Goal: Task Accomplishment & Management: Complete application form

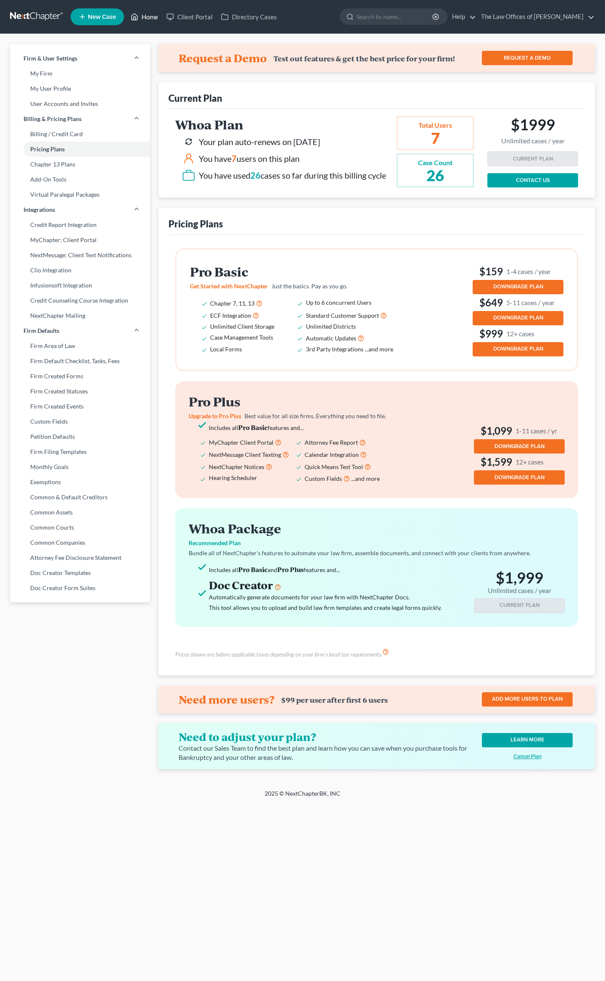
click at [142, 14] on link "Home" at bounding box center [145, 16] width 36 height 15
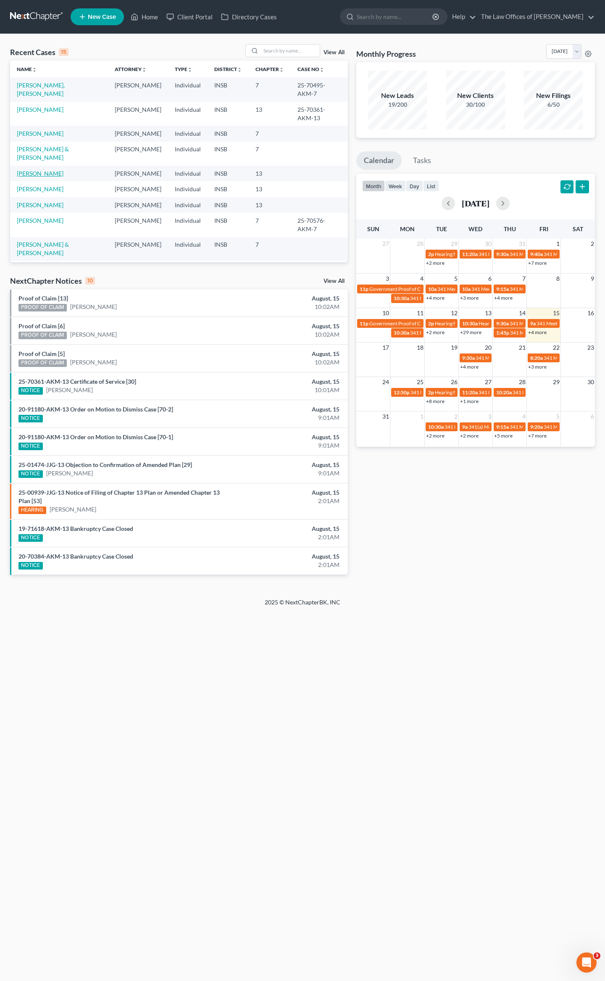
click at [41, 170] on link "Melson, Abigain" at bounding box center [40, 173] width 47 height 7
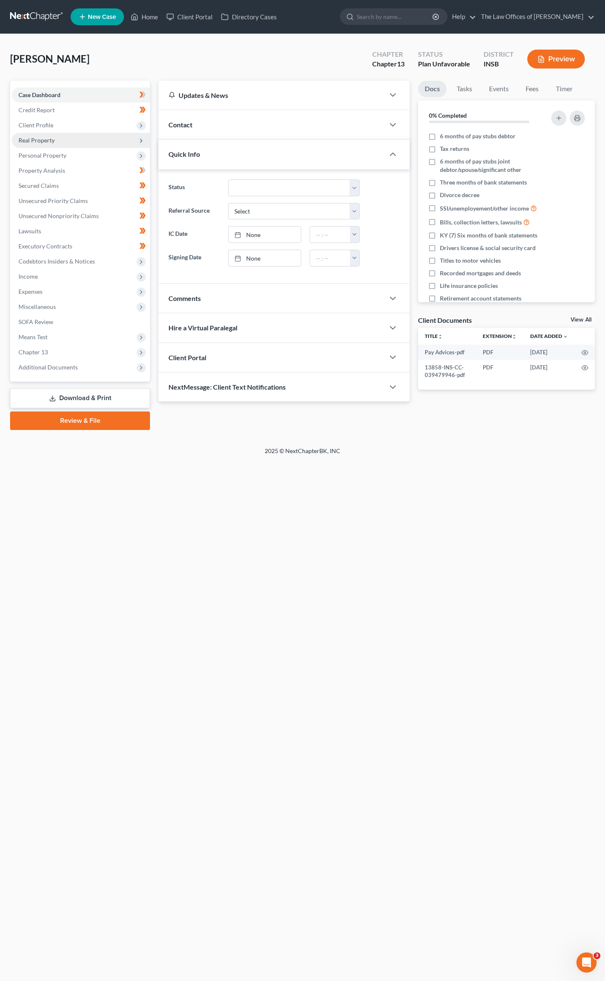
click at [34, 133] on span "Real Property" at bounding box center [81, 140] width 138 height 15
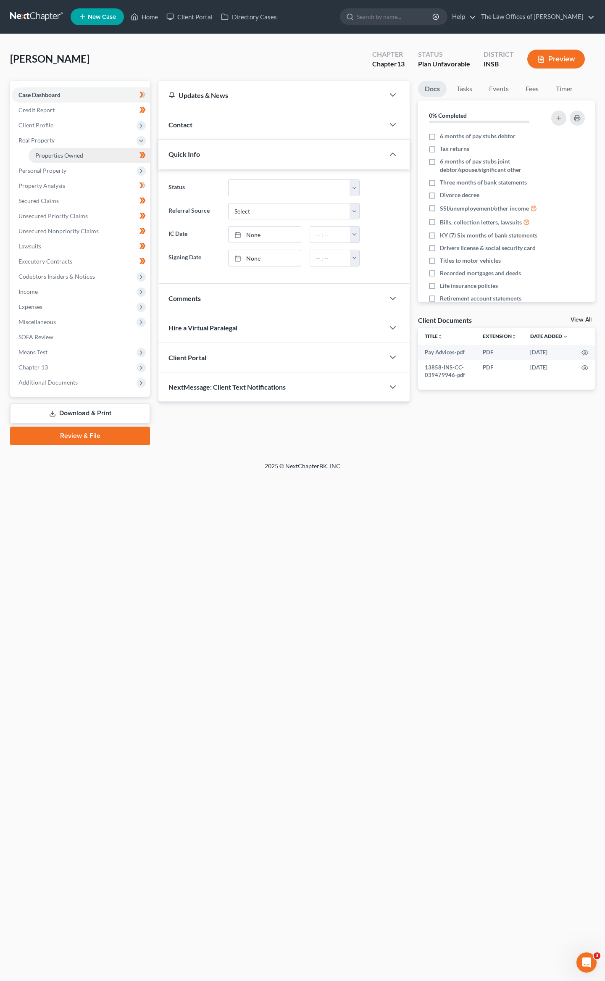
click at [84, 154] on link "Properties Owned" at bounding box center [89, 155] width 121 height 15
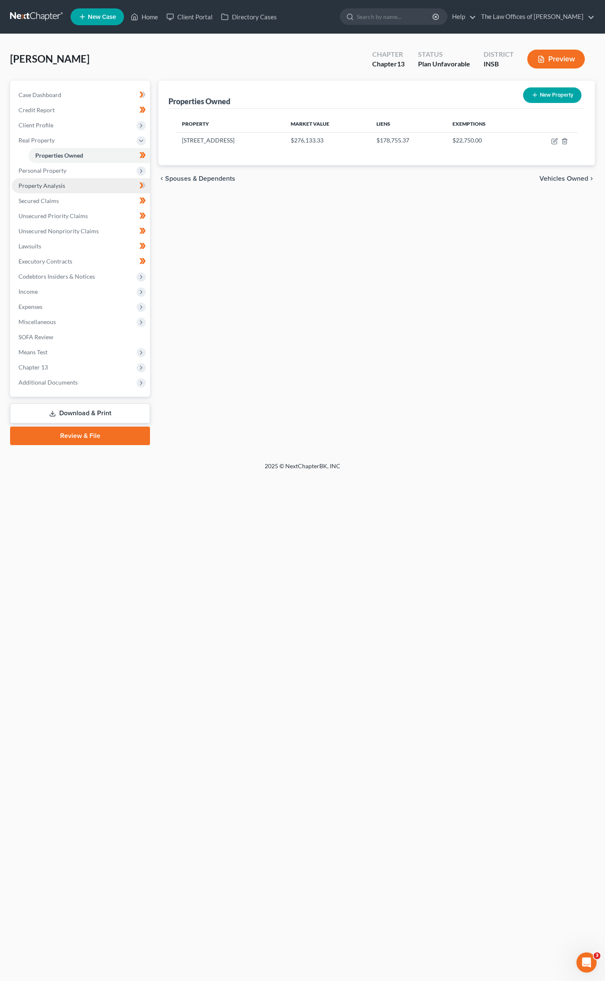
click at [74, 184] on link "Property Analysis" at bounding box center [81, 185] width 138 height 15
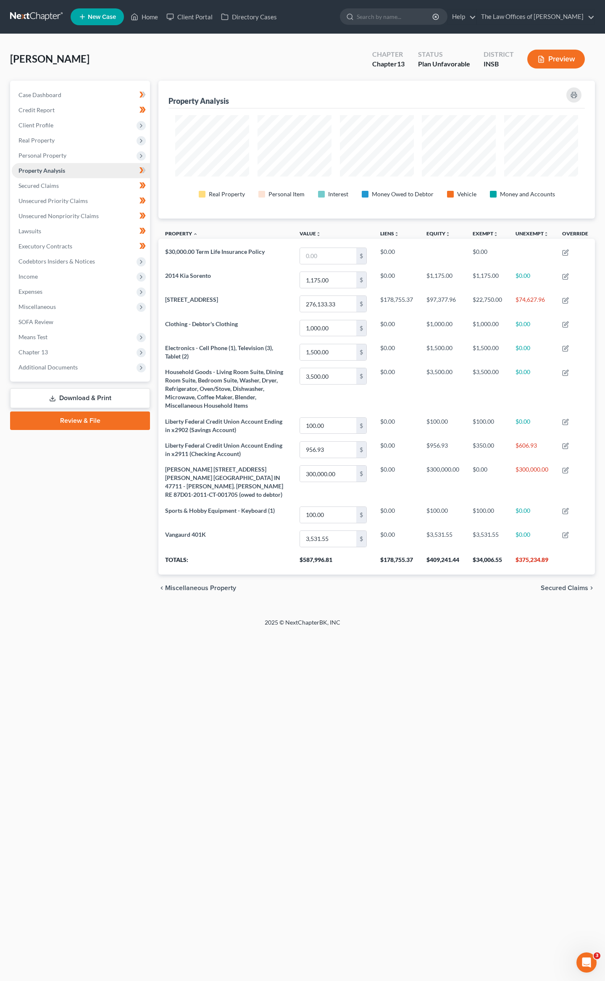
scroll to position [138, 437]
click at [48, 198] on span "Unsecured Priority Claims" at bounding box center [52, 200] width 69 height 7
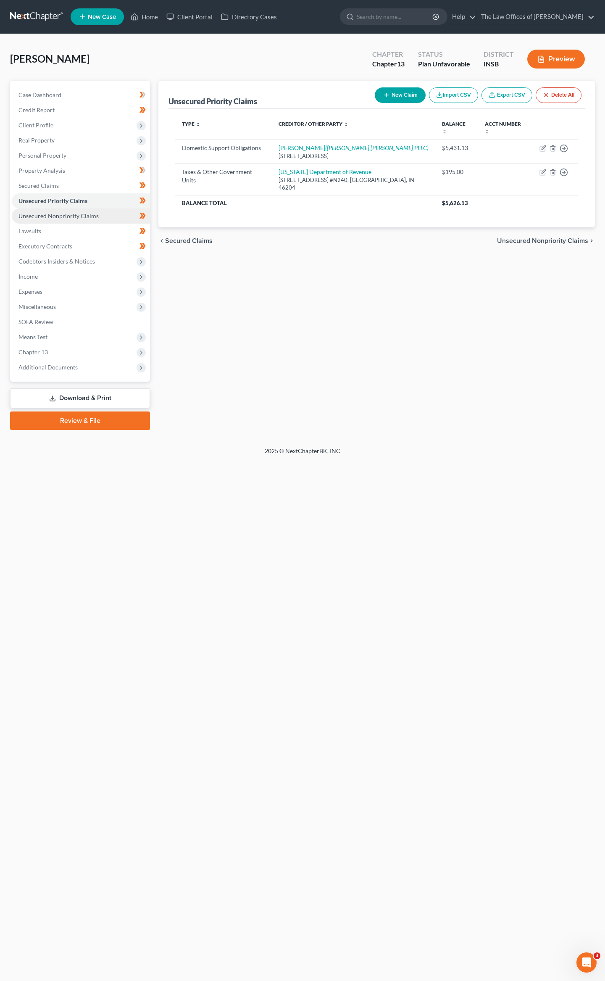
click at [67, 212] on span "Unsecured Nonpriority Claims" at bounding box center [58, 215] width 80 height 7
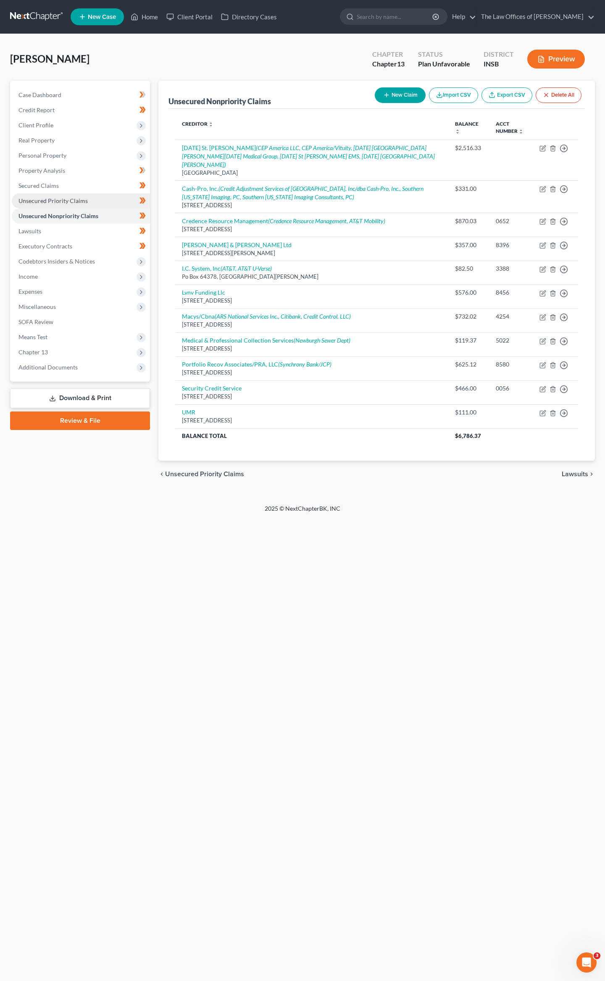
click at [57, 195] on link "Unsecured Priority Claims" at bounding box center [81, 200] width 138 height 15
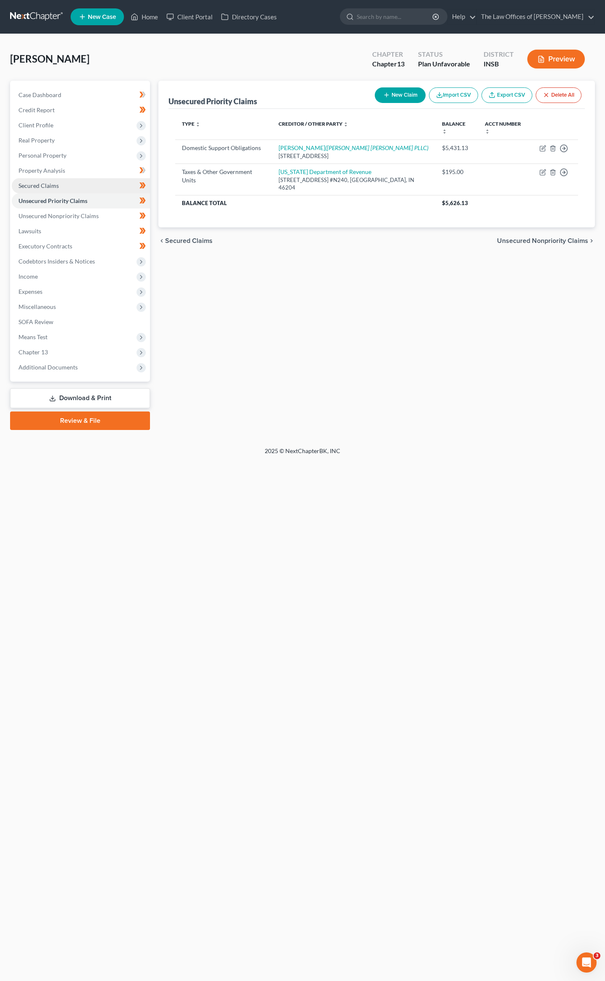
click at [55, 189] on link "Secured Claims" at bounding box center [81, 185] width 138 height 15
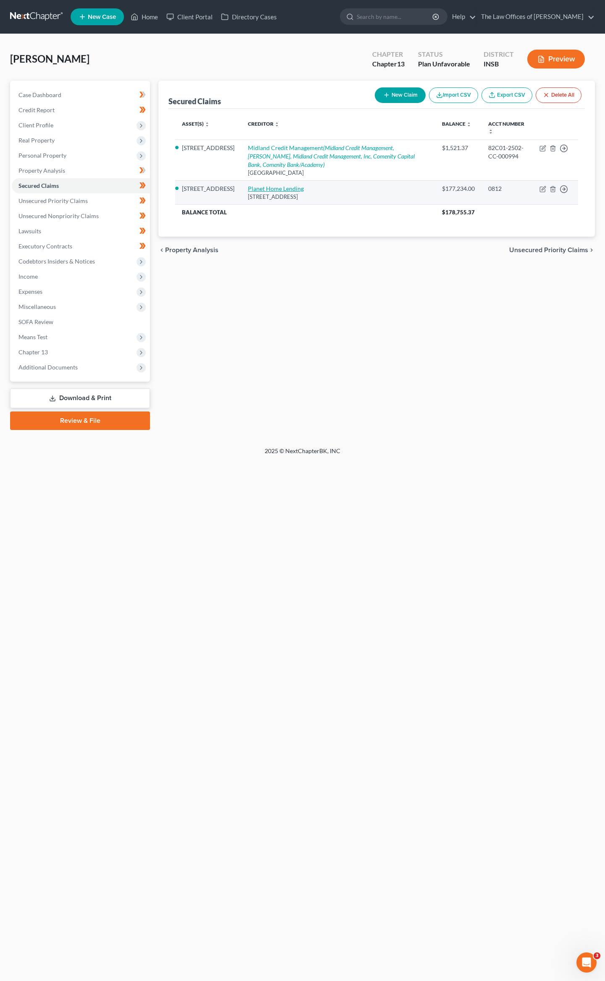
click at [270, 188] on link "Planet Home Lending" at bounding box center [276, 188] width 56 height 7
select select "6"
select select "2"
select select "0"
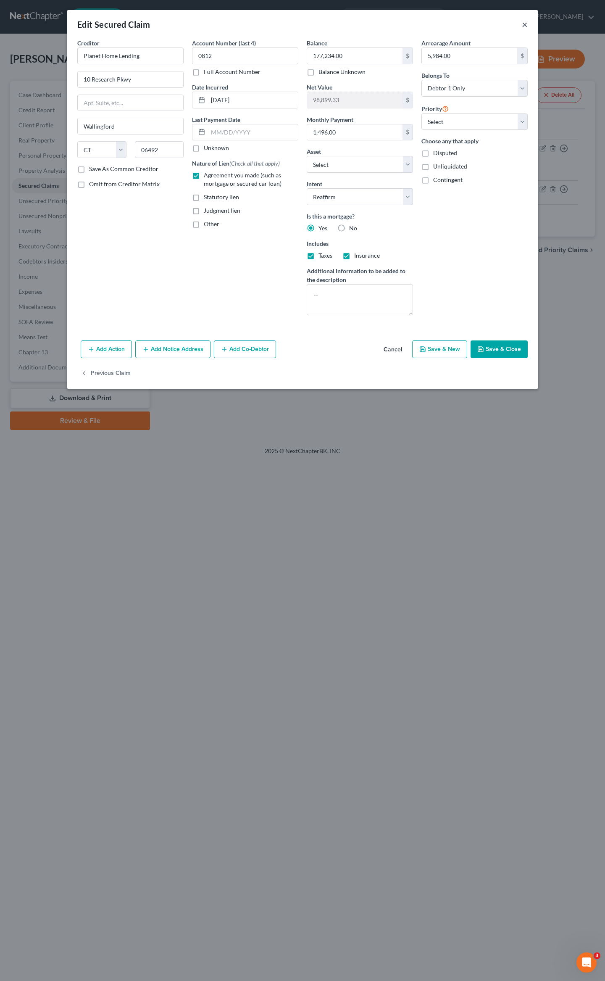
click at [527, 24] on button "×" at bounding box center [525, 24] width 6 height 10
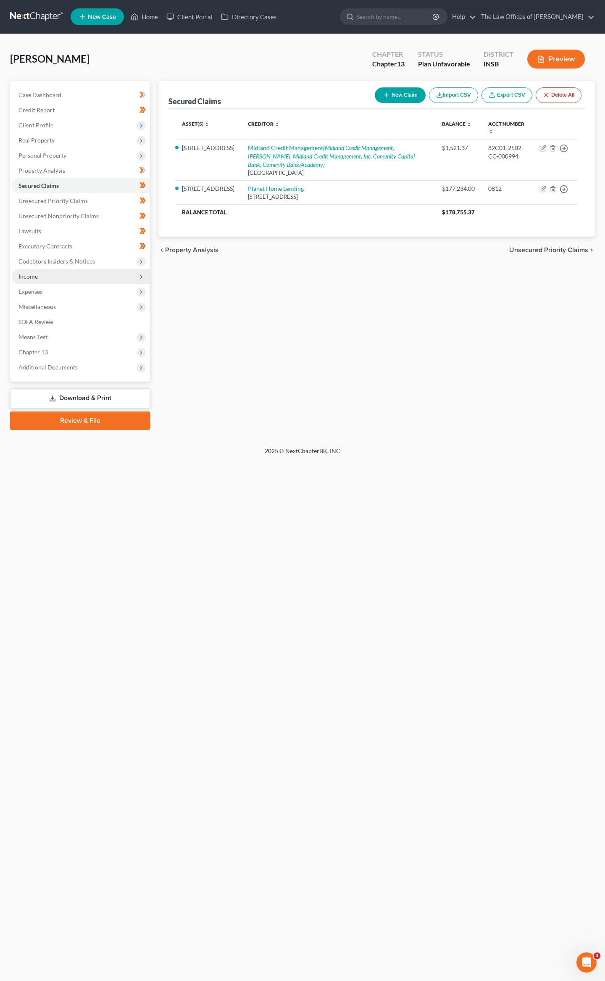
click at [36, 277] on span "Income" at bounding box center [27, 276] width 19 height 7
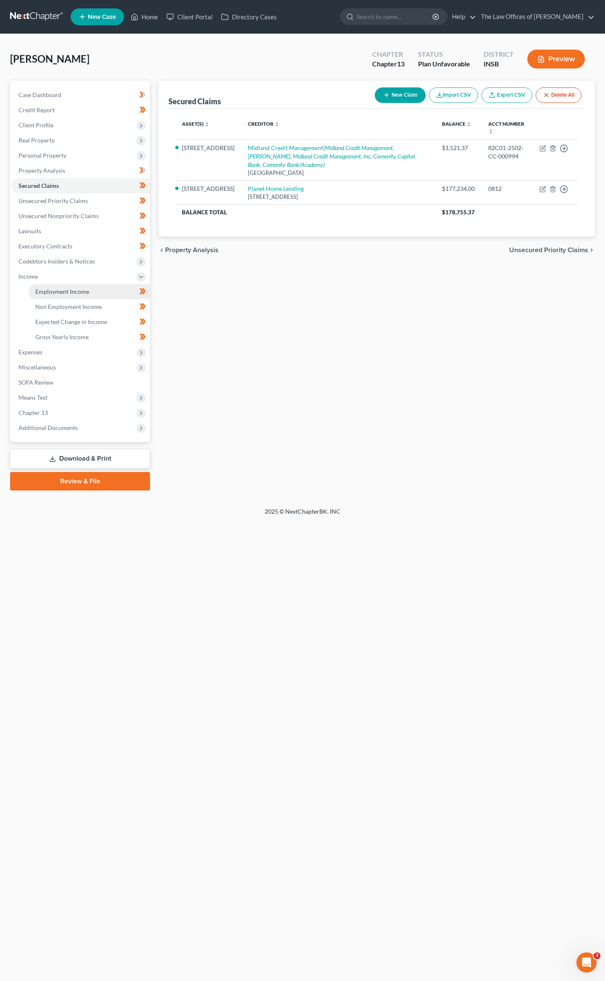
click at [36, 291] on span "Employment Income" at bounding box center [62, 291] width 54 height 7
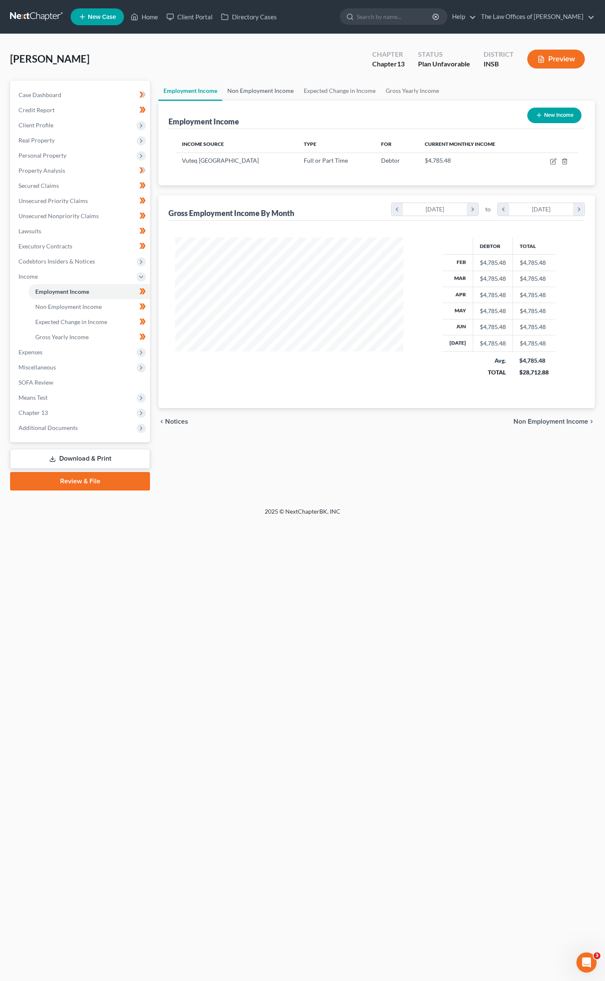
scroll to position [152, 245]
click at [245, 87] on link "Non Employment Income" at bounding box center [260, 91] width 77 height 20
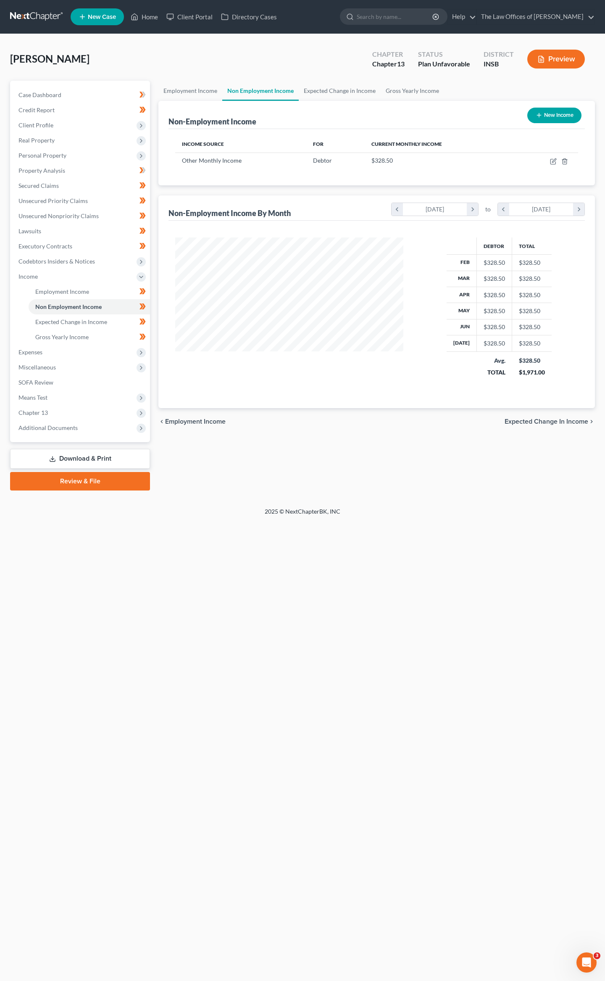
scroll to position [152, 245]
click at [550, 163] on icon "button" at bounding box center [553, 161] width 7 height 7
select select "13"
select select "0"
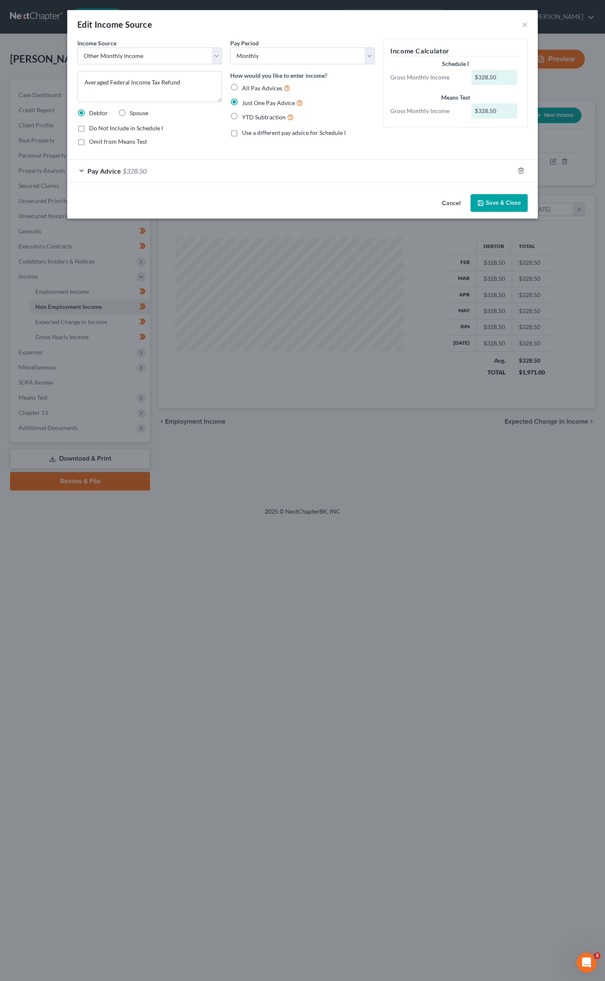
click at [498, 200] on button "Save & Close" at bounding box center [499, 203] width 57 height 18
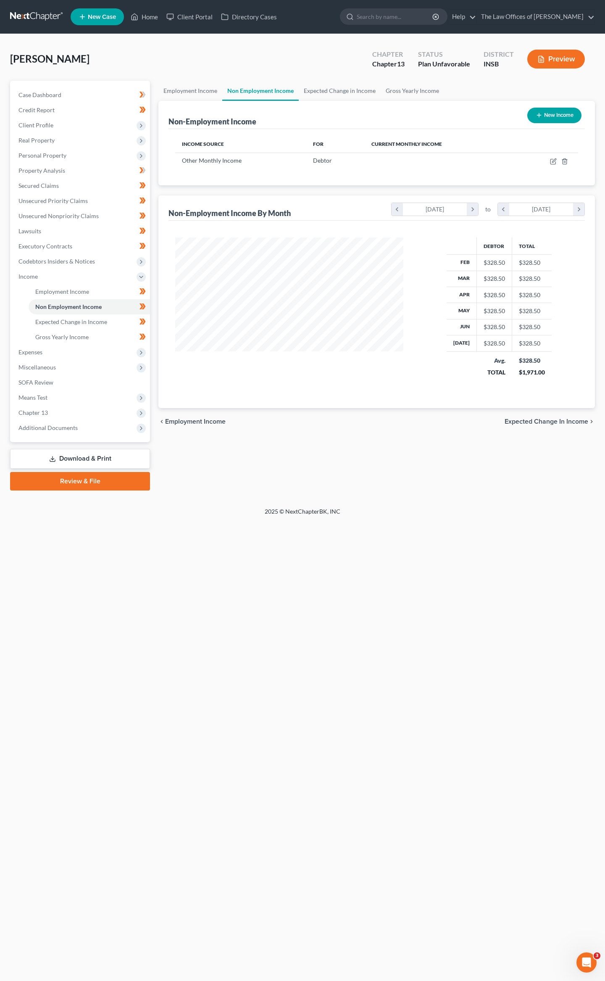
click at [47, 350] on span "Expenses" at bounding box center [81, 352] width 138 height 15
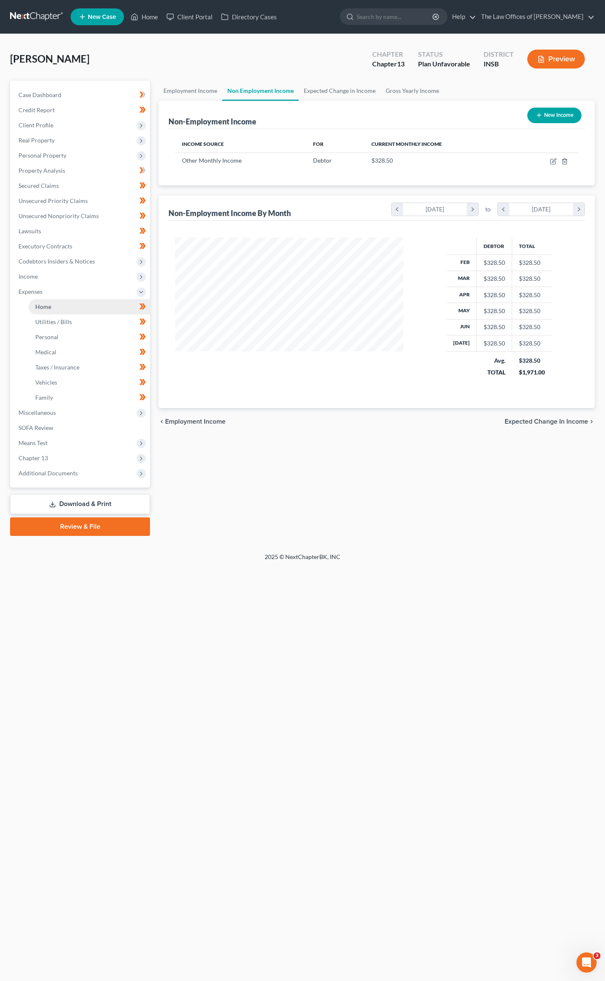
click at [57, 308] on link "Home" at bounding box center [89, 306] width 121 height 15
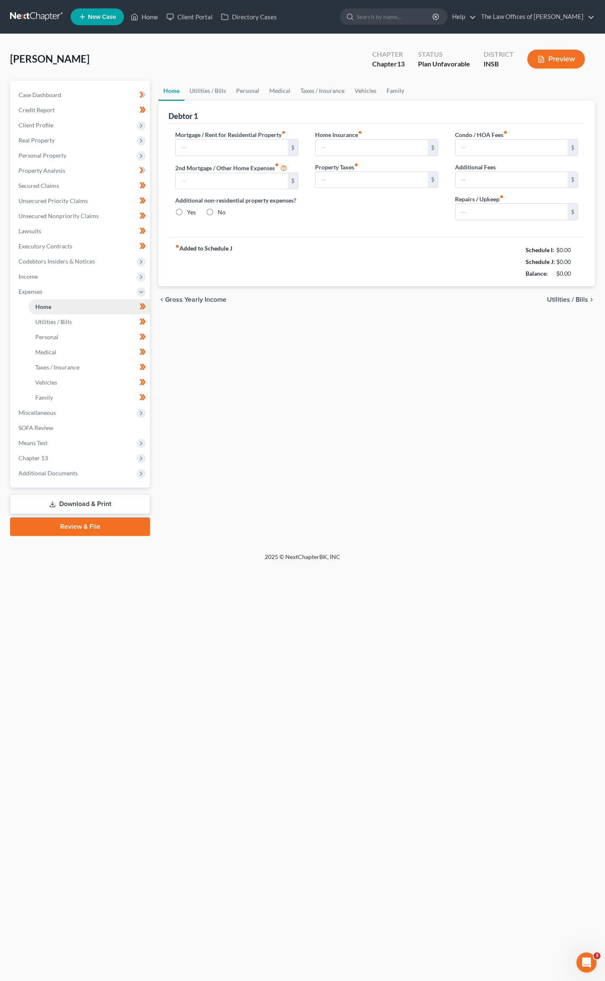
type input "0.00"
radio input "true"
type input "0.00"
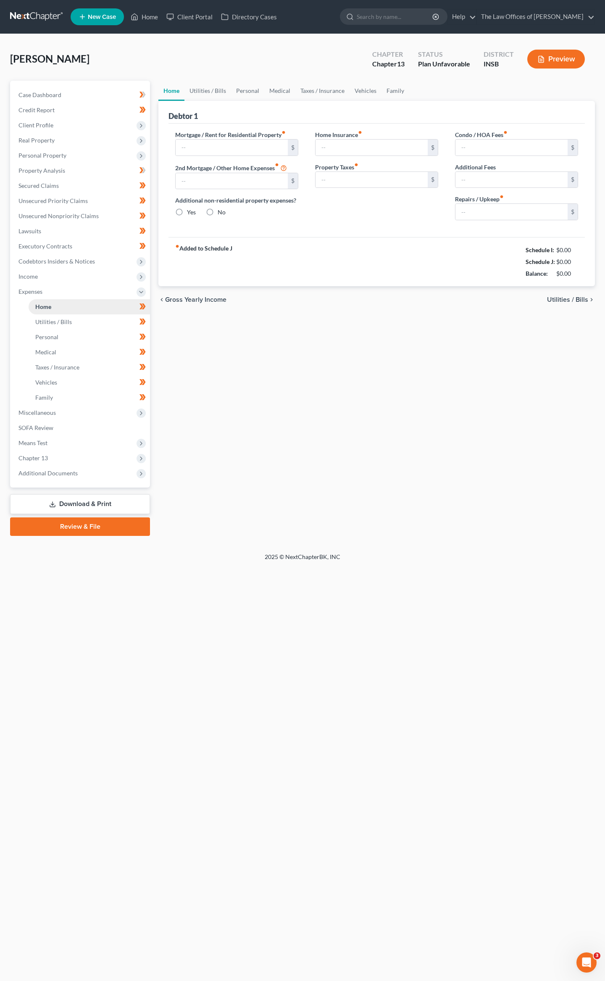
type input "0.00"
click at [491, 213] on input "120.00" at bounding box center [512, 212] width 112 height 16
type input "20"
click at [211, 98] on link "Utilities / Bills" at bounding box center [208, 91] width 47 height 20
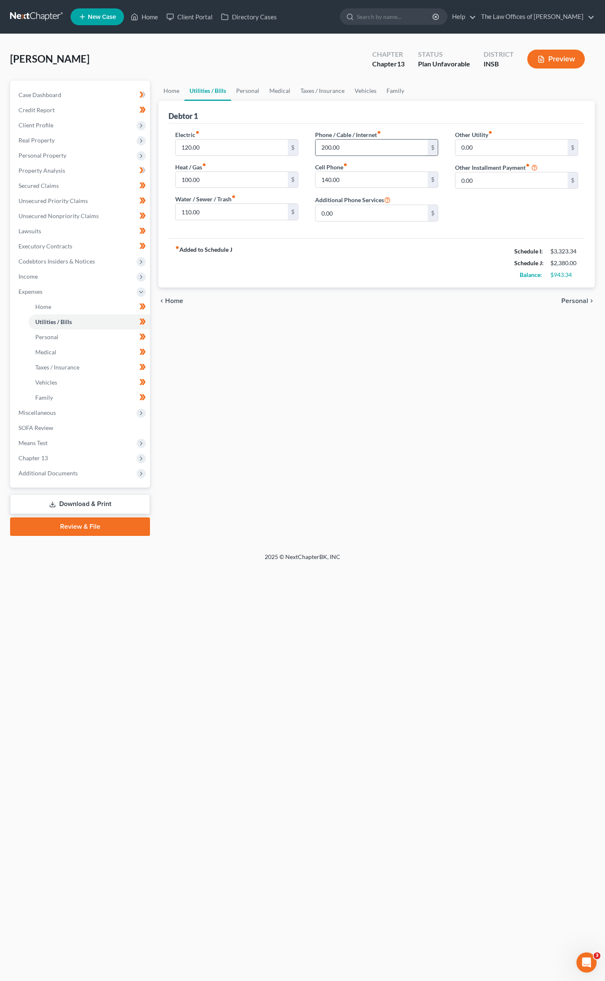
click at [360, 140] on input "200.00" at bounding box center [372, 148] width 112 height 16
type input "100"
click at [195, 211] on input "110.00" at bounding box center [232, 212] width 112 height 16
type input "55"
click at [261, 87] on link "Personal" at bounding box center [247, 91] width 33 height 20
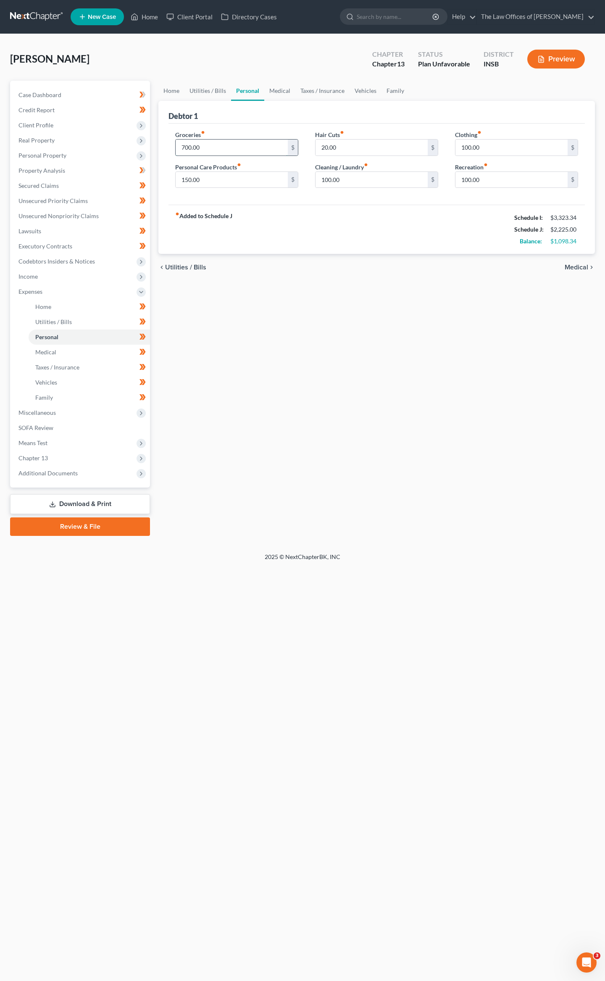
click at [231, 142] on input "700.00" at bounding box center [232, 148] width 112 height 16
click at [38, 130] on span "Client Profile" at bounding box center [81, 125] width 138 height 15
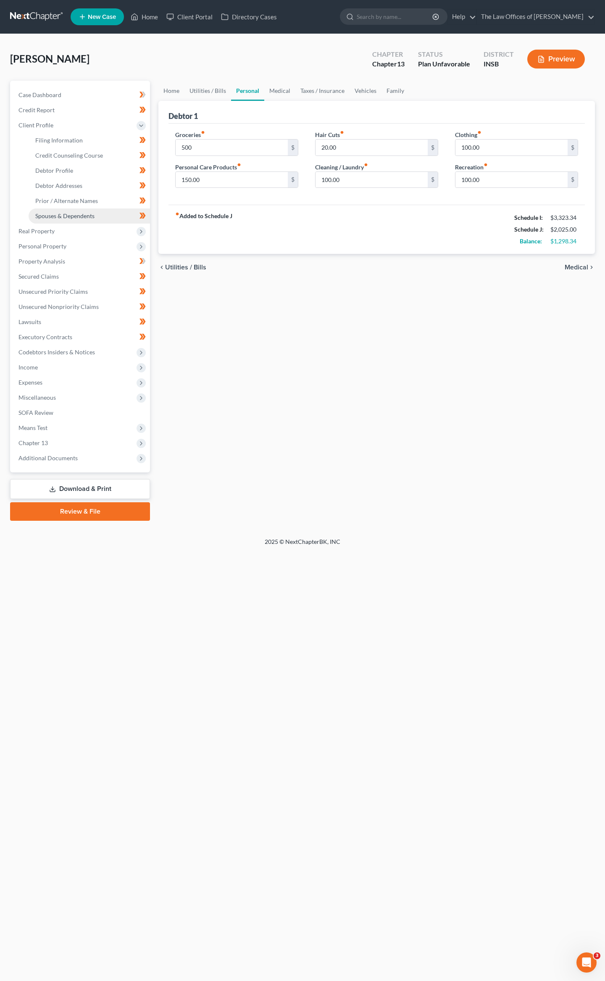
click at [58, 220] on link "Spouses & Dependents" at bounding box center [89, 216] width 121 height 15
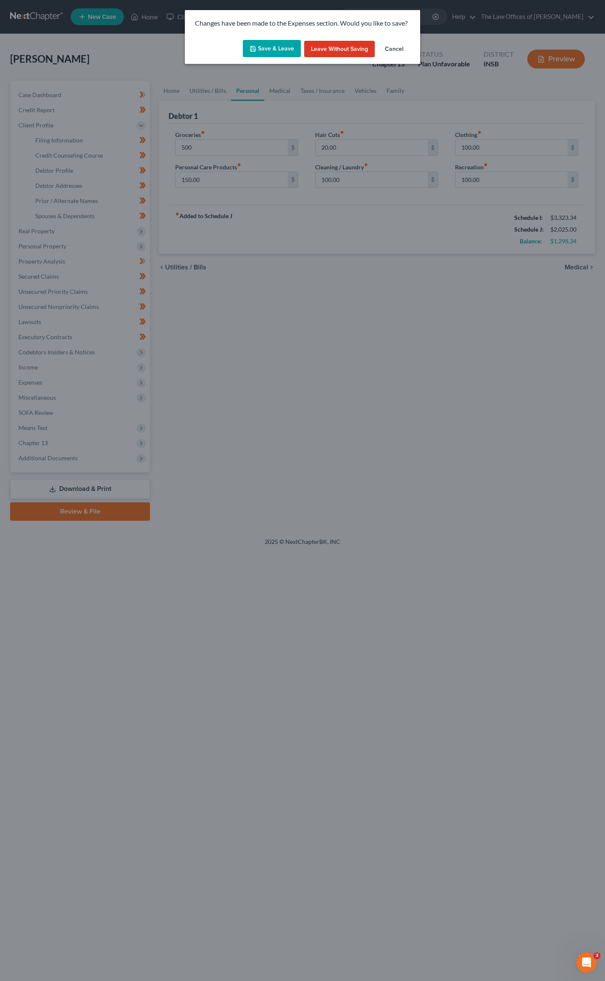
click at [258, 54] on button "Save & Leave" at bounding box center [272, 49] width 58 height 18
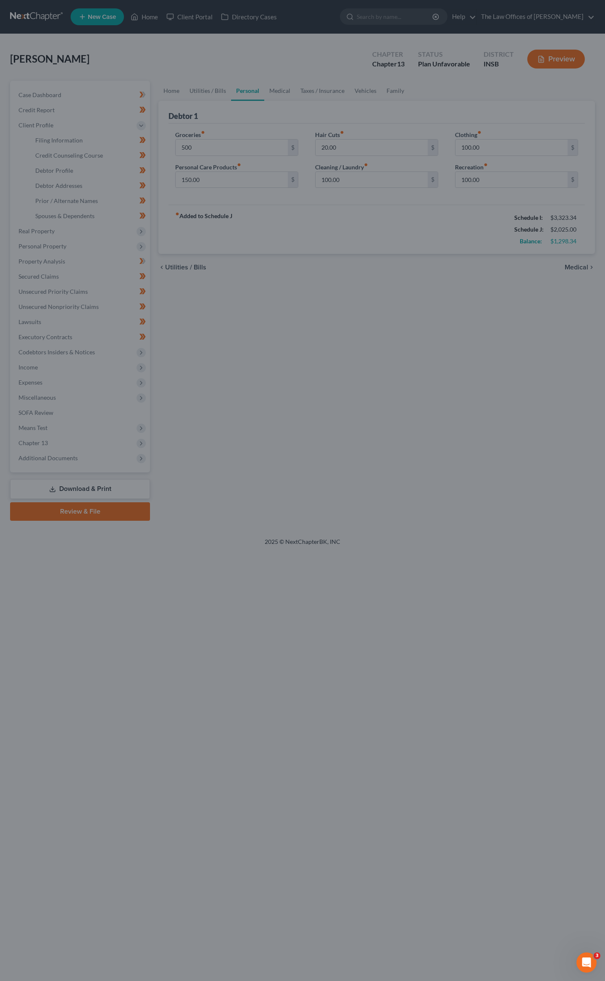
type input "500.00"
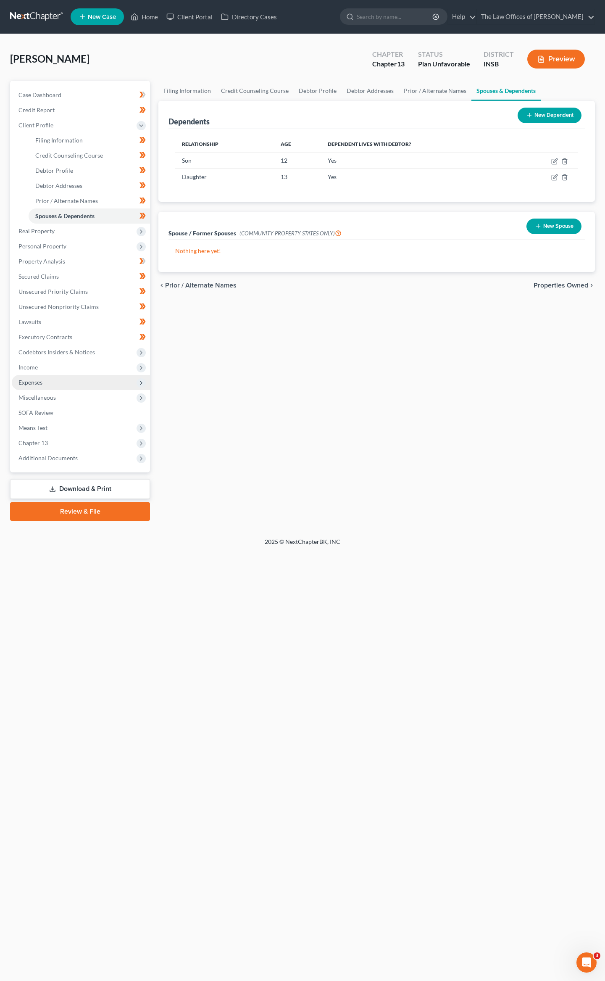
click at [40, 383] on span "Expenses" at bounding box center [30, 382] width 24 height 7
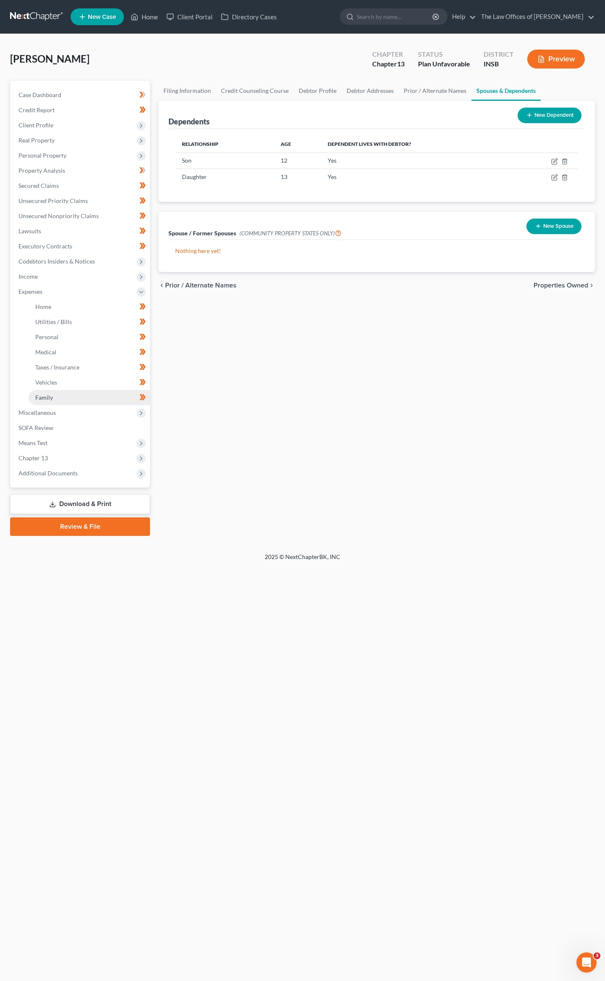
click at [51, 399] on span "Family" at bounding box center [44, 397] width 18 height 7
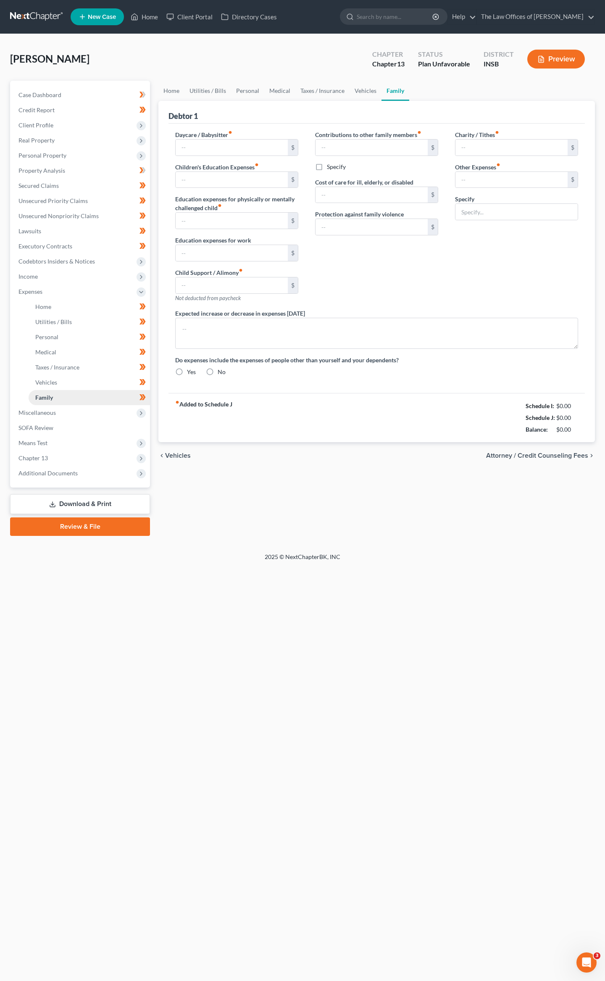
type input "0.00"
type input "80.00"
type input "0.00"
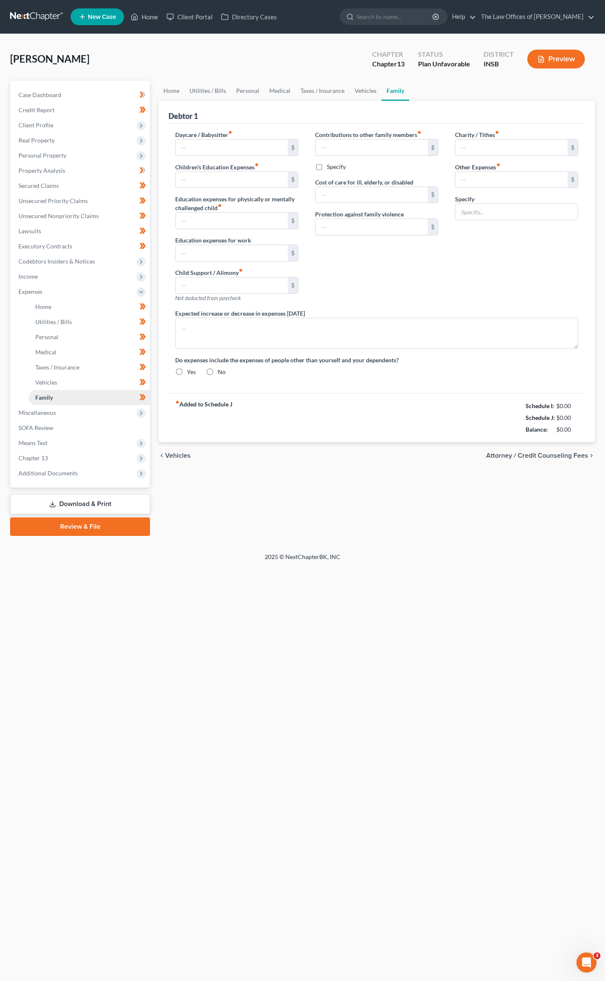
type input "0.00"
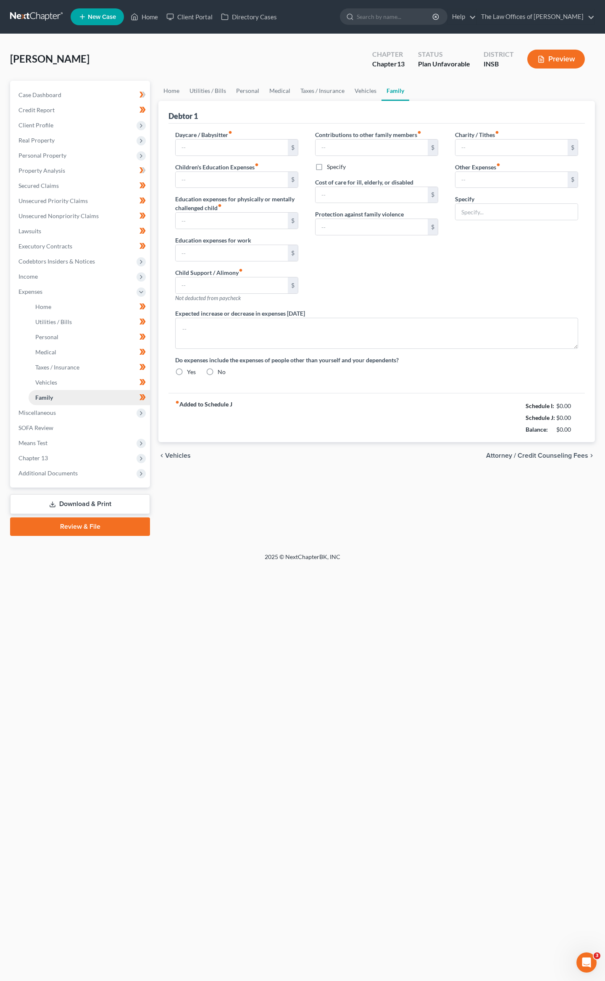
radio input "true"
click at [361, 84] on link "Vehicles" at bounding box center [366, 91] width 32 height 20
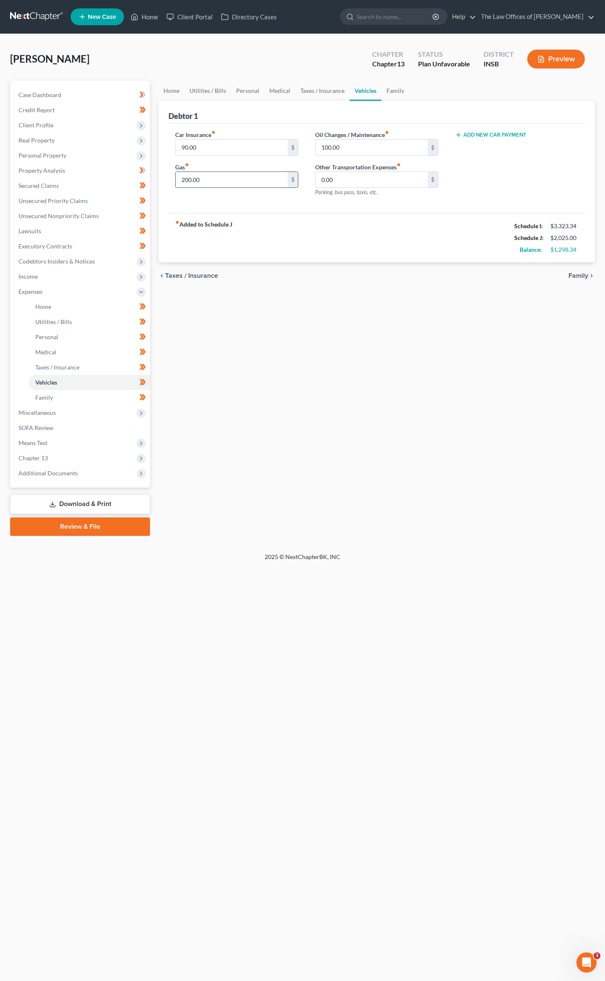
click at [224, 177] on input "200.00" at bounding box center [232, 180] width 112 height 16
type input "150"
click at [278, 87] on link "Medical" at bounding box center [279, 91] width 31 height 20
click at [250, 88] on link "Personal" at bounding box center [247, 91] width 33 height 20
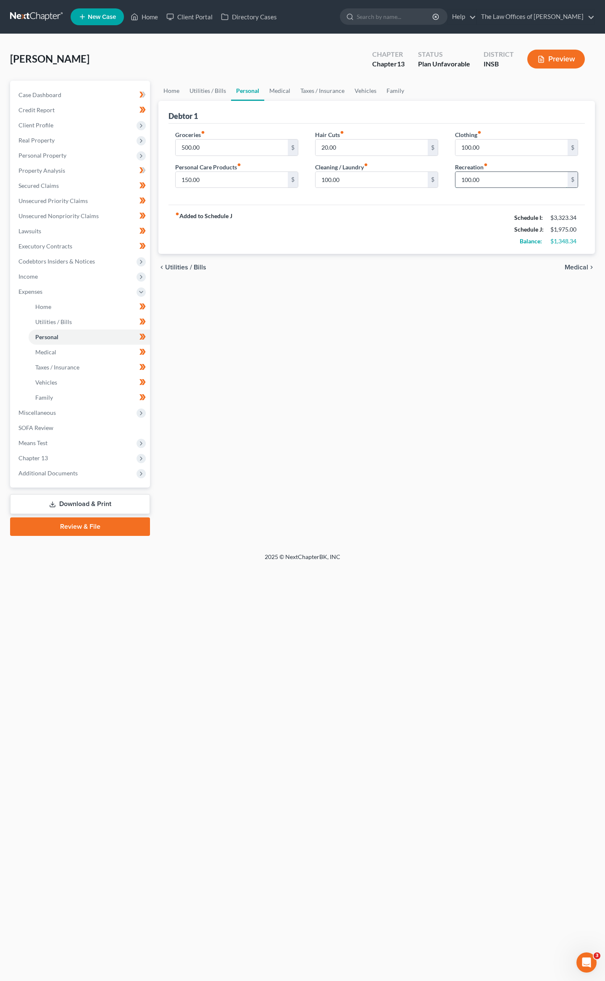
click at [516, 181] on input "100.00" at bounding box center [512, 180] width 112 height 16
type input "0"
click at [503, 150] on input "100.00" at bounding box center [512, 148] width 112 height 16
type input "25"
click at [354, 177] on input "100.00" at bounding box center [372, 180] width 112 height 16
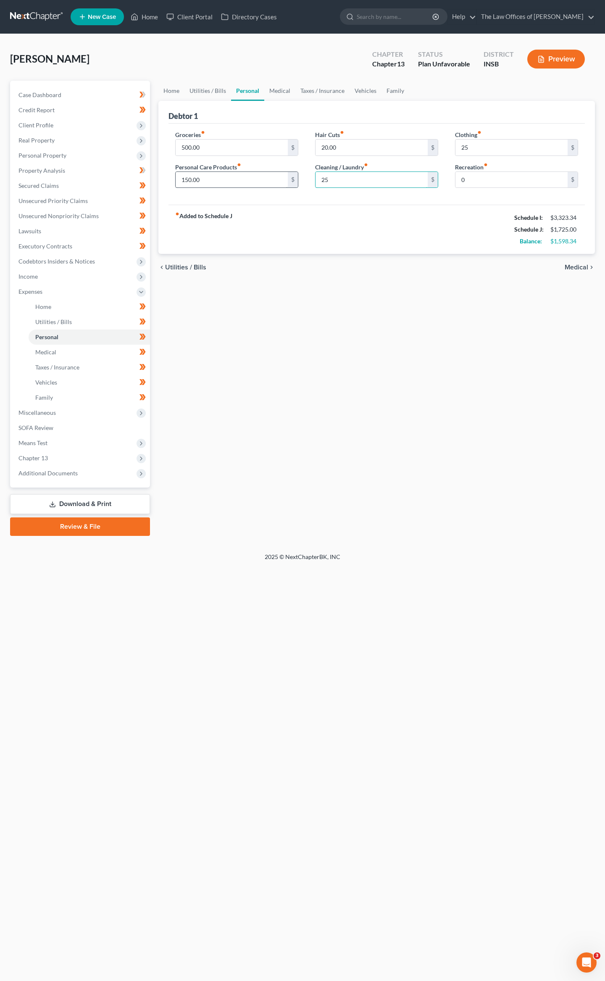
type input "25"
click at [220, 177] on input "150.00" at bounding box center [232, 180] width 112 height 16
type input "15"
click at [212, 90] on link "Utilities / Bills" at bounding box center [208, 91] width 47 height 20
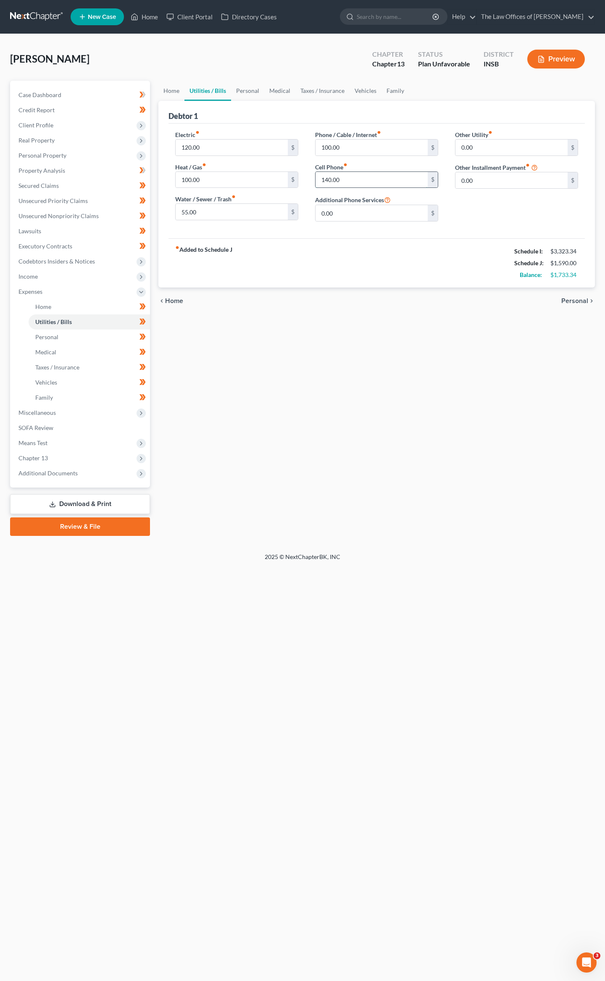
click at [402, 180] on input "140.00" at bounding box center [372, 180] width 112 height 16
type input "70"
click at [173, 92] on link "Home" at bounding box center [171, 91] width 26 height 20
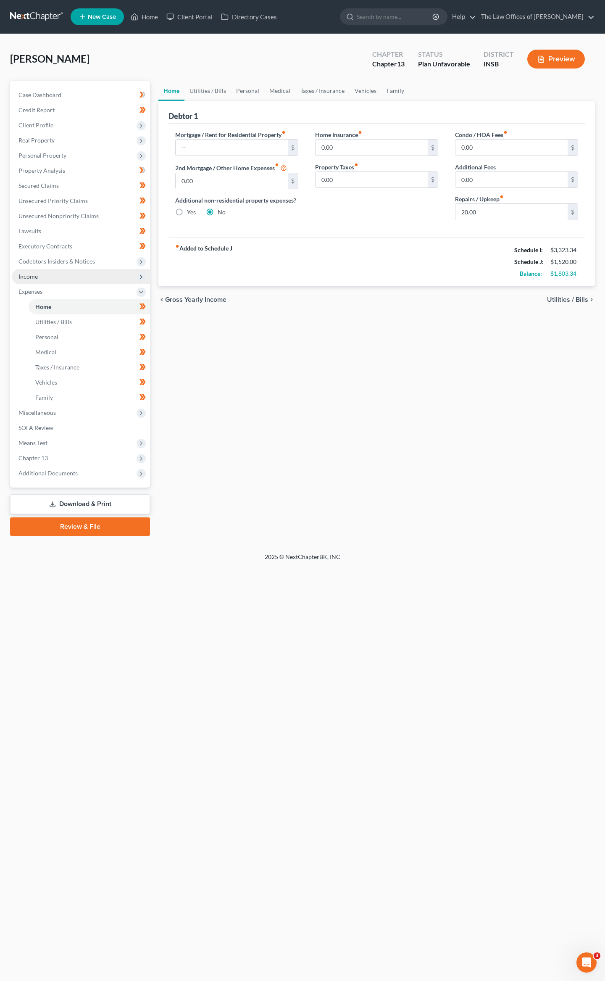
click at [45, 275] on span "Income" at bounding box center [81, 276] width 138 height 15
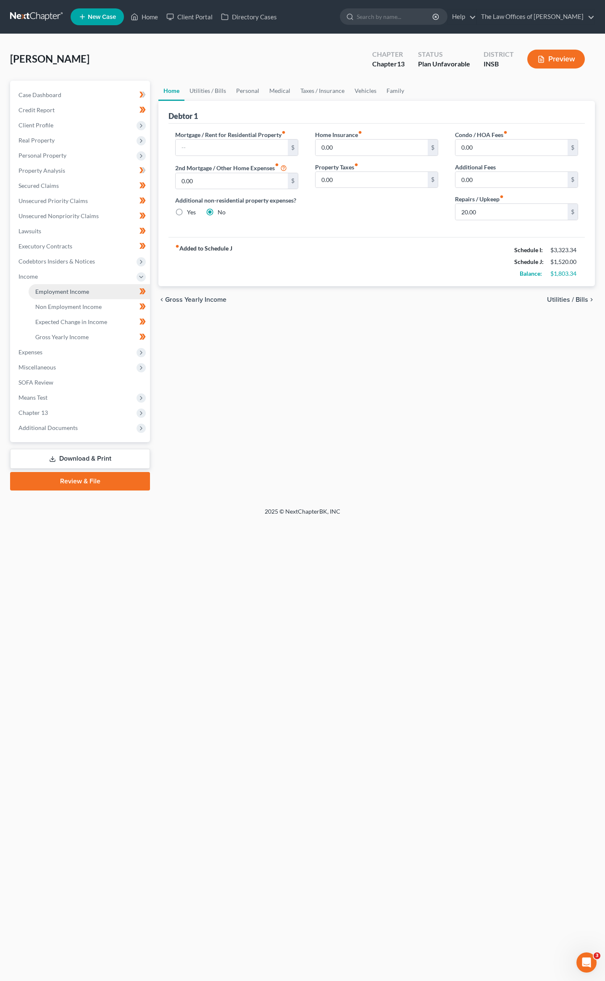
click at [51, 288] on span "Employment Income" at bounding box center [62, 291] width 54 height 7
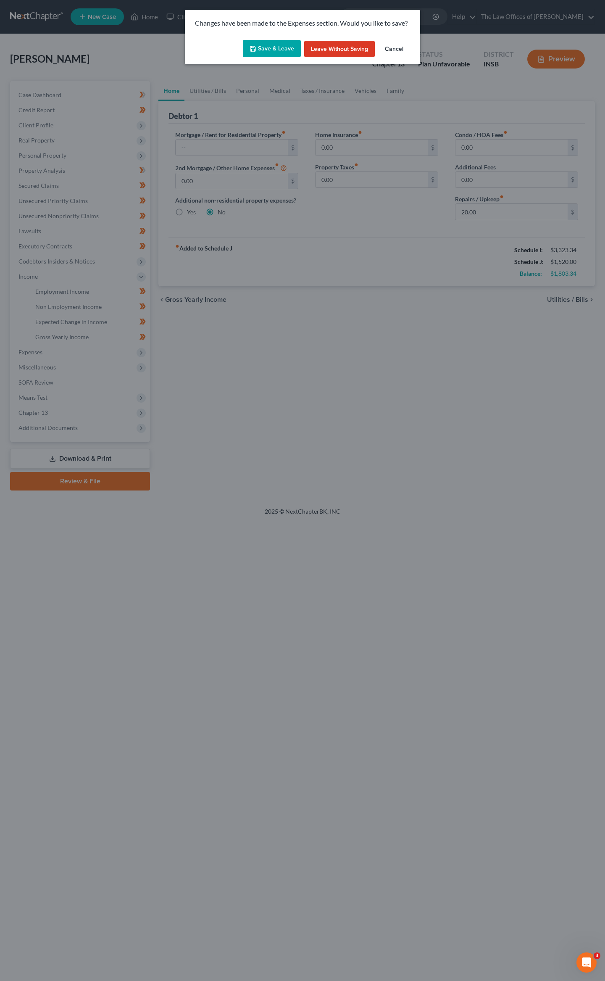
click at [264, 45] on button "Save & Leave" at bounding box center [272, 49] width 58 height 18
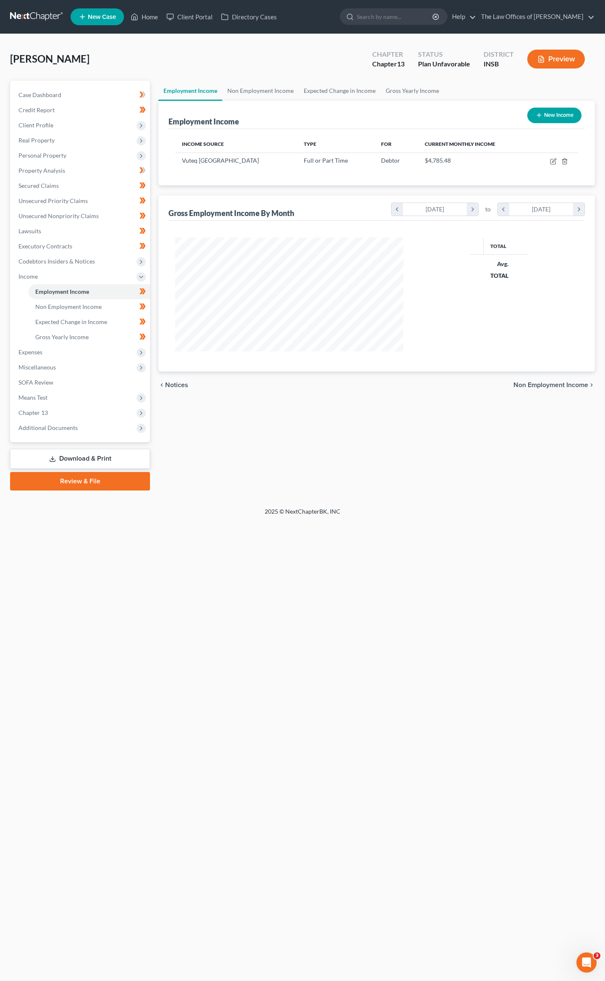
scroll to position [152, 245]
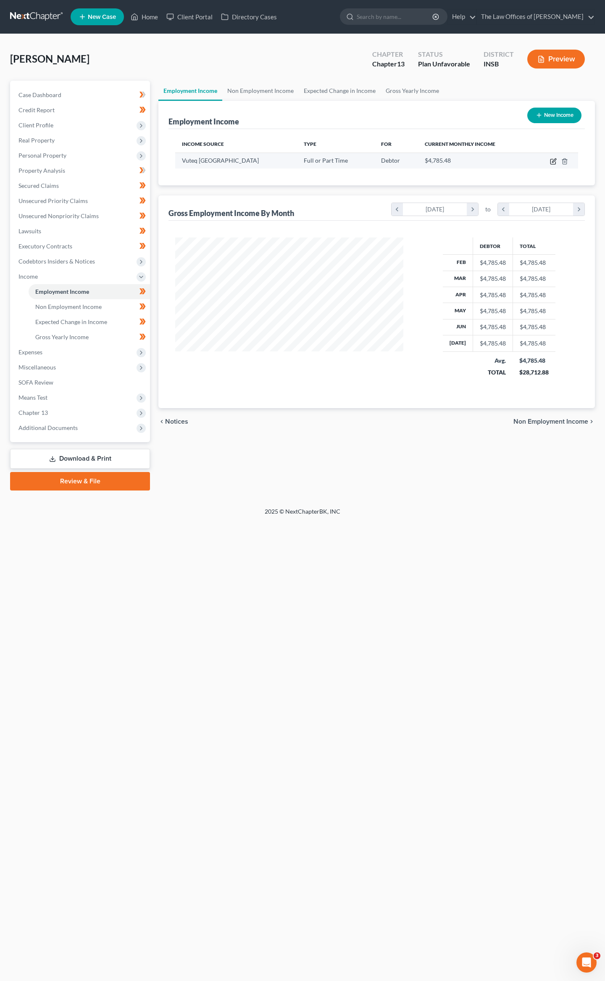
click at [553, 160] on icon "button" at bounding box center [553, 161] width 7 height 7
select select "0"
select select "15"
select select "0"
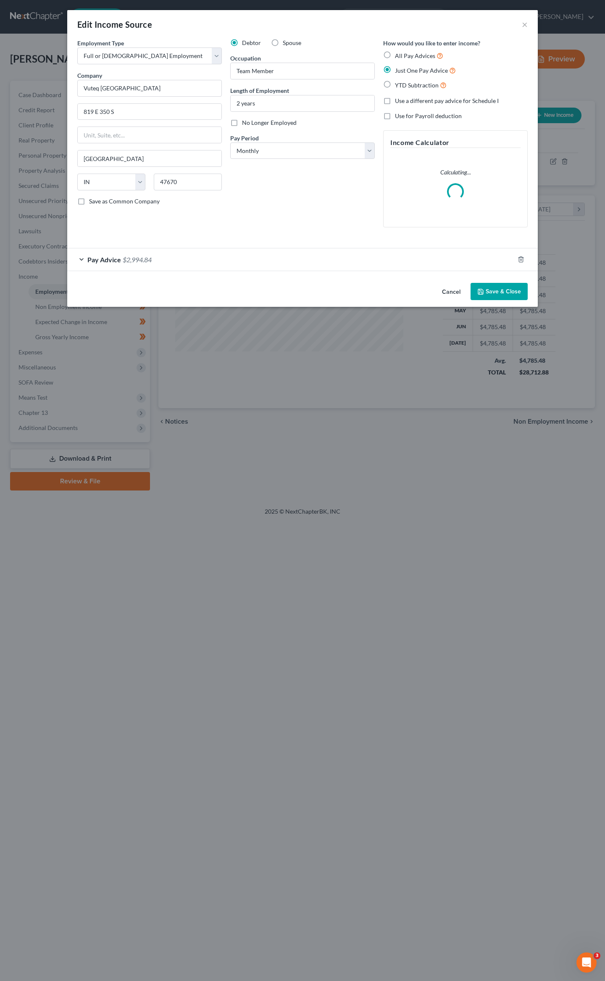
click at [130, 256] on span "$2,994.84" at bounding box center [137, 260] width 29 height 8
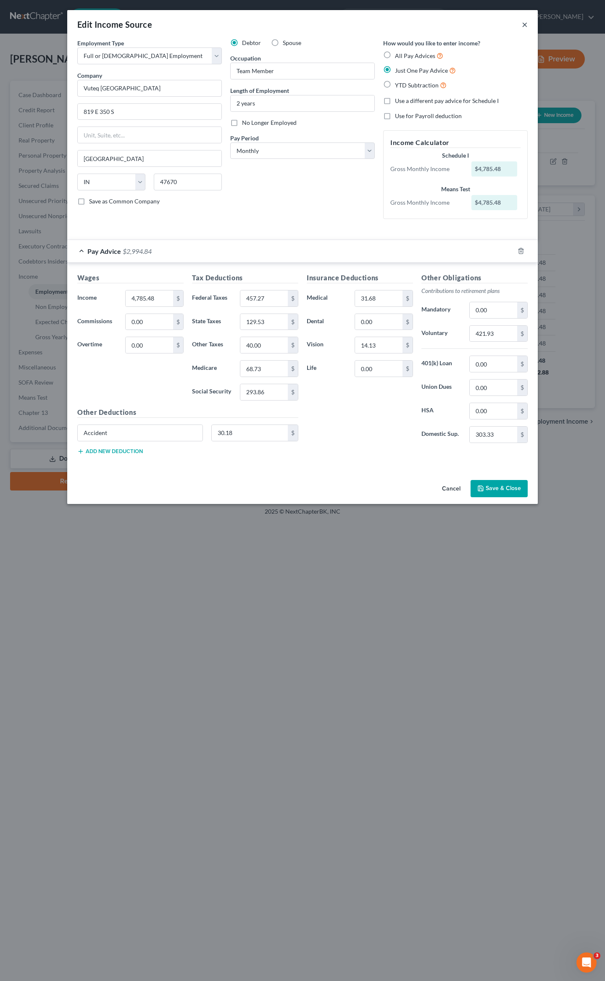
click at [525, 26] on button "×" at bounding box center [525, 24] width 6 height 10
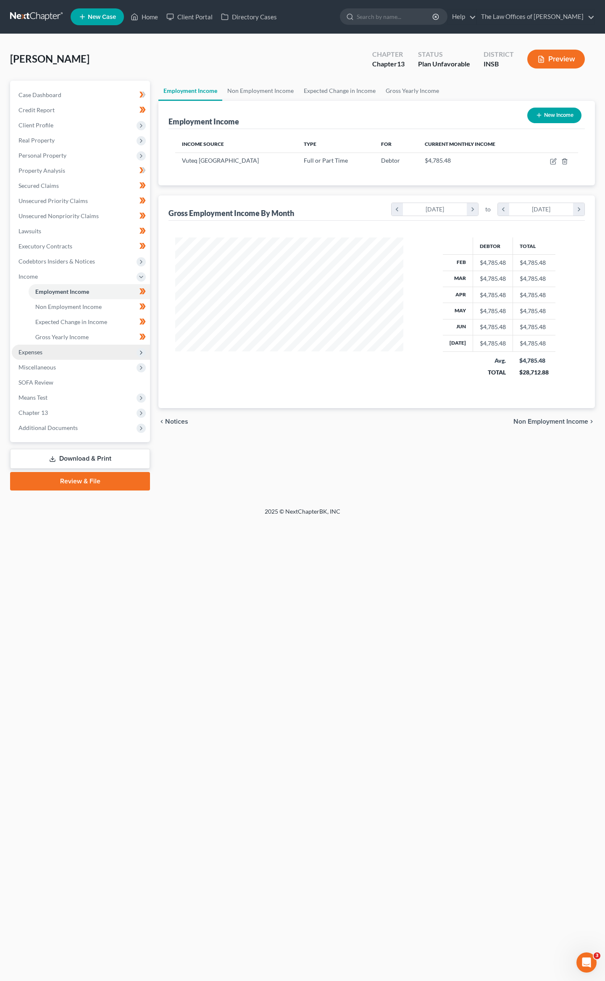
click at [46, 351] on span "Expenses" at bounding box center [81, 352] width 138 height 15
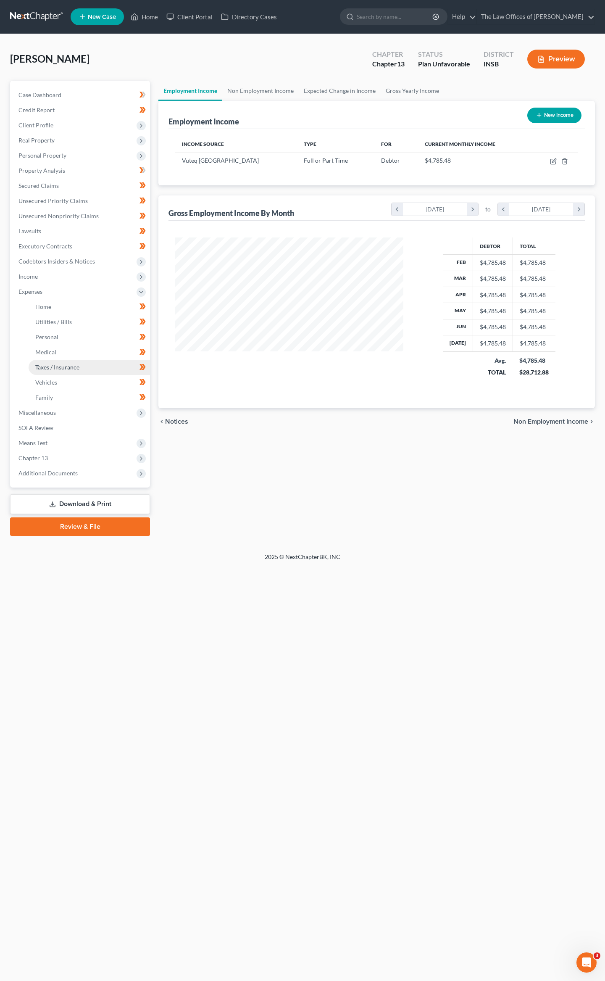
click at [46, 360] on link "Taxes / Insurance" at bounding box center [89, 367] width 121 height 15
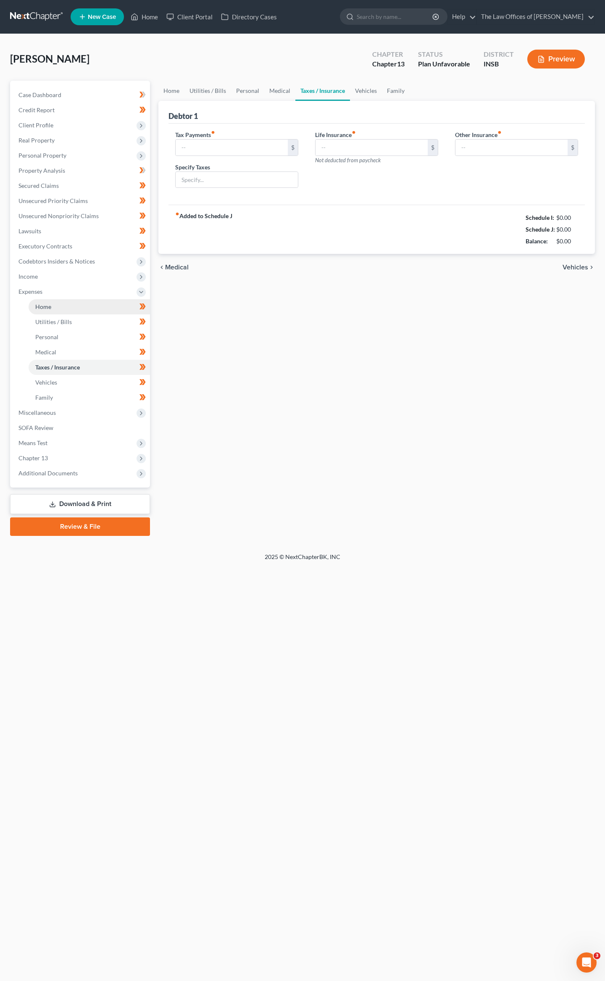
type input "0.00"
click at [214, 82] on link "Utilities / Bills" at bounding box center [208, 91] width 47 height 20
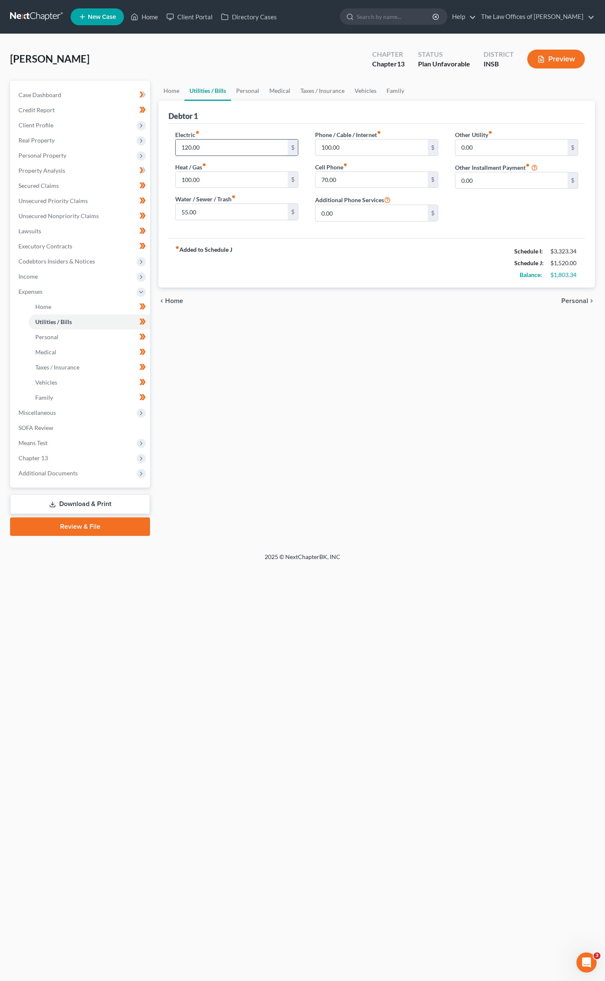
click at [211, 143] on input "120.00" at bounding box center [232, 148] width 112 height 16
type input "80"
click at [204, 180] on input "100.00" at bounding box center [232, 180] width 112 height 16
type input "60"
click at [391, 145] on input "100.00" at bounding box center [372, 148] width 112 height 16
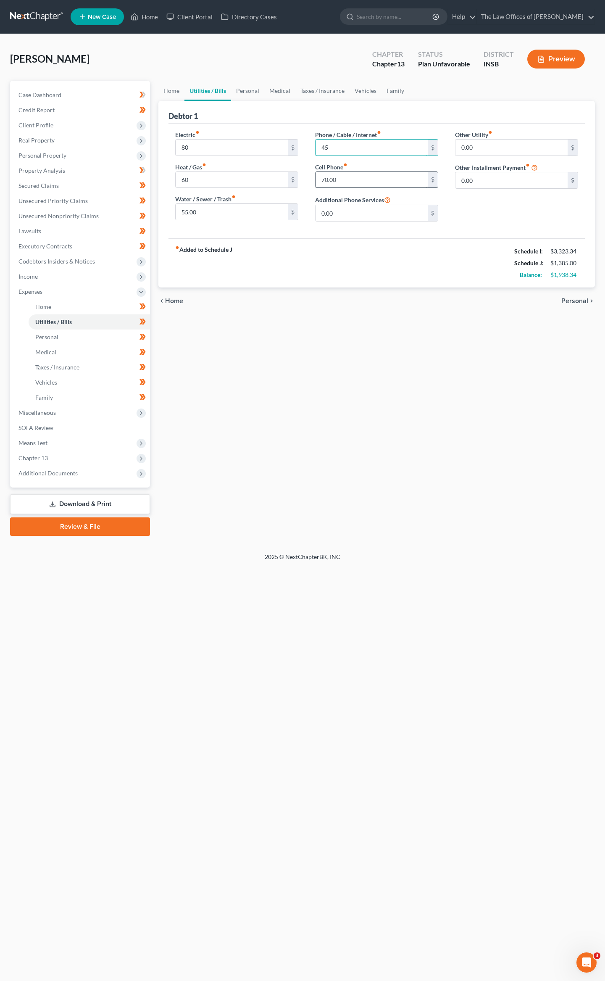
type input "45"
click at [361, 178] on input "70.00" at bounding box center [372, 180] width 112 height 16
type input "35"
click at [252, 90] on link "Personal" at bounding box center [247, 91] width 33 height 20
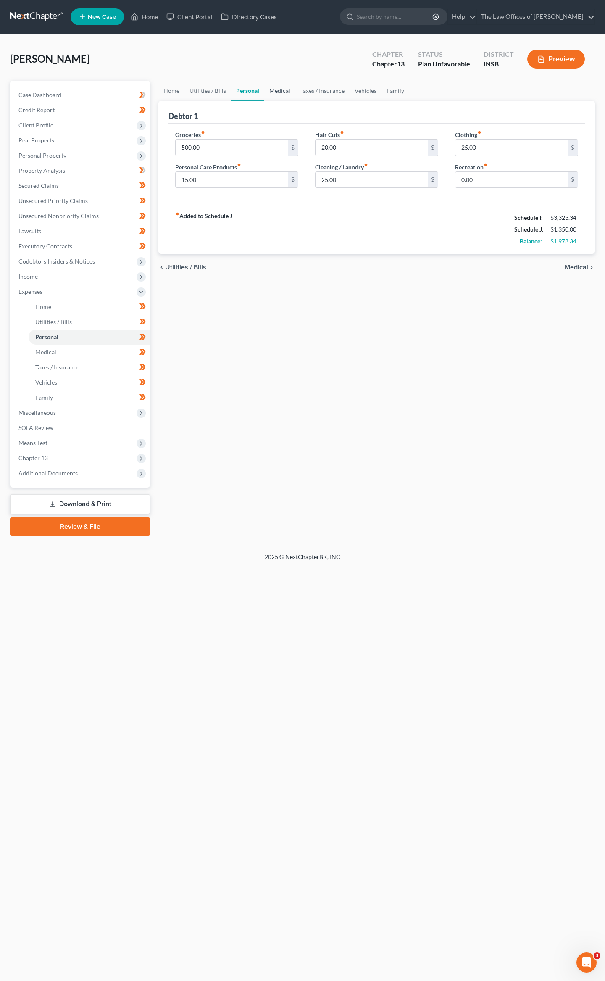
click at [264, 90] on link "Medical" at bounding box center [279, 91] width 31 height 20
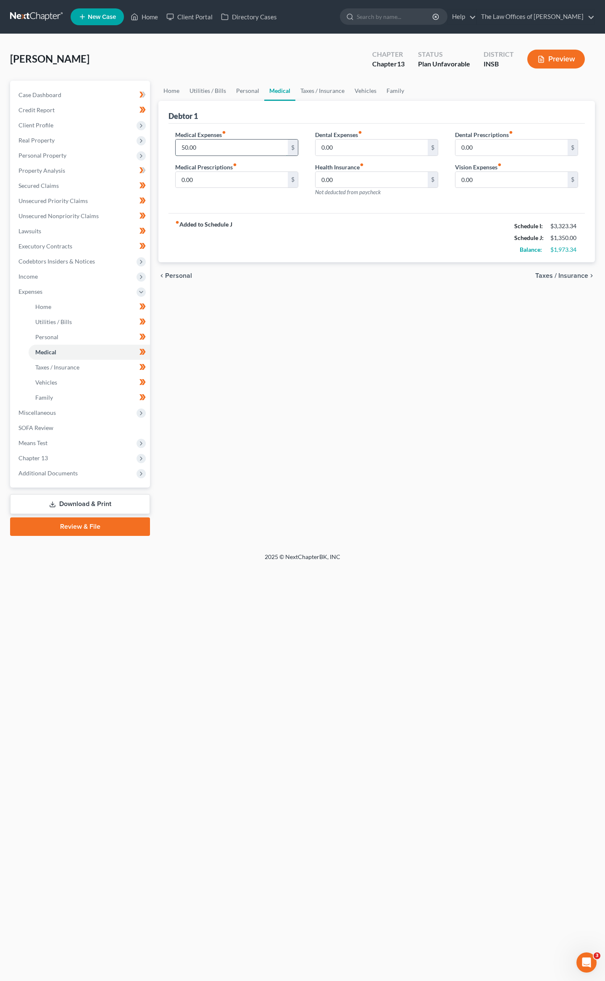
click at [234, 143] on input "50.00" at bounding box center [232, 148] width 112 height 16
type input "20"
click at [369, 86] on link "Vehicles" at bounding box center [366, 91] width 32 height 20
click at [242, 174] on input "150.00" at bounding box center [232, 180] width 112 height 16
type input "120"
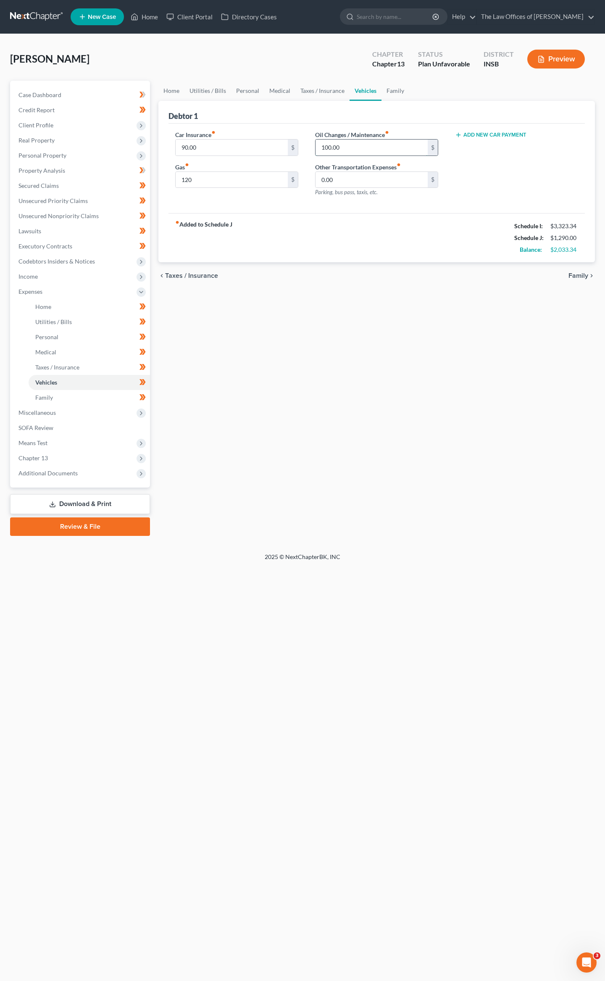
click at [347, 147] on input "100.00" at bounding box center [372, 148] width 112 height 16
type input "6"
type input "50"
click at [38, 466] on span "Additional Documents" at bounding box center [81, 473] width 138 height 15
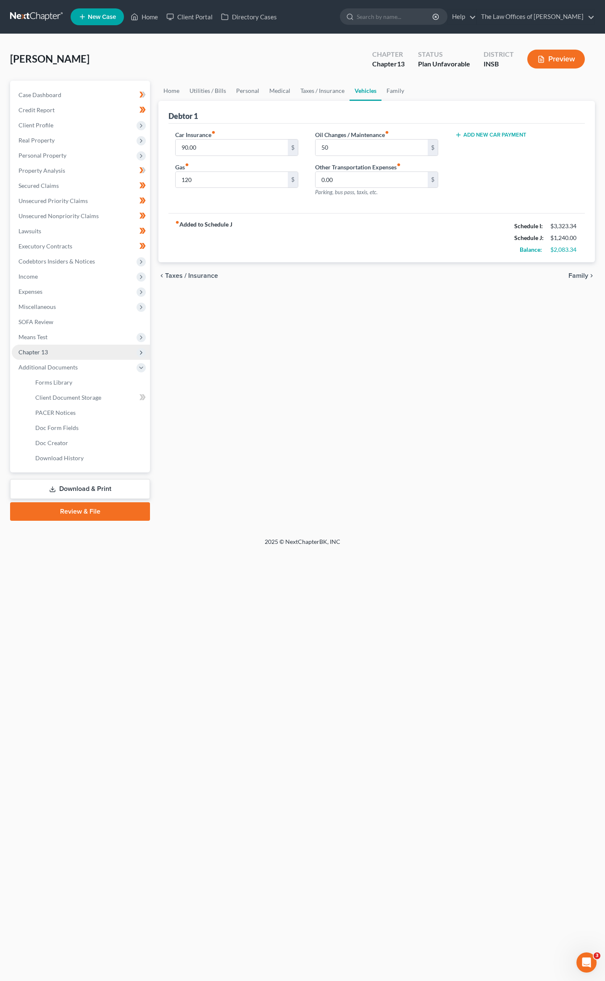
click at [46, 348] on span "Chapter 13" at bounding box center [32, 351] width 29 height 7
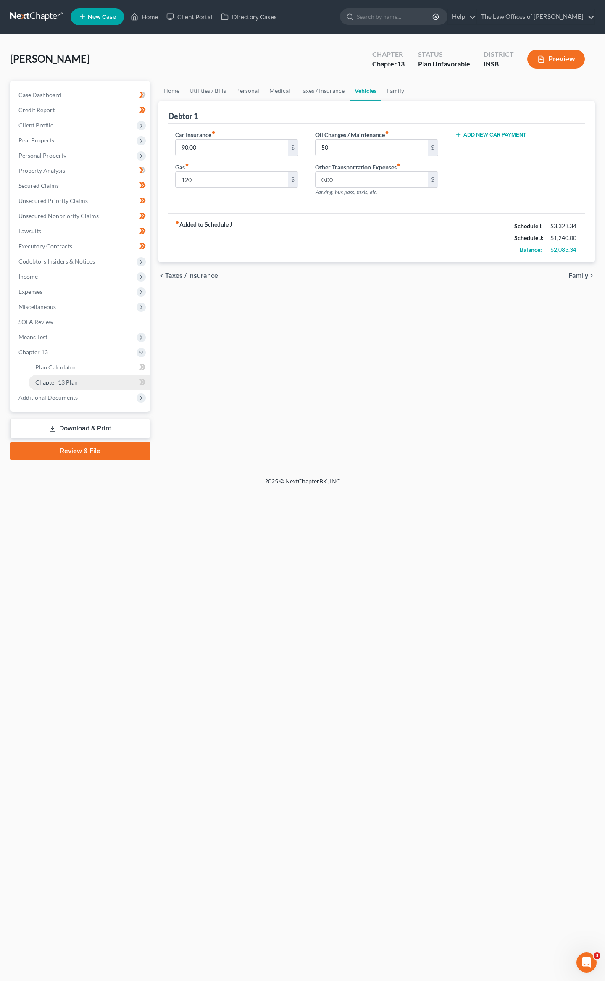
click at [51, 384] on span "Chapter 13 Plan" at bounding box center [56, 382] width 42 height 7
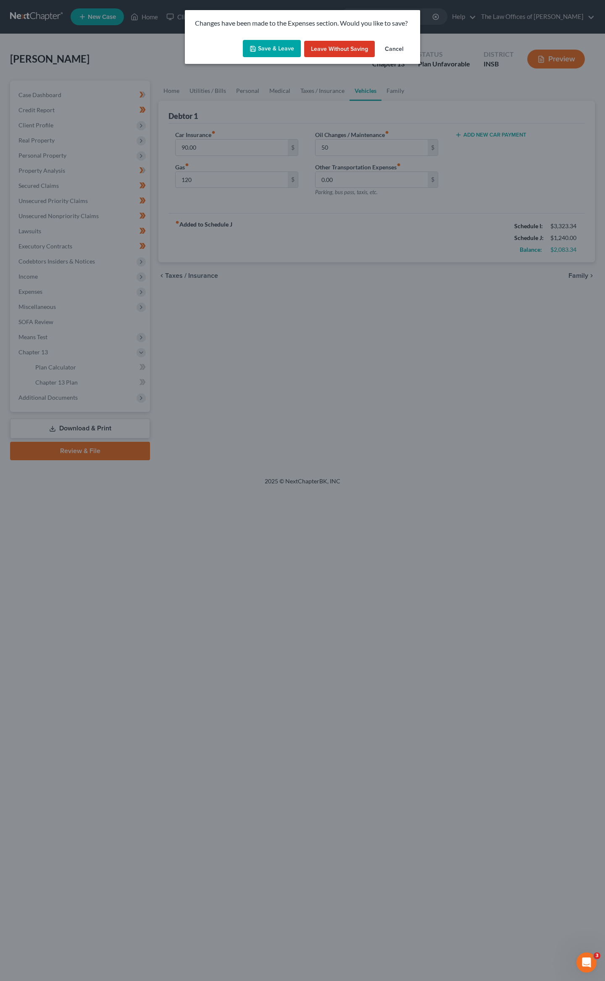
click at [273, 51] on button "Save & Leave" at bounding box center [272, 49] width 58 height 18
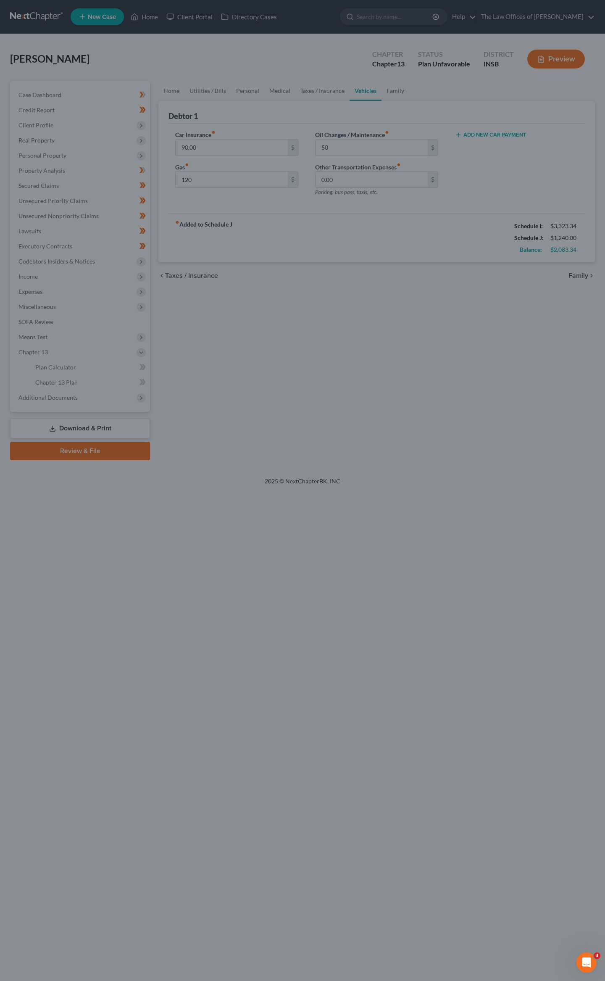
type input "120.00"
type input "50.00"
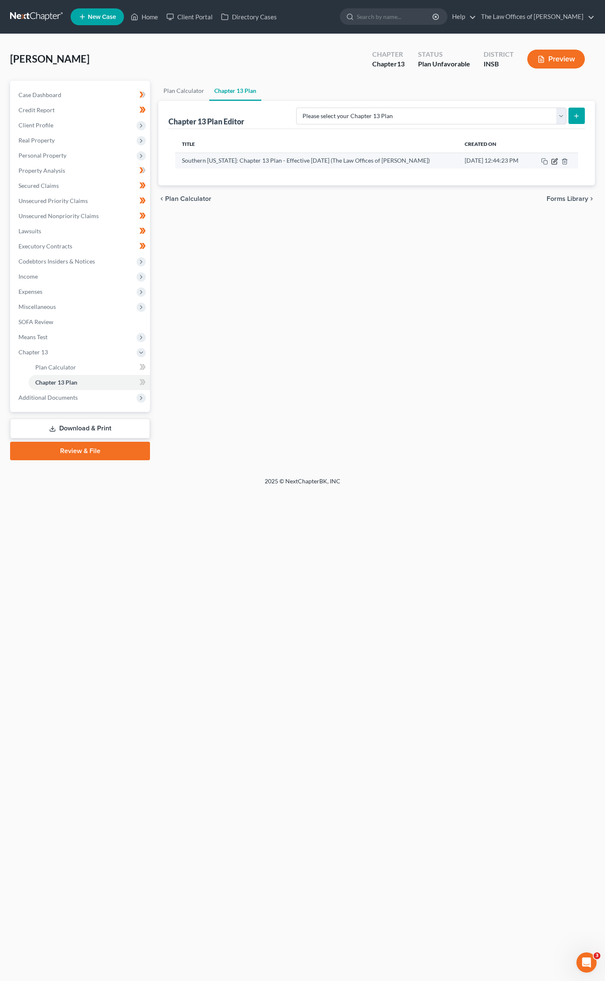
click at [557, 160] on icon "button" at bounding box center [555, 161] width 7 height 7
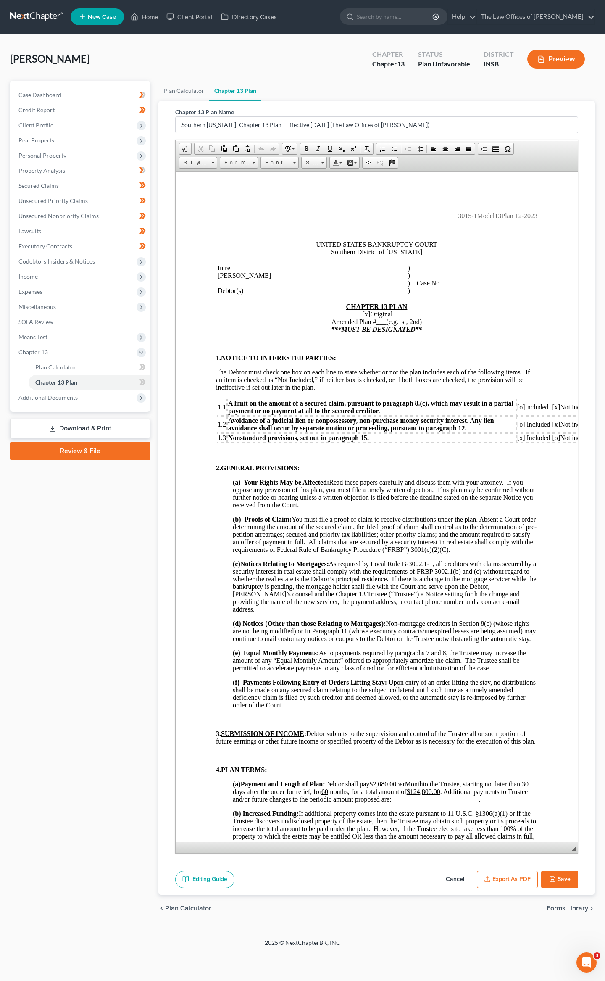
drag, startPoint x: 575, startPoint y: 367, endPoint x: 470, endPoint y: 1008, distance: 648.8
click at [470, 981] on html "Home New Case Client Portal Directory Cases The Law Offices of Dax J. Miller da…" at bounding box center [302, 490] width 605 height 981
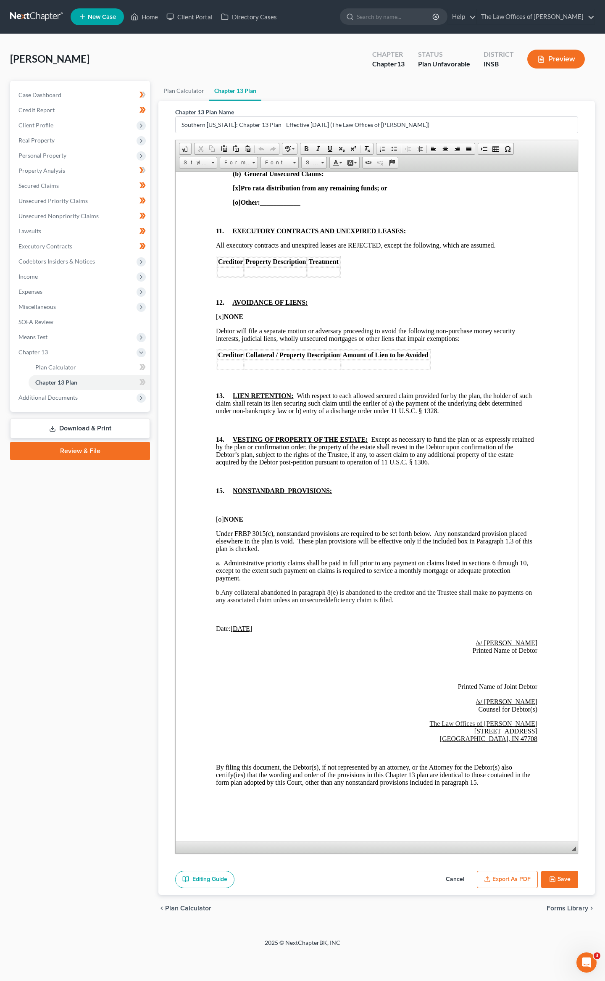
scroll to position [2087, 0]
click at [552, 878] on polyline "button" at bounding box center [552, 877] width 2 height 1
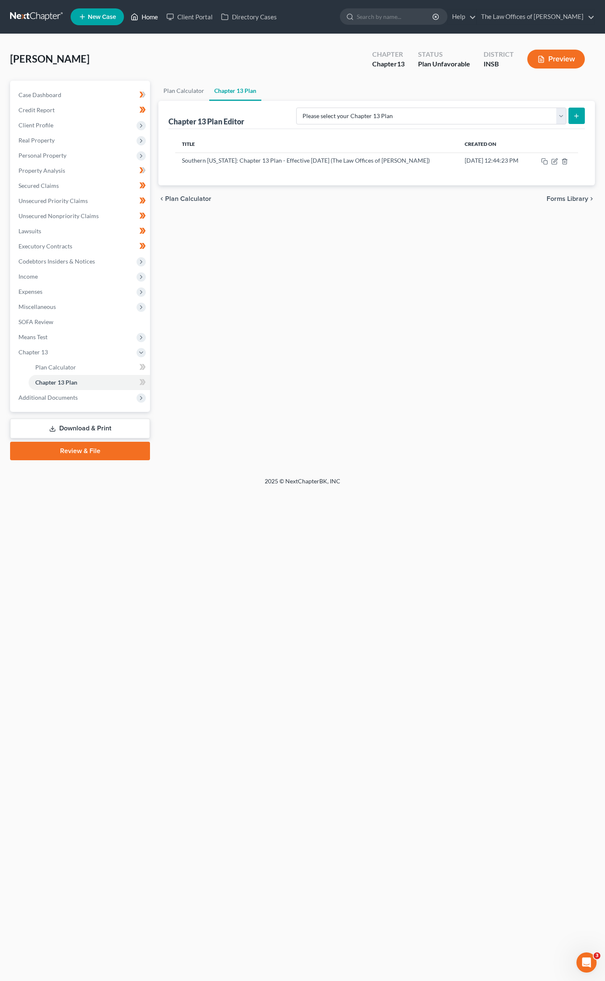
click at [150, 18] on link "Home" at bounding box center [145, 16] width 36 height 15
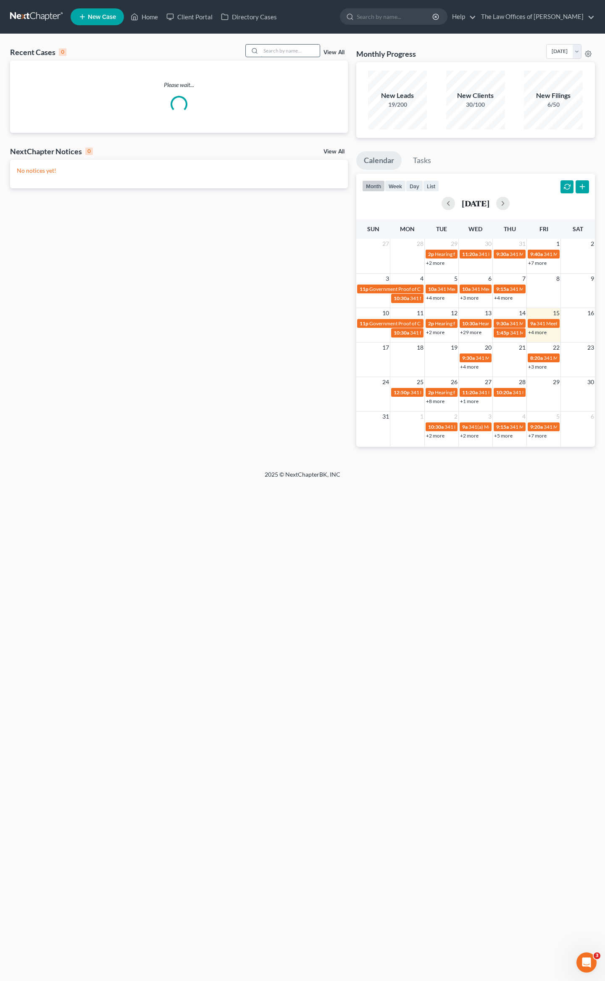
click at [298, 53] on input "search" at bounding box center [290, 51] width 59 height 12
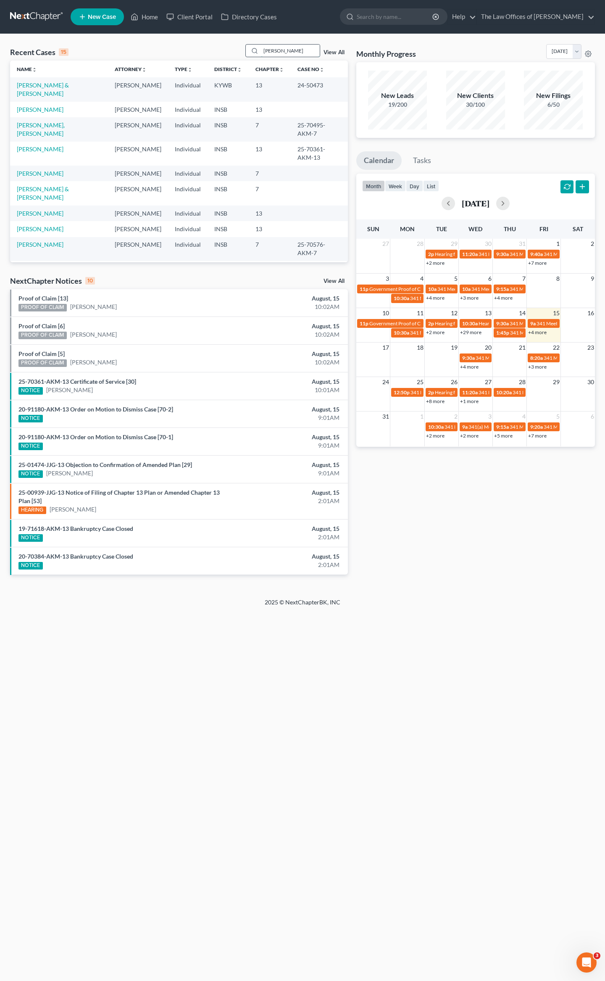
click at [295, 54] on input "riley" at bounding box center [290, 51] width 59 height 12
click at [276, 50] on input "riley" at bounding box center [290, 51] width 59 height 12
click at [274, 53] on input "riley" at bounding box center [290, 51] width 59 height 12
type input "riley"
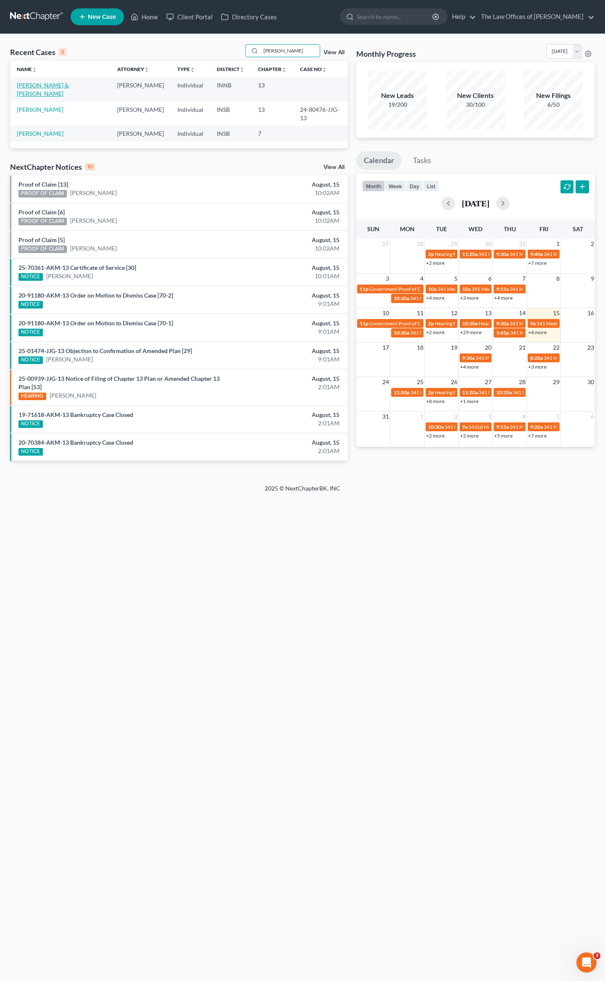
click at [20, 85] on link "[PERSON_NAME] & [PERSON_NAME]" at bounding box center [43, 90] width 52 height 16
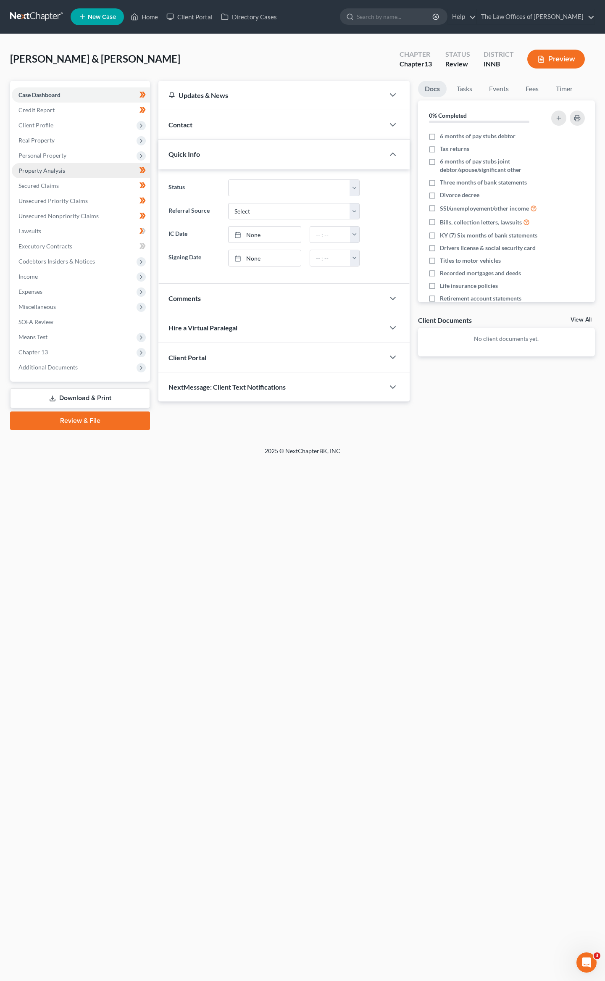
click at [53, 167] on span "Property Analysis" at bounding box center [41, 170] width 47 height 7
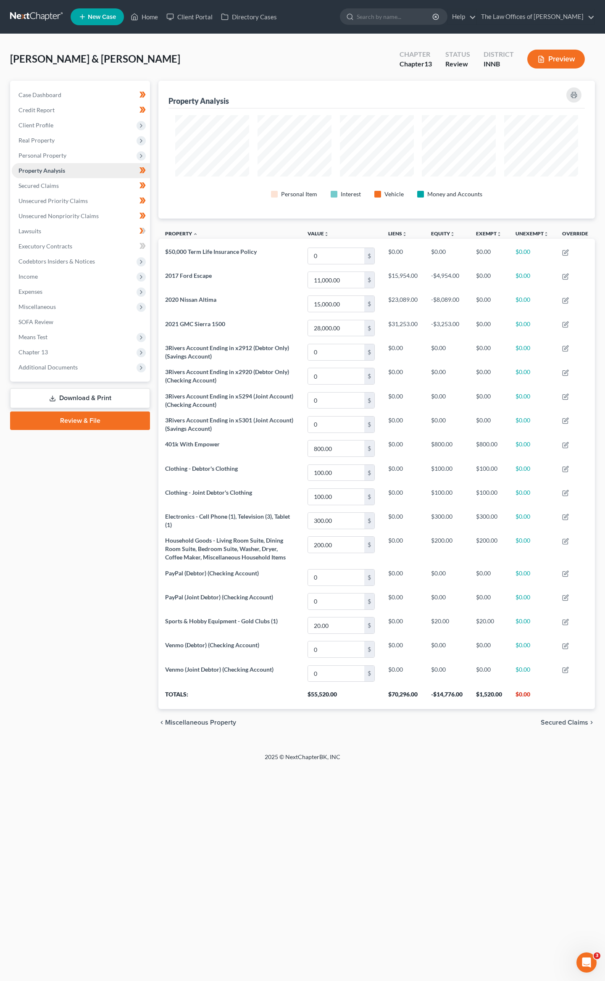
scroll to position [138, 437]
click at [56, 182] on span "Secured Claims" at bounding box center [38, 185] width 40 height 7
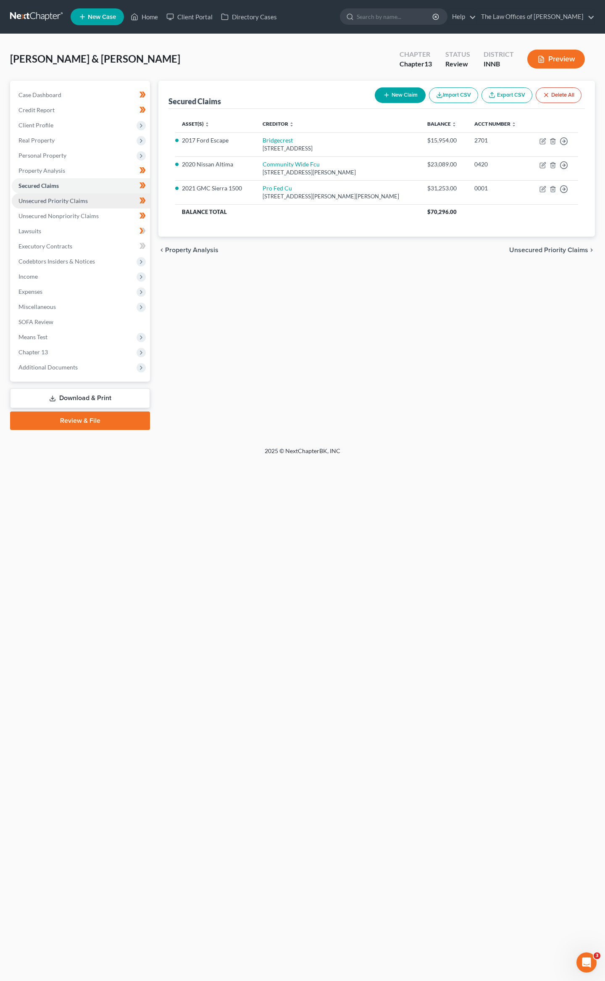
click at [40, 199] on span "Unsecured Priority Claims" at bounding box center [52, 200] width 69 height 7
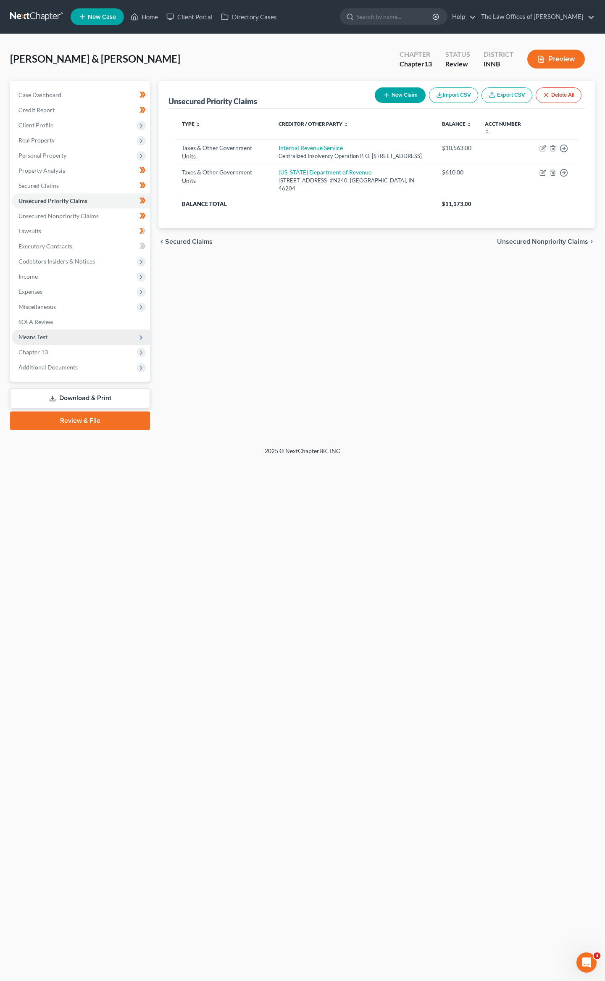
click at [49, 342] on span "Means Test" at bounding box center [81, 337] width 138 height 15
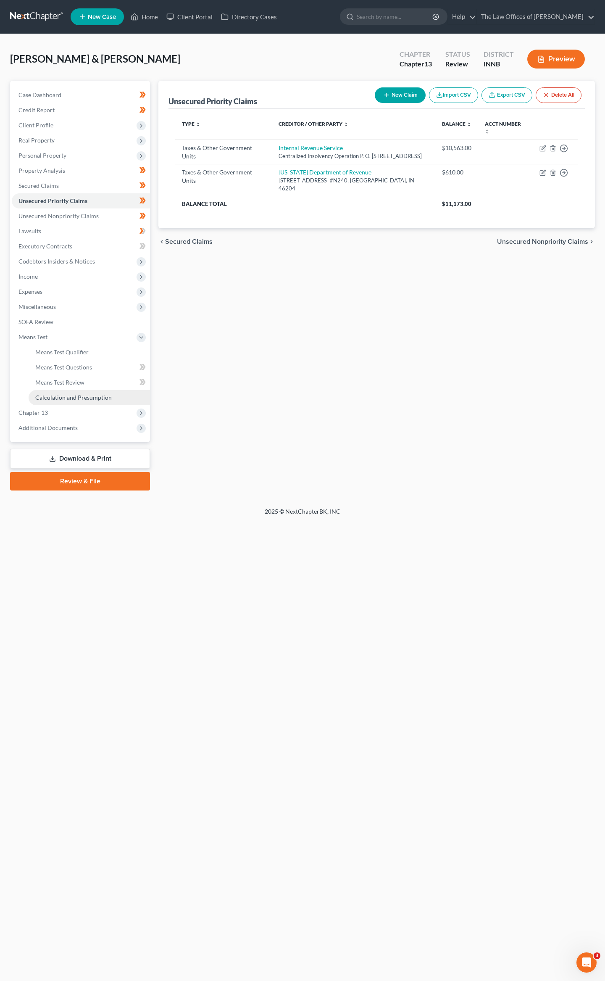
click at [65, 400] on link "Calculation and Presumption" at bounding box center [89, 397] width 121 height 15
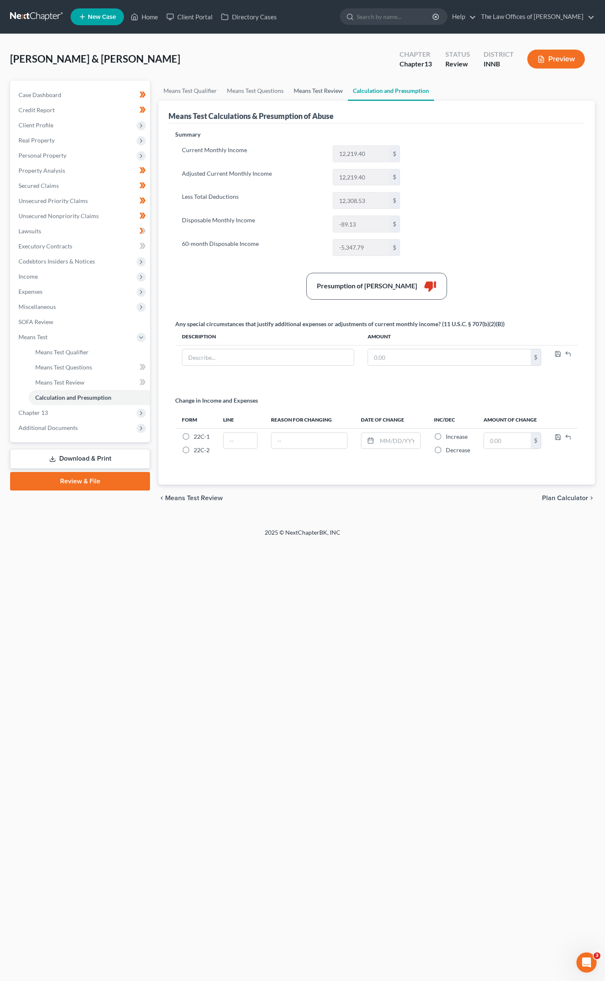
click at [305, 91] on link "Means Test Review" at bounding box center [318, 91] width 59 height 20
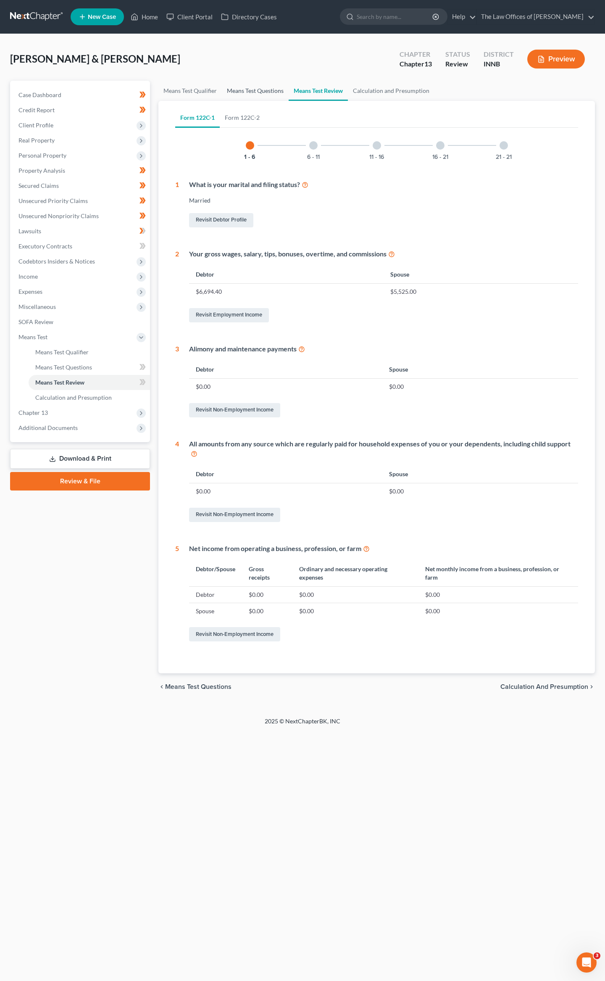
click at [240, 91] on link "Means Test Questions" at bounding box center [255, 91] width 67 height 20
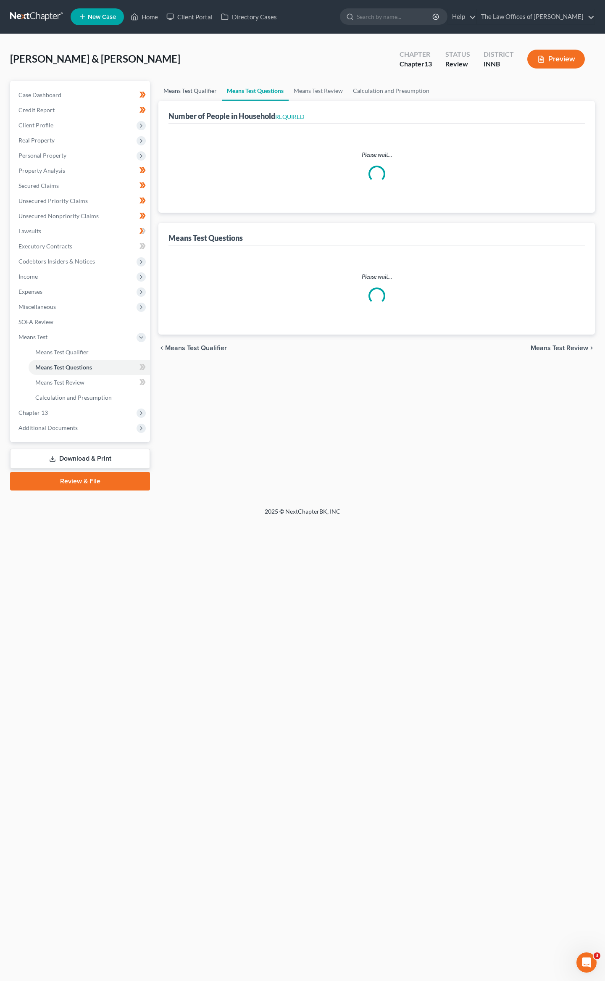
select select "1"
select select "60"
select select "1"
select select "60"
select select "1"
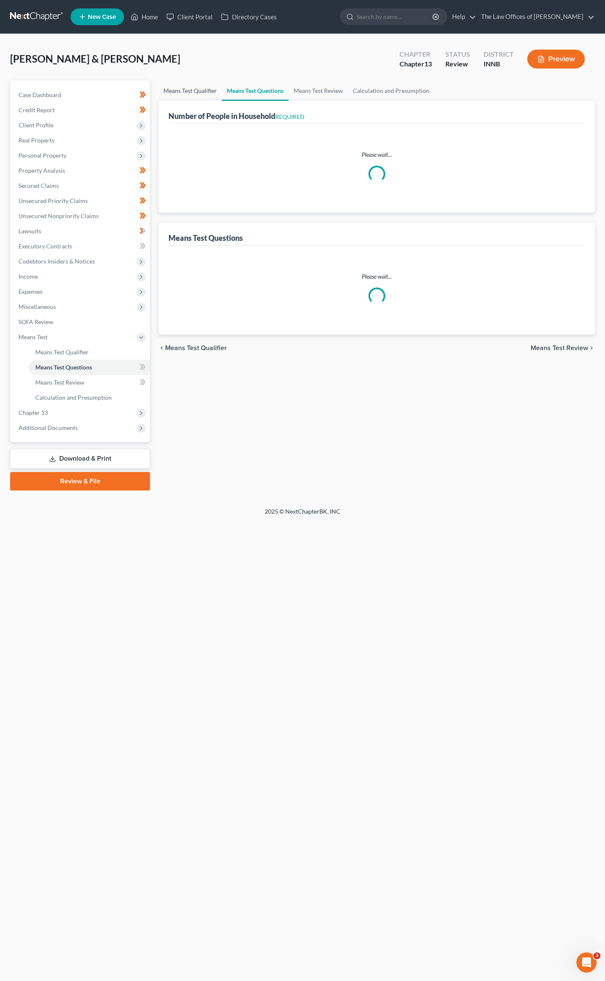
select select "60"
select select "5"
select select "1"
select select "2"
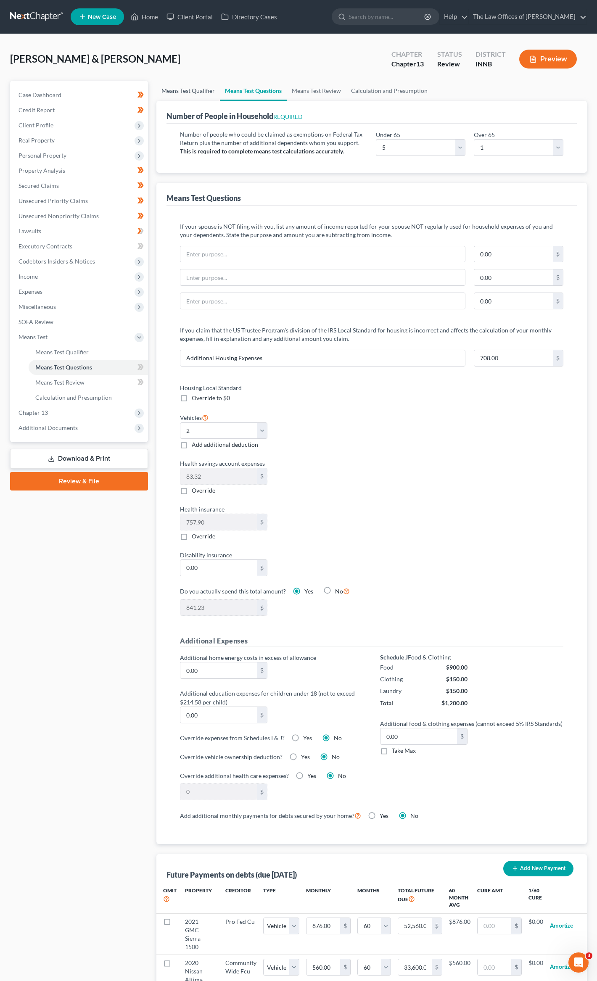
click at [212, 89] on link "Means Test Qualifier" at bounding box center [187, 91] width 63 height 20
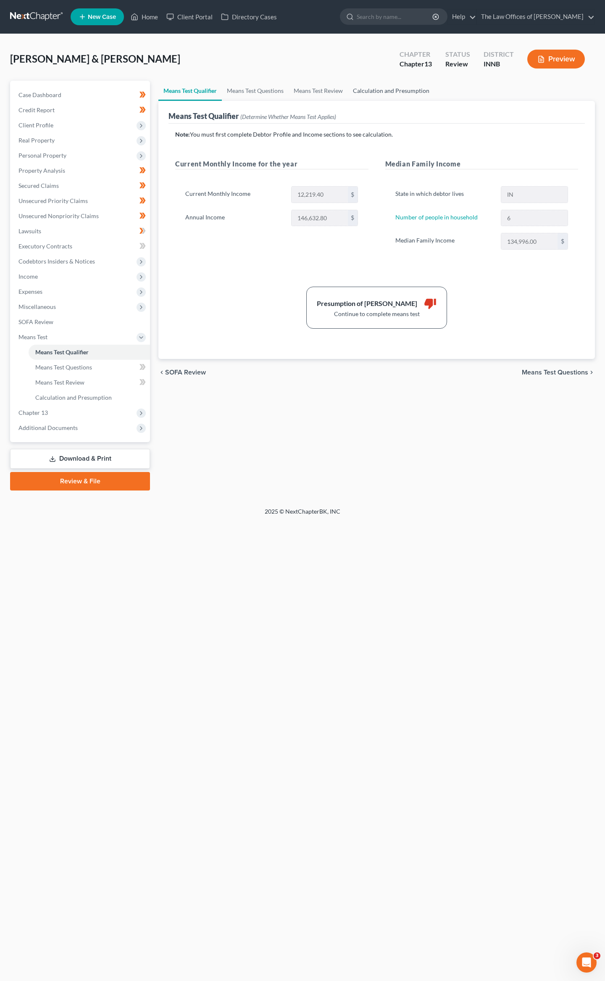
click at [354, 86] on link "Calculation and Presumption" at bounding box center [391, 91] width 87 height 20
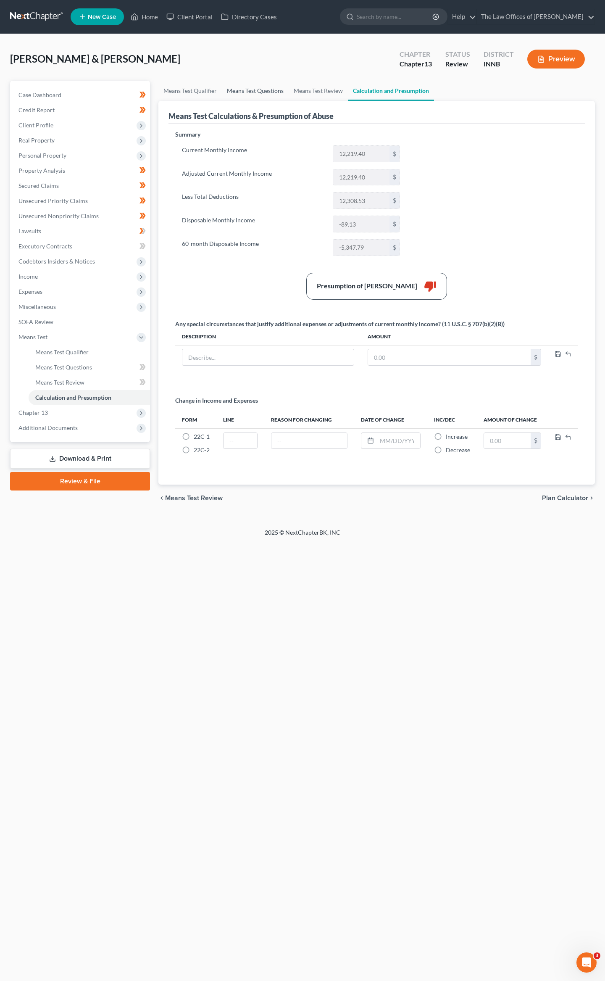
click at [230, 92] on link "Means Test Questions" at bounding box center [255, 91] width 67 height 20
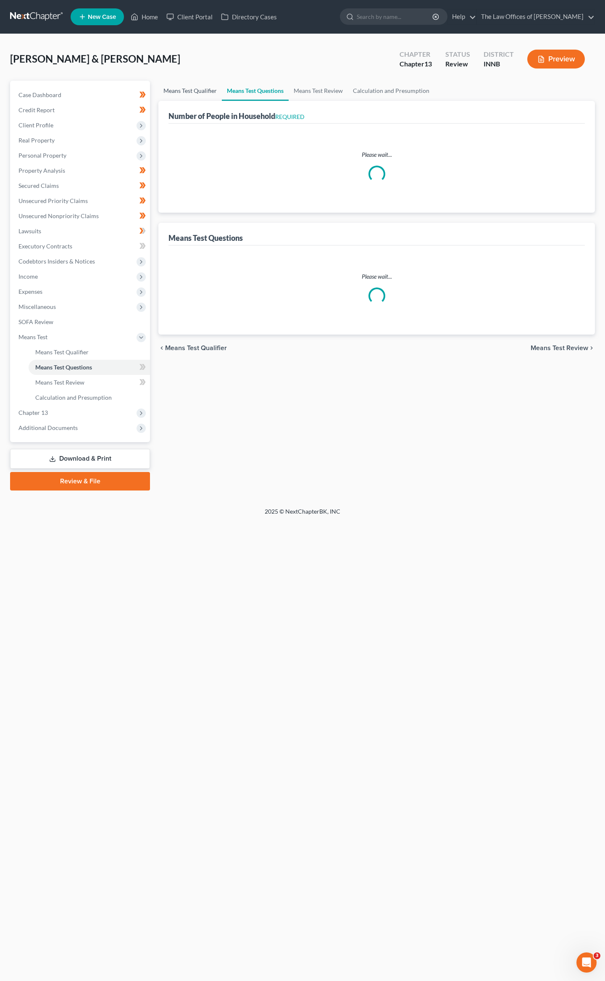
select select "1"
select select "60"
select select "1"
select select "60"
select select "1"
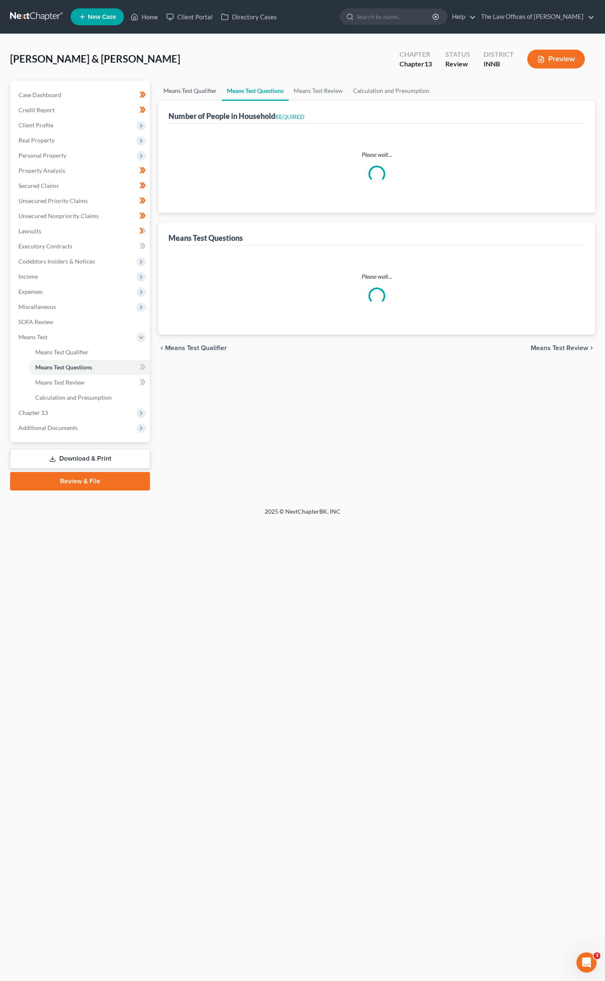
select select "60"
select select "5"
select select "1"
select select "2"
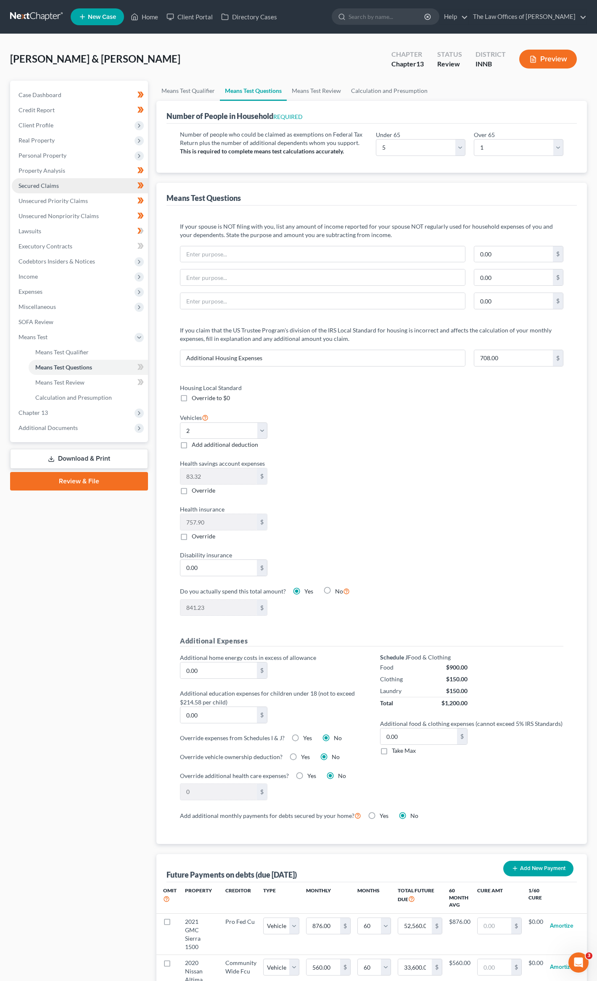
click at [29, 187] on span "Secured Claims" at bounding box center [38, 185] width 40 height 7
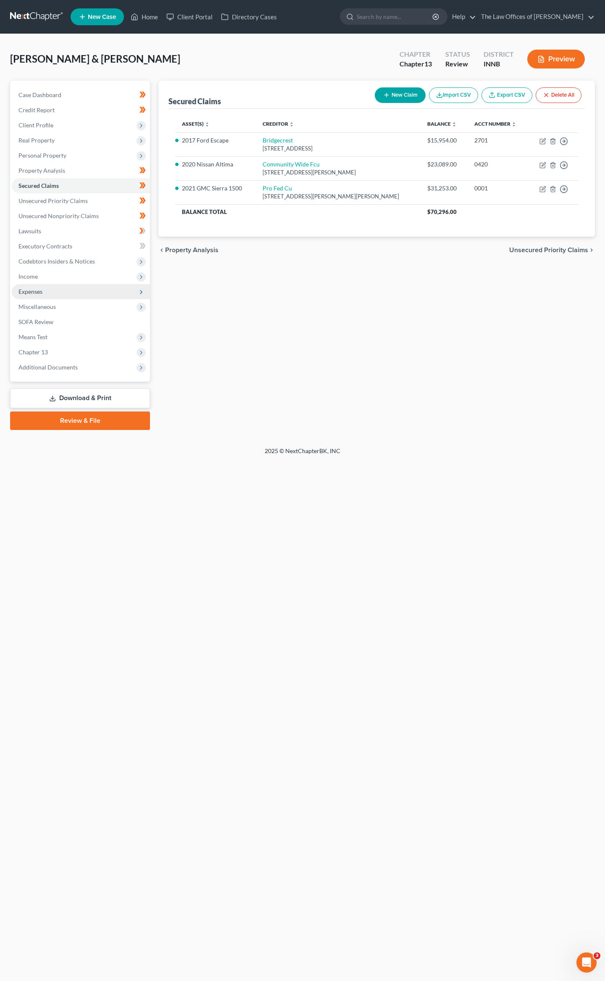
click at [32, 290] on span "Expenses" at bounding box center [30, 291] width 24 height 7
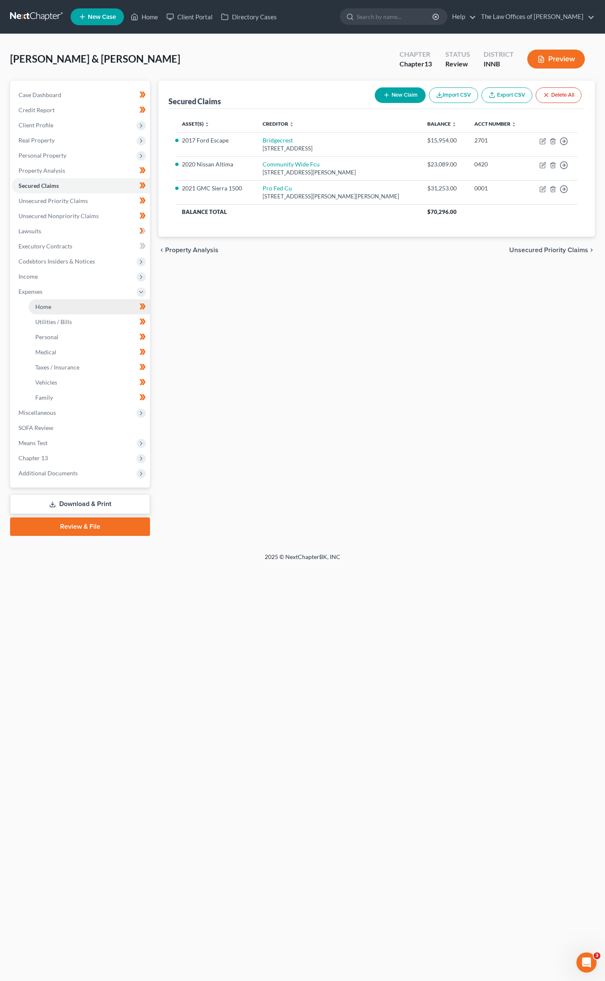
click at [40, 303] on span "Home" at bounding box center [43, 306] width 16 height 7
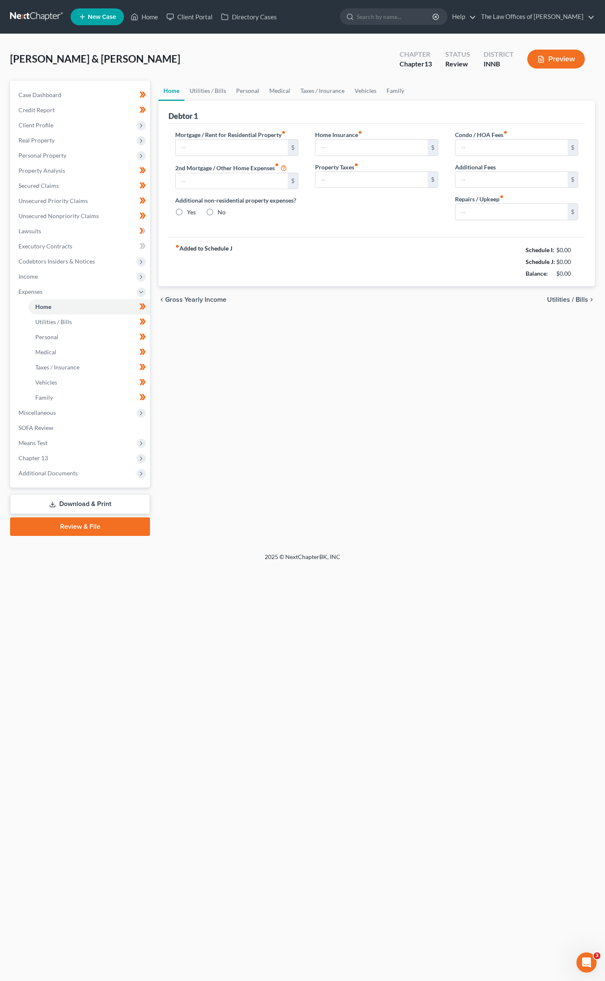
type input "1,930.00"
type input "0.00"
radio input "true"
type input "0.00"
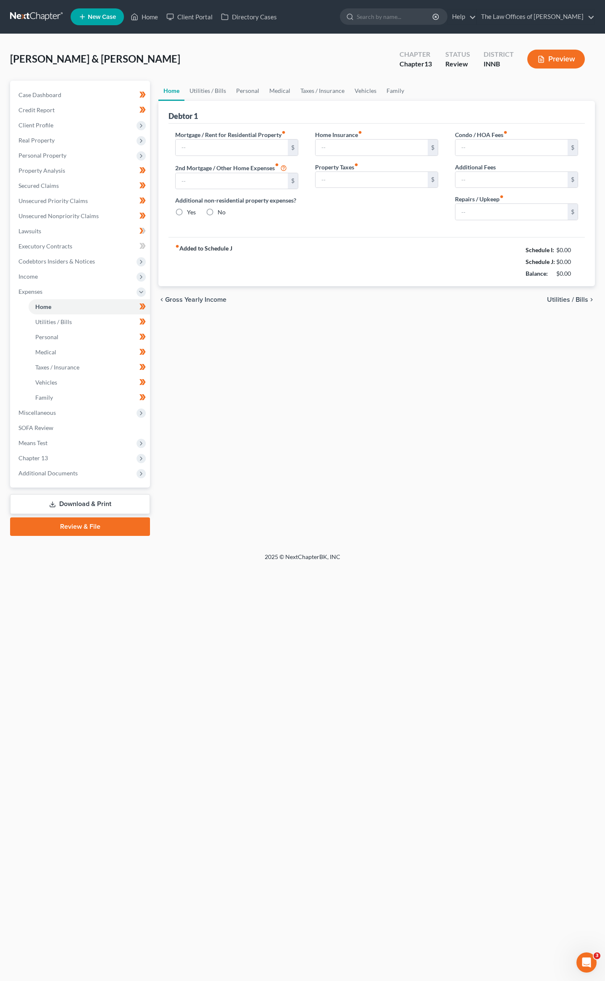
type input "0.00"
type input "100.00"
click at [212, 87] on link "Utilities / Bills" at bounding box center [208, 91] width 47 height 20
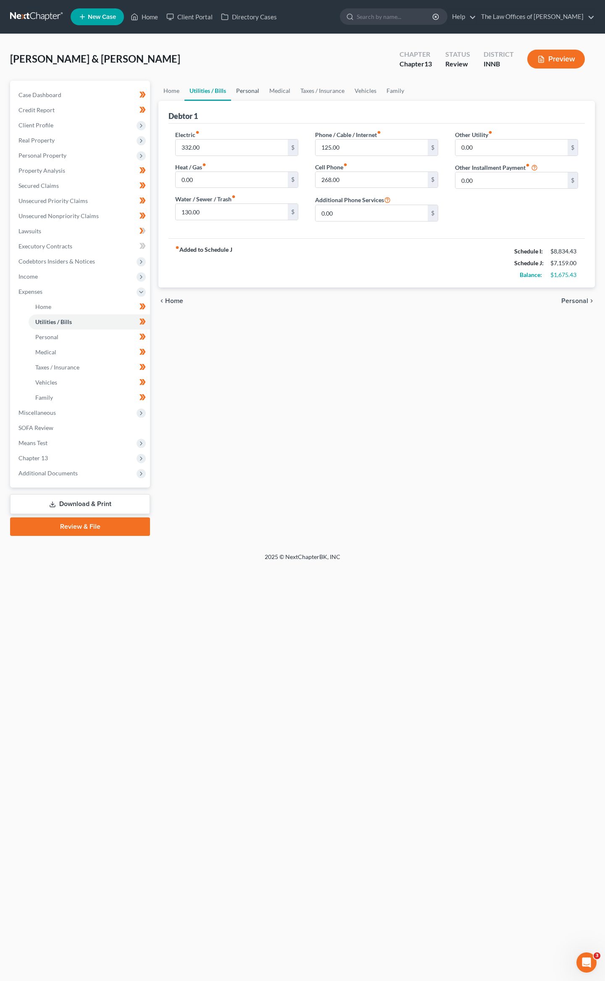
click at [242, 87] on link "Personal" at bounding box center [247, 91] width 33 height 20
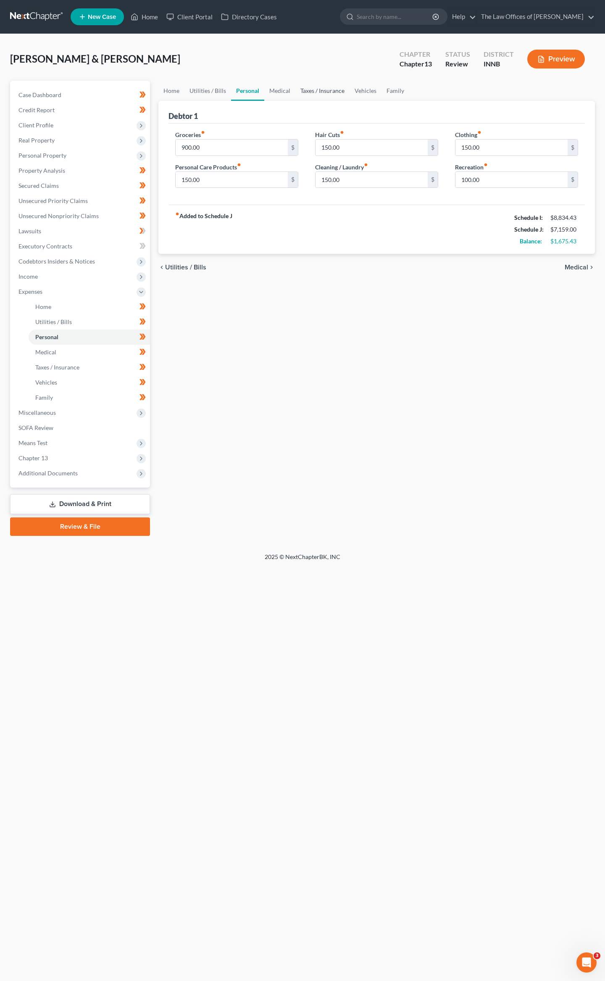
click at [296, 86] on link "Taxes / Insurance" at bounding box center [323, 91] width 54 height 20
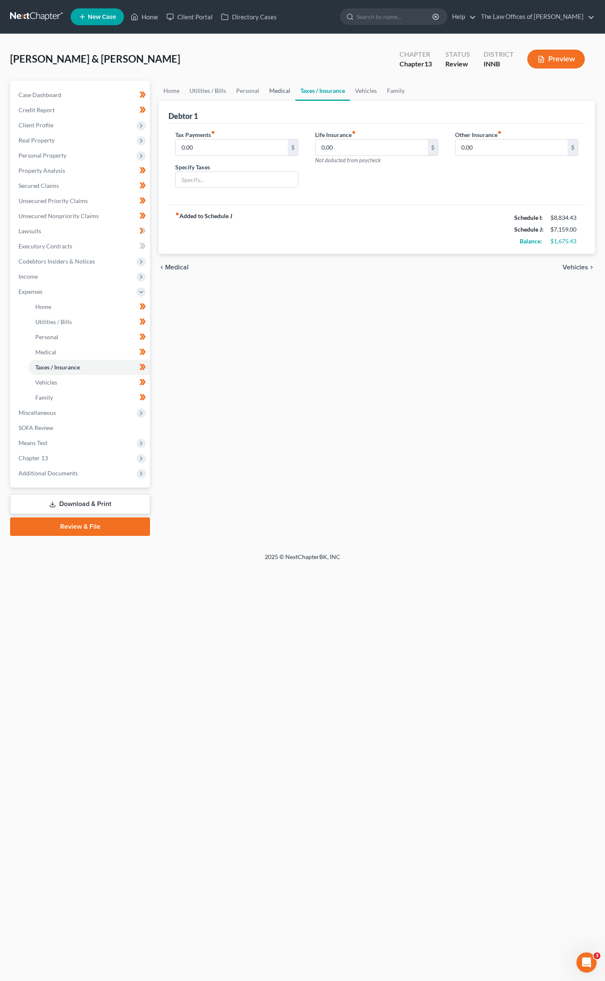
click at [284, 87] on link "Medical" at bounding box center [279, 91] width 31 height 20
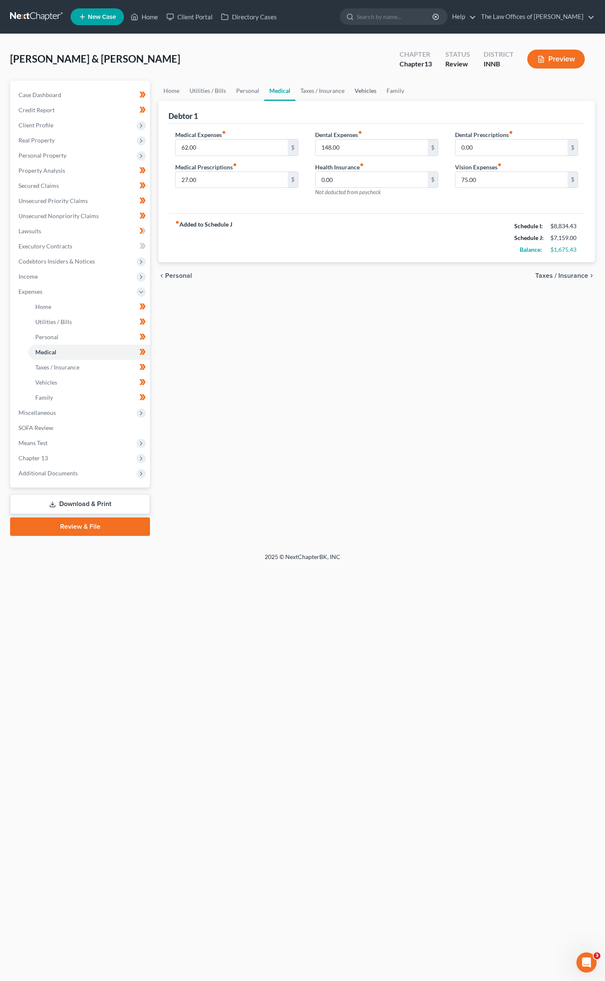
click at [353, 91] on link "Vehicles" at bounding box center [366, 91] width 32 height 20
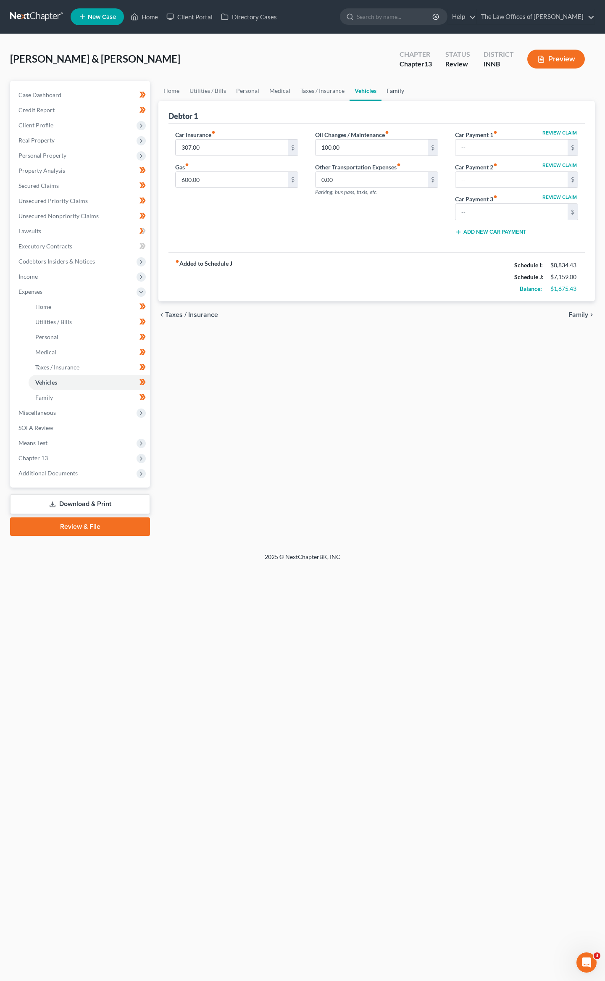
click at [385, 87] on link "Family" at bounding box center [396, 91] width 28 height 20
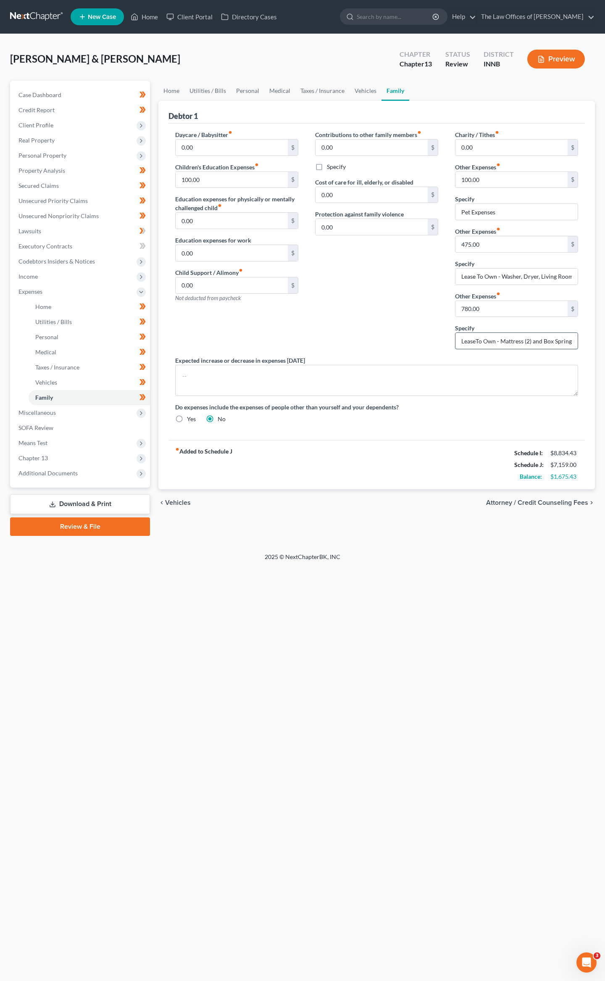
click at [479, 341] on input "LeaseTo Own - Mattress (2) and Box Spring (2)" at bounding box center [517, 341] width 122 height 16
type input "Lease To Own - Mattress (2) and Box Spring (2)"
click at [29, 219] on link "Unsecured Nonpriority Claims" at bounding box center [81, 216] width 138 height 15
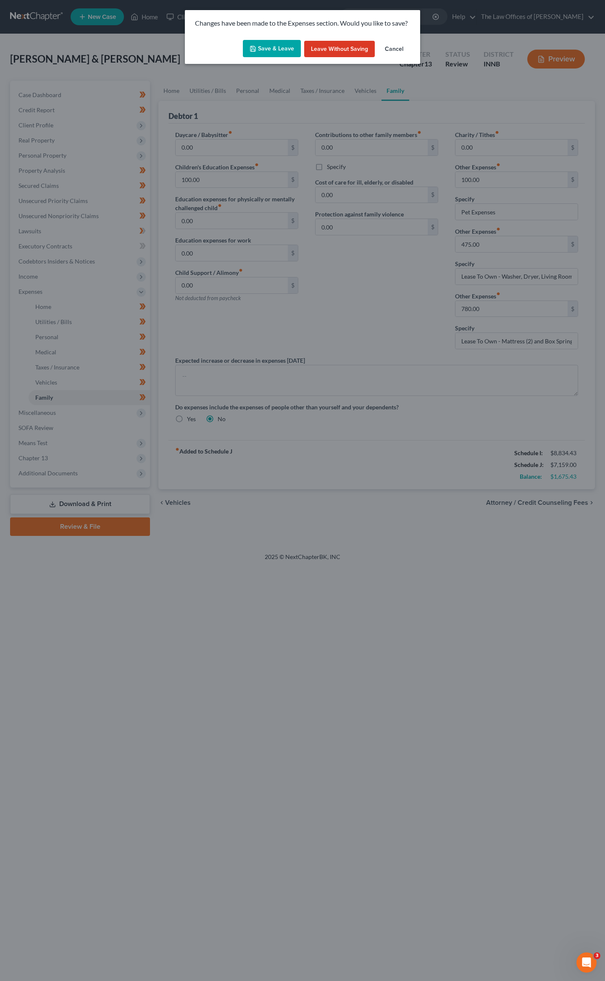
click at [258, 54] on button "Save & Leave" at bounding box center [272, 49] width 58 height 18
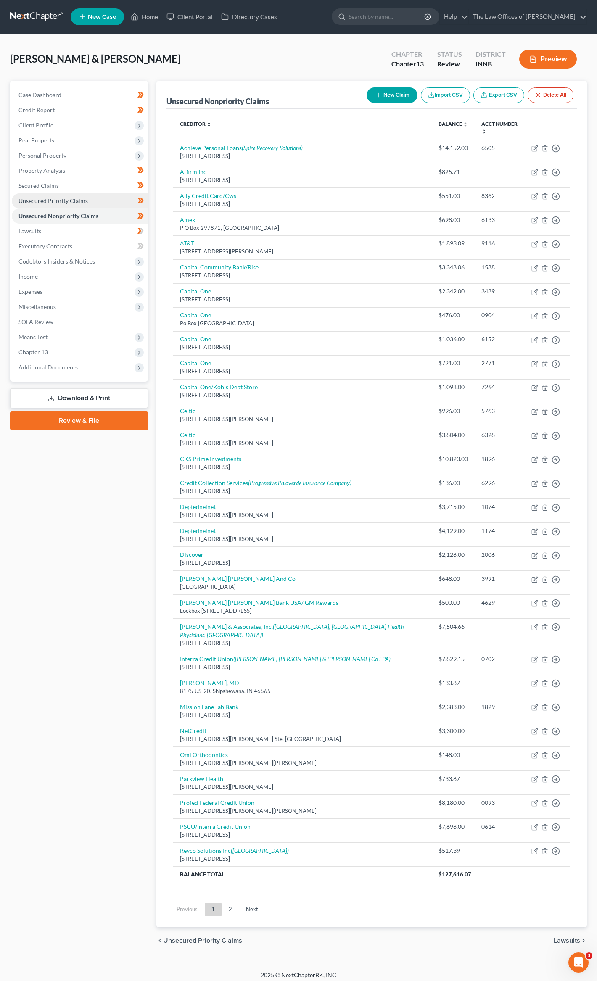
click at [48, 197] on span "Unsecured Priority Claims" at bounding box center [52, 200] width 69 height 7
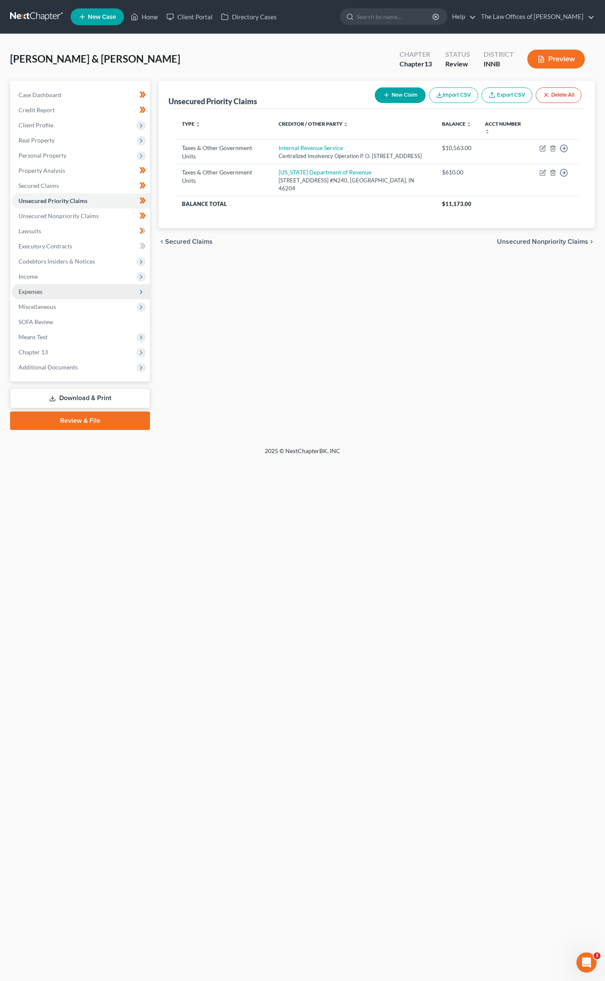
click at [56, 286] on span "Expenses" at bounding box center [81, 291] width 138 height 15
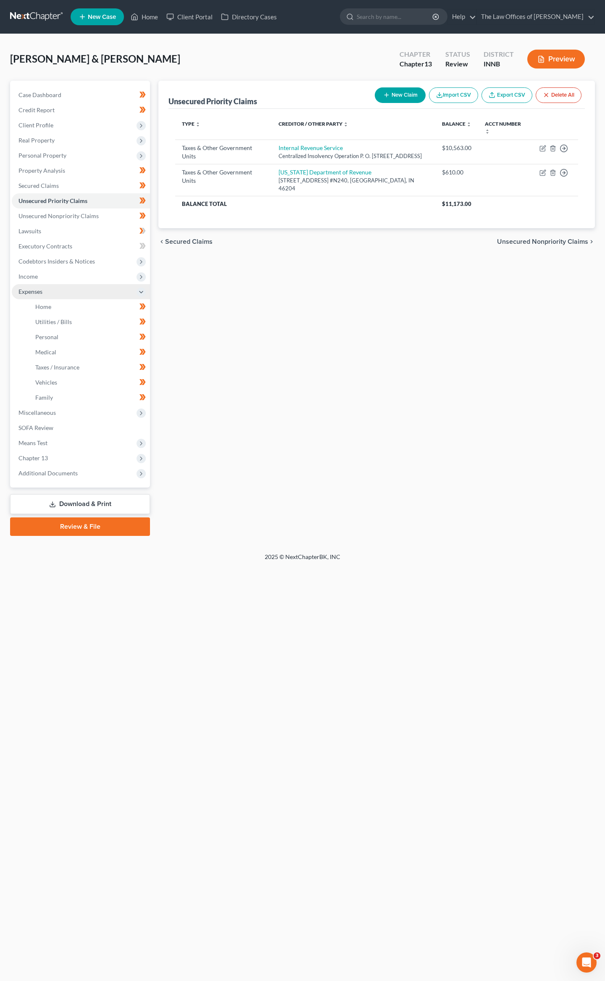
click at [55, 295] on span "Expenses" at bounding box center [81, 291] width 138 height 15
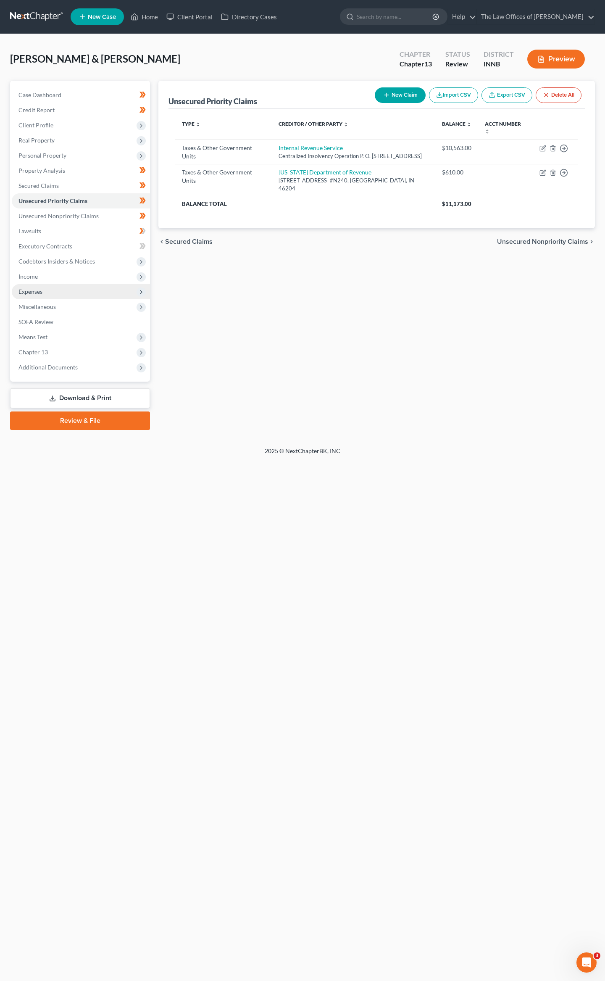
click at [55, 295] on span "Expenses" at bounding box center [81, 291] width 138 height 15
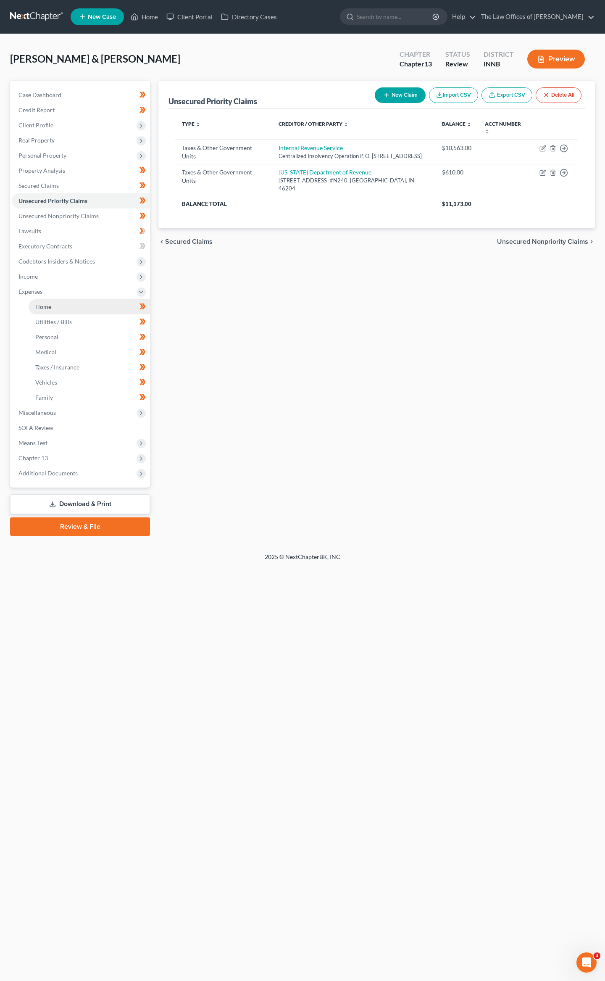
click at [55, 305] on link "Home" at bounding box center [89, 306] width 121 height 15
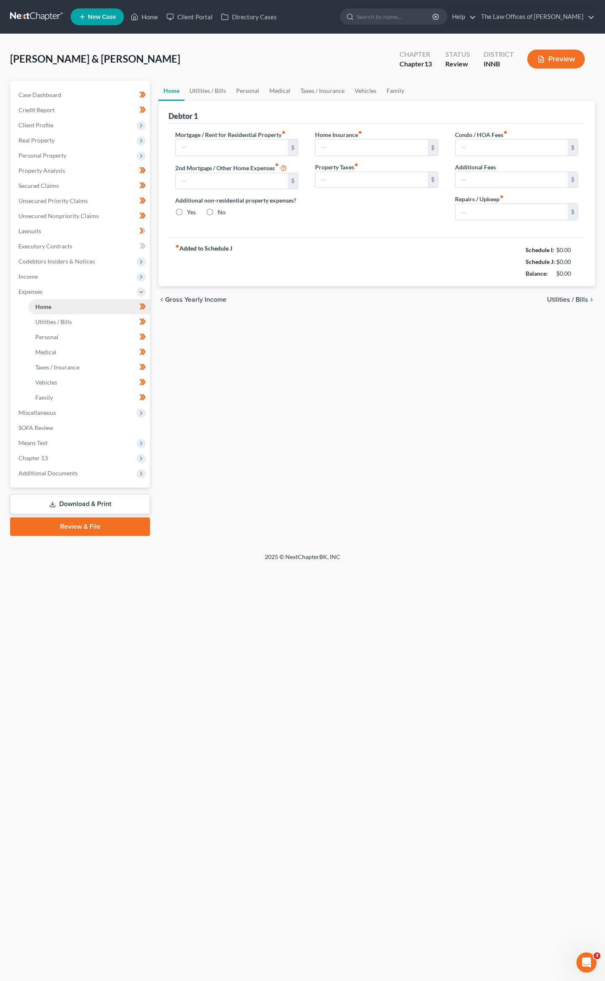
type input "1,930.00"
type input "0.00"
radio input "true"
type input "0.00"
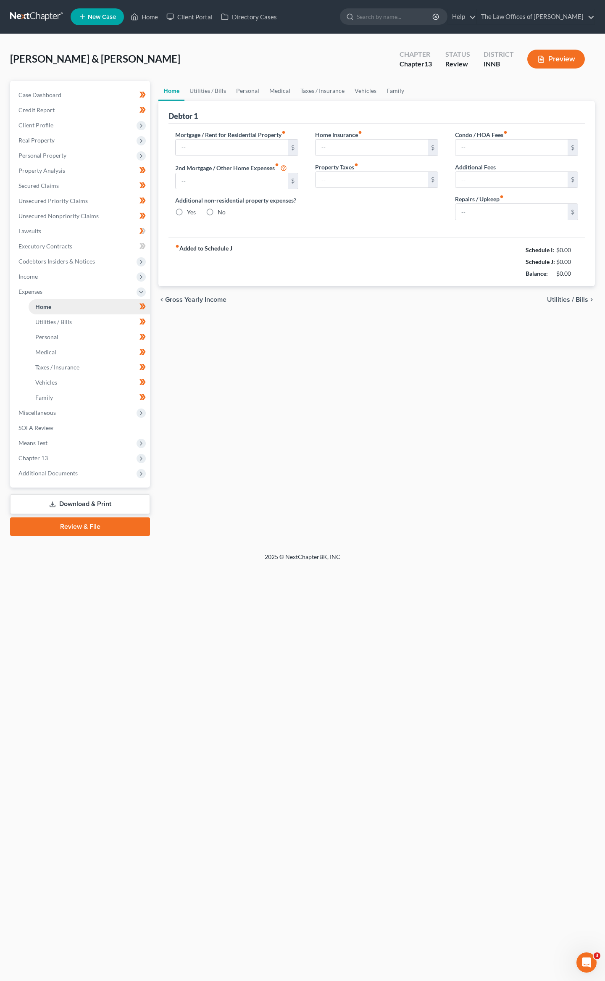
type input "0.00"
click at [35, 116] on link "Credit Report" at bounding box center [81, 110] width 138 height 15
click at [31, 125] on span "Client Profile" at bounding box center [35, 124] width 35 height 7
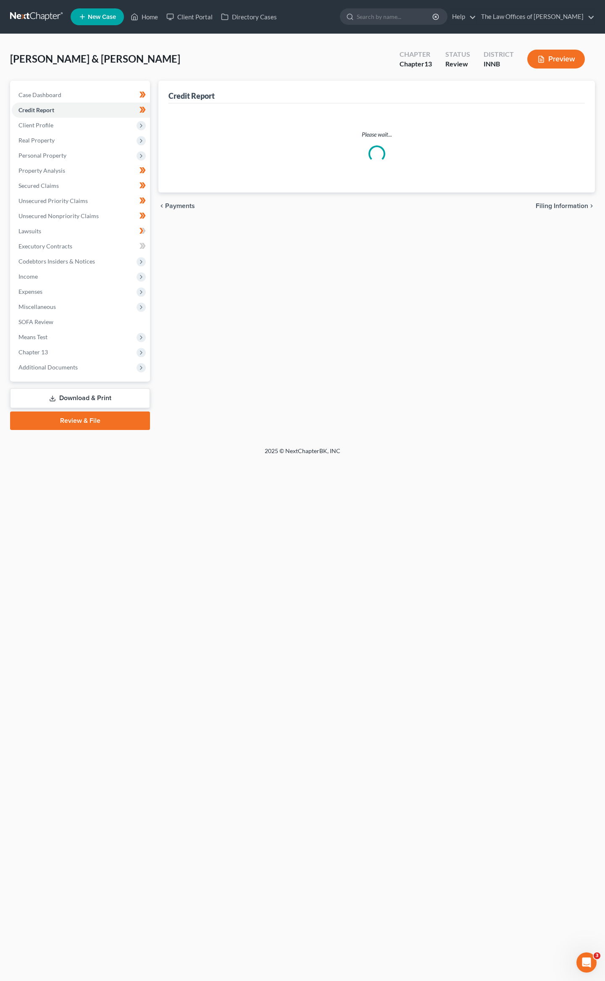
click at [66, 236] on ul "Case Dashboard Payments Invoices Payments Payments Credit Report Client Profile" at bounding box center [81, 231] width 138 height 288
click at [39, 105] on link "Credit Report" at bounding box center [81, 110] width 138 height 15
click at [48, 124] on span "Client Profile" at bounding box center [35, 124] width 35 height 7
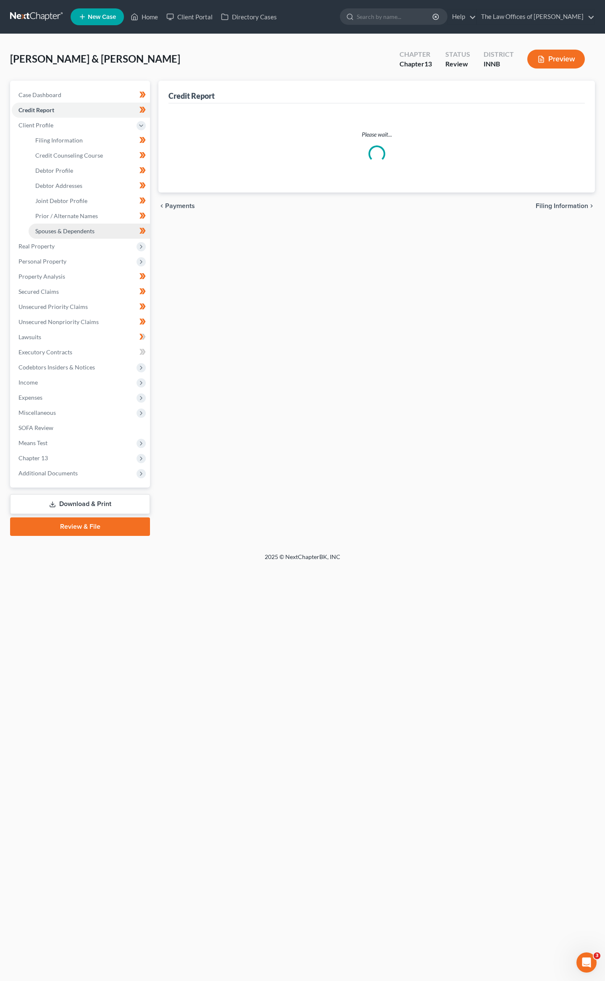
click at [59, 231] on span "Spouses & Dependents" at bounding box center [64, 230] width 59 height 7
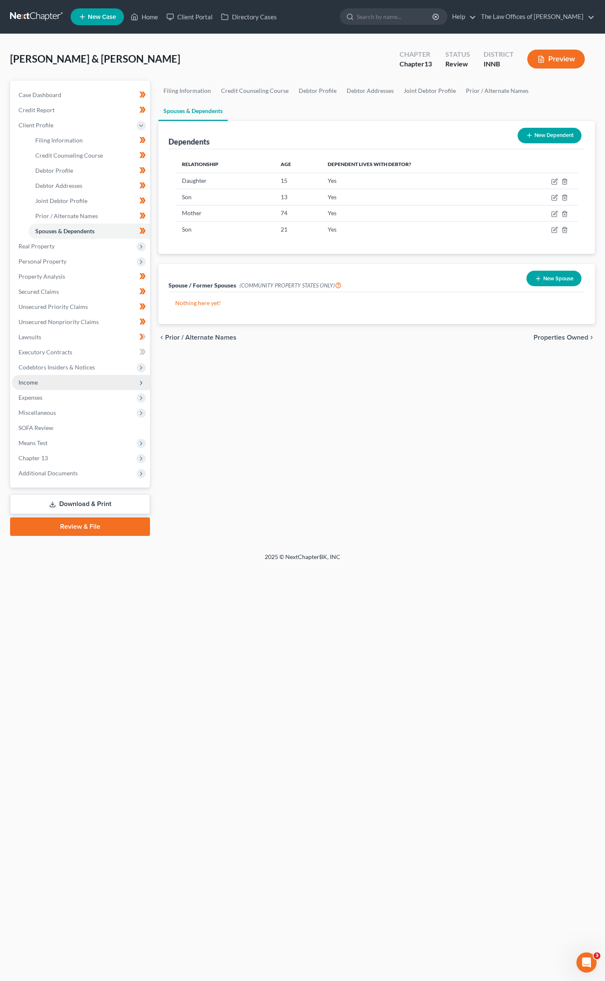
click at [29, 383] on span "Income" at bounding box center [27, 382] width 19 height 7
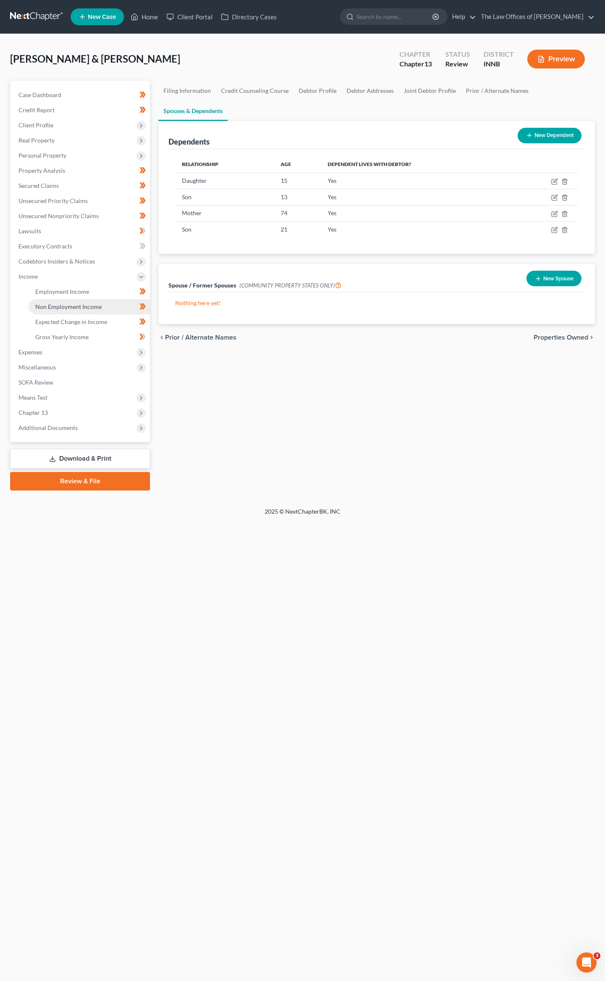
click at [52, 308] on span "Non Employment Income" at bounding box center [68, 306] width 66 height 7
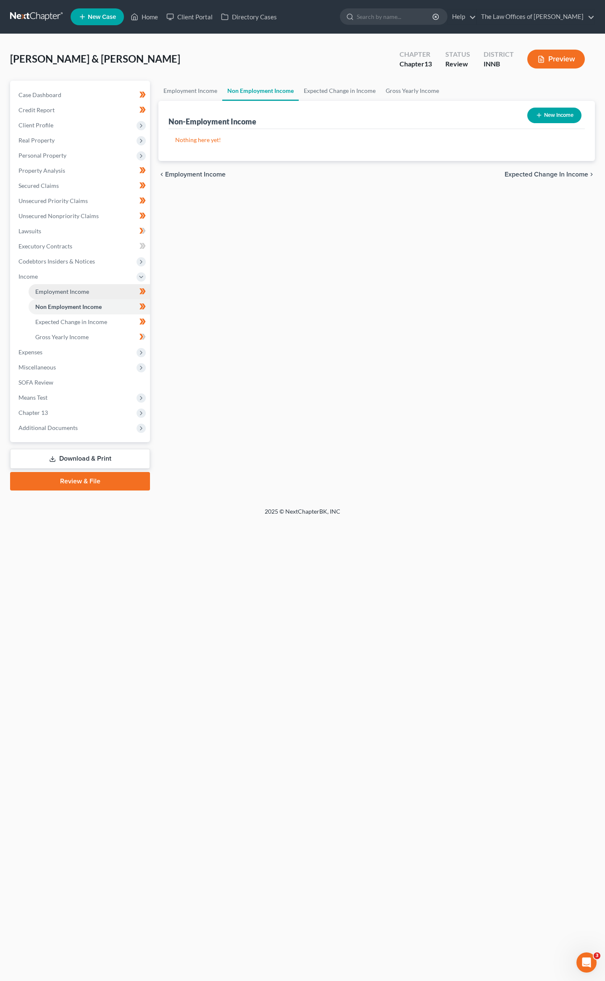
click at [73, 286] on link "Employment Income" at bounding box center [89, 291] width 121 height 15
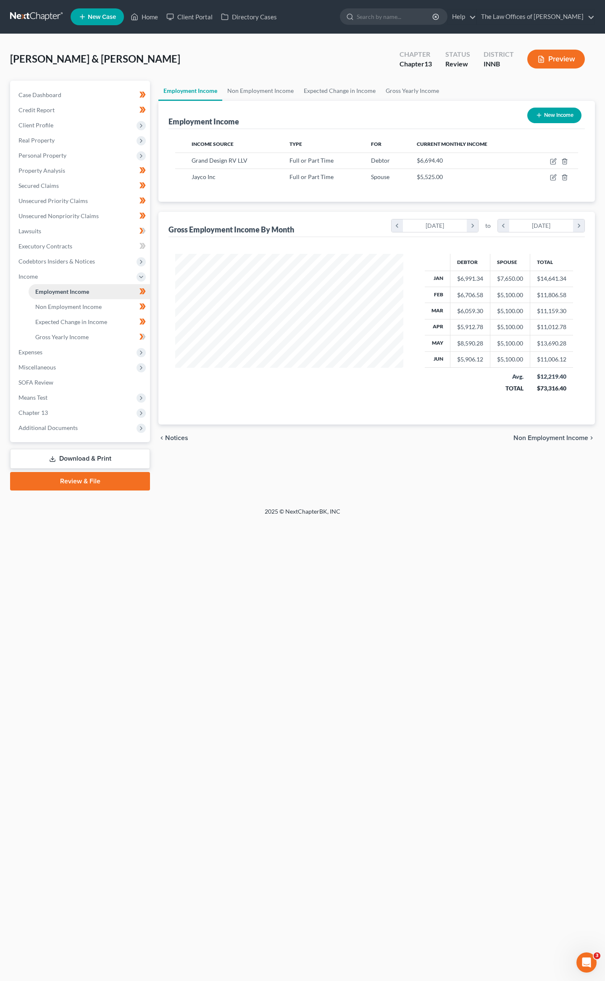
scroll to position [152, 245]
click at [49, 357] on span "Expenses" at bounding box center [81, 352] width 138 height 15
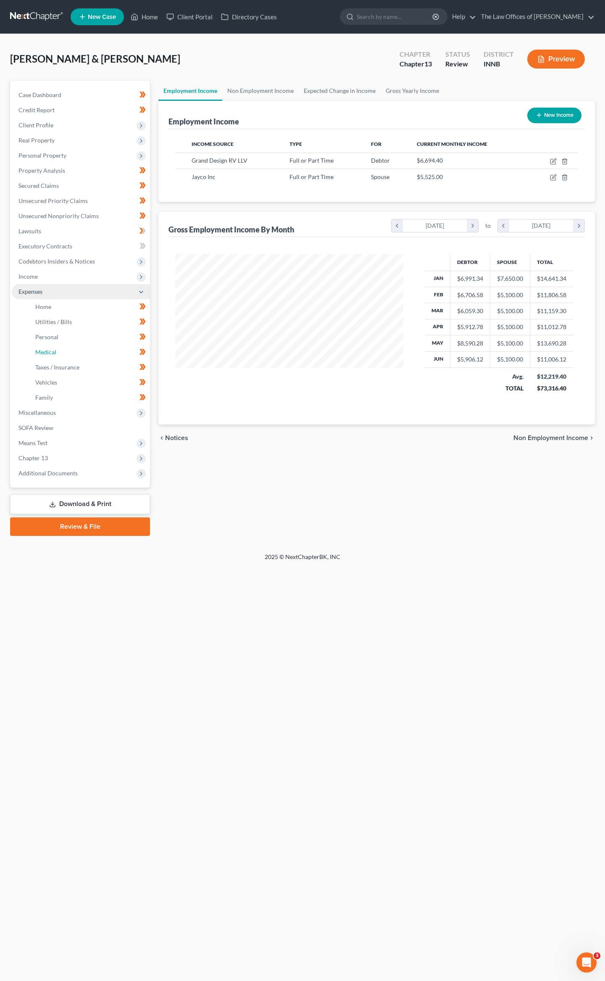
click at [49, 357] on link "Medical" at bounding box center [89, 352] width 121 height 15
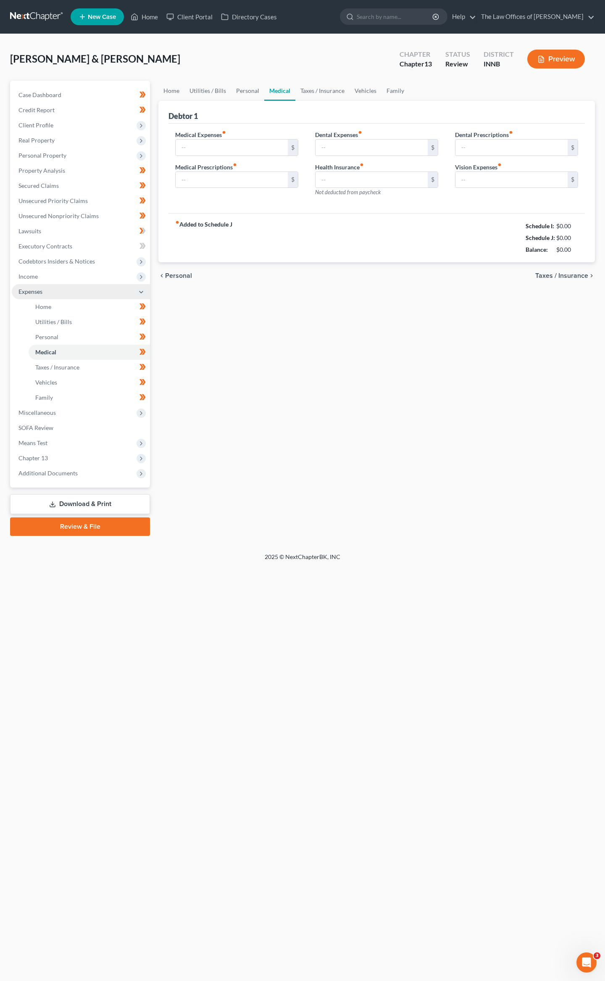
type input "62.00"
type input "27.00"
type input "148.00"
type input "0.00"
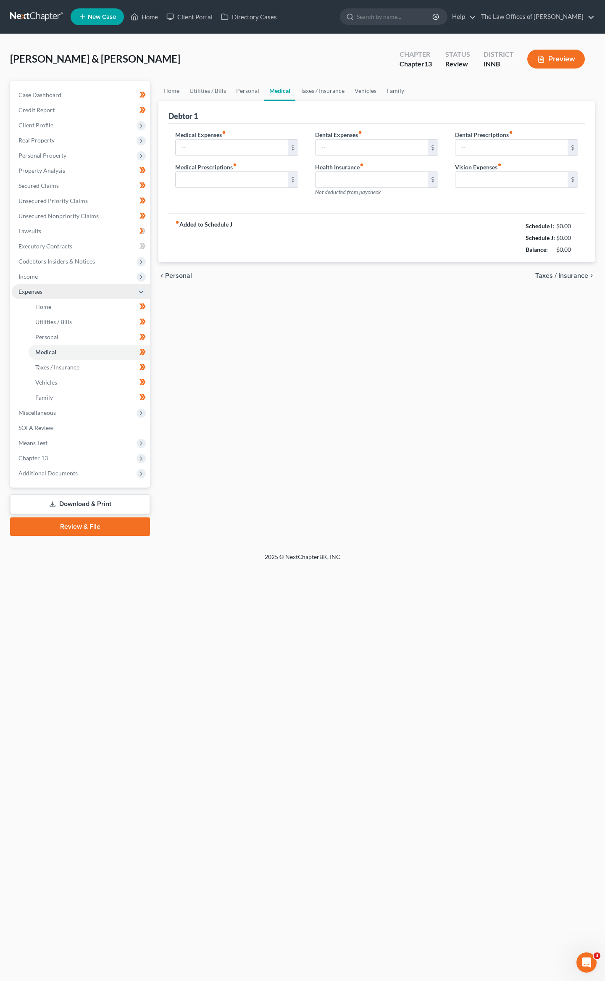
type input "75.00"
click at [54, 216] on span "Unsecured Nonpriority Claims" at bounding box center [58, 215] width 80 height 7
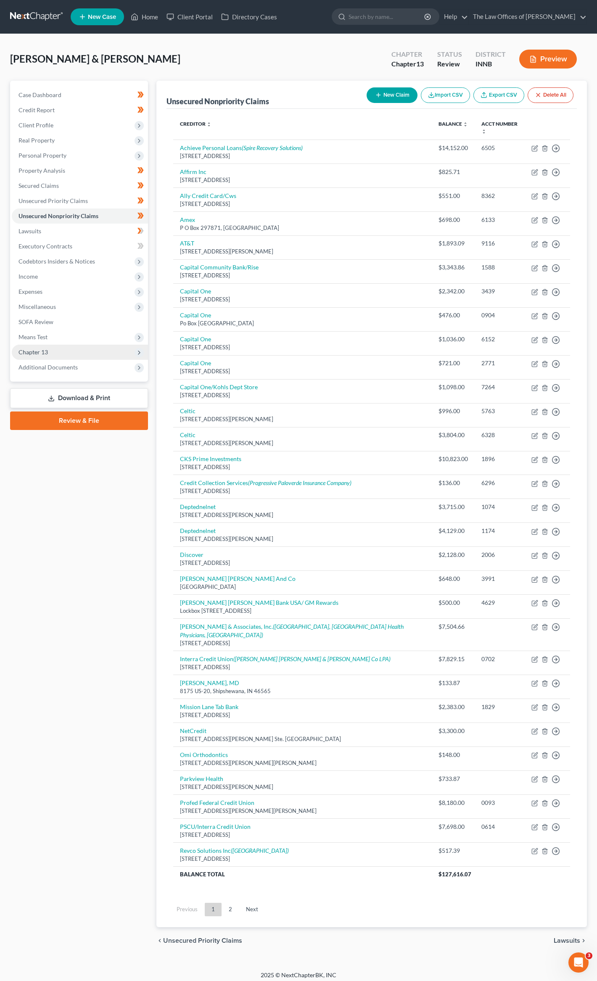
click at [82, 352] on span "Chapter 13" at bounding box center [80, 352] width 136 height 15
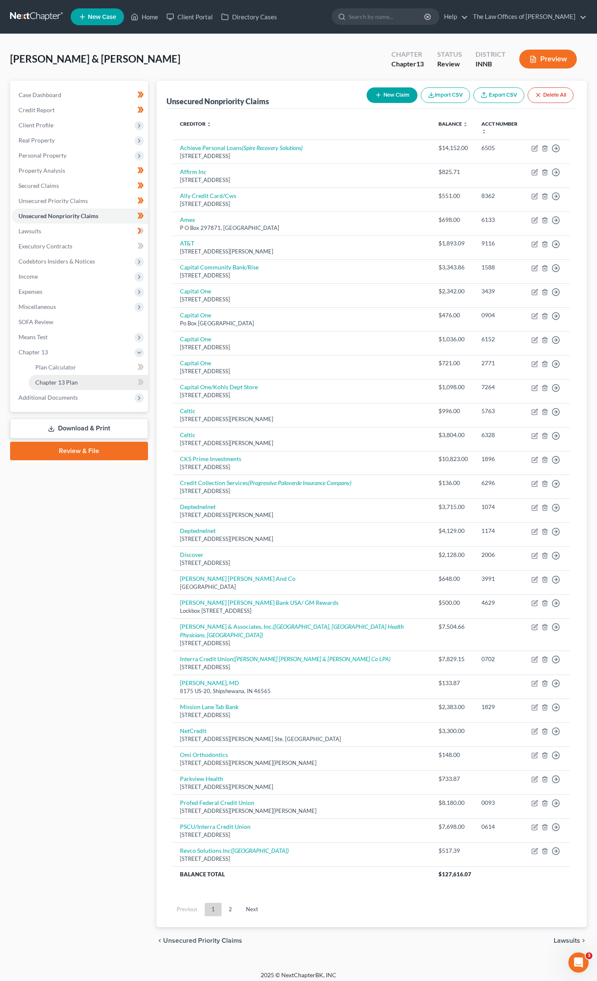
click at [71, 376] on link "Chapter 13 Plan" at bounding box center [88, 382] width 119 height 15
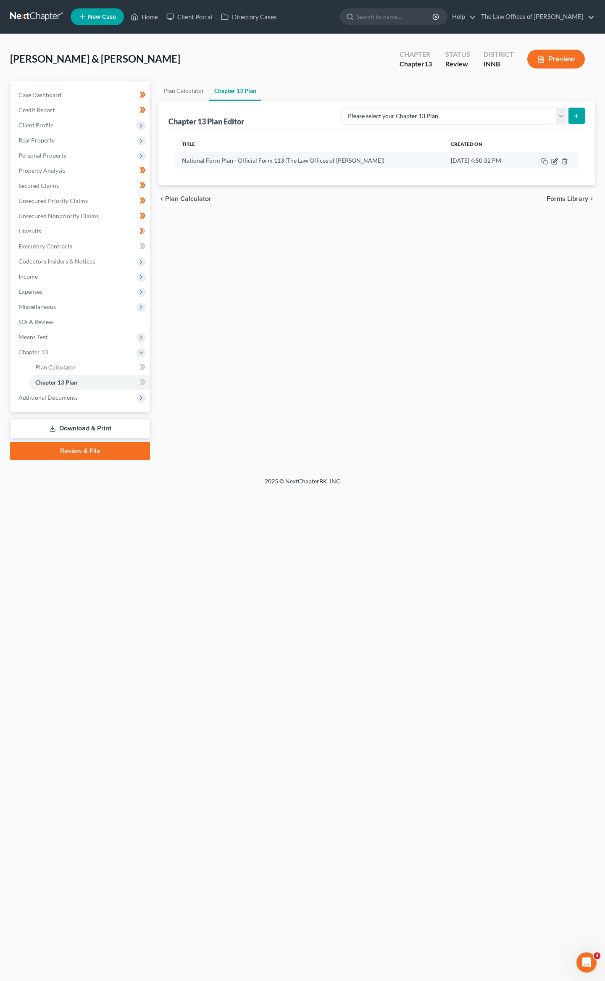
click at [555, 161] on icon "button" at bounding box center [555, 161] width 7 height 7
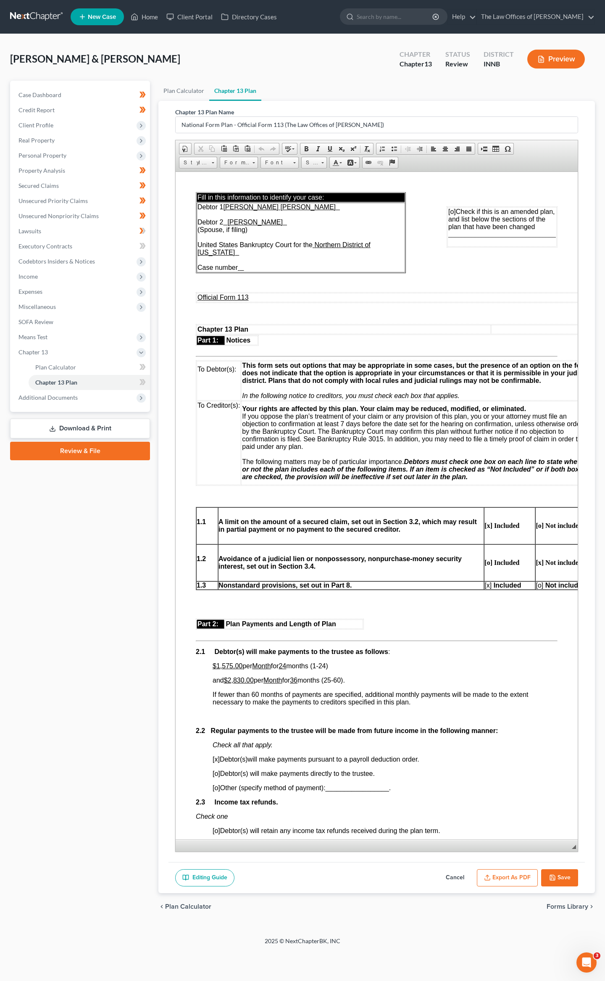
drag, startPoint x: 573, startPoint y: 370, endPoint x: 468, endPoint y: 1008, distance: 646.3
click at [468, 981] on html "Home New Case Client Portal Directory Cases The Law Offices of Dax J. Miller da…" at bounding box center [302, 490] width 605 height 981
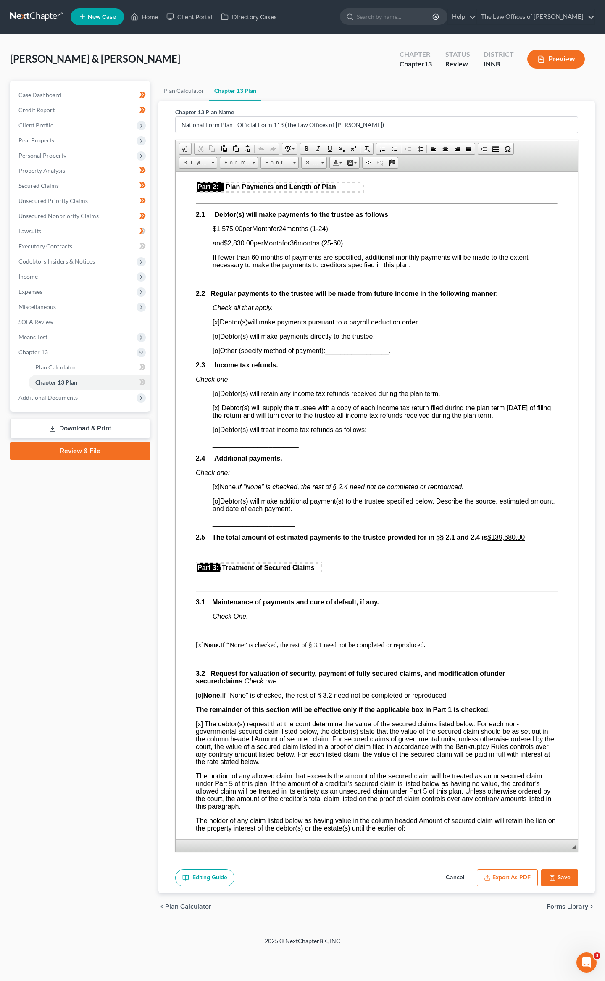
scroll to position [428, 0]
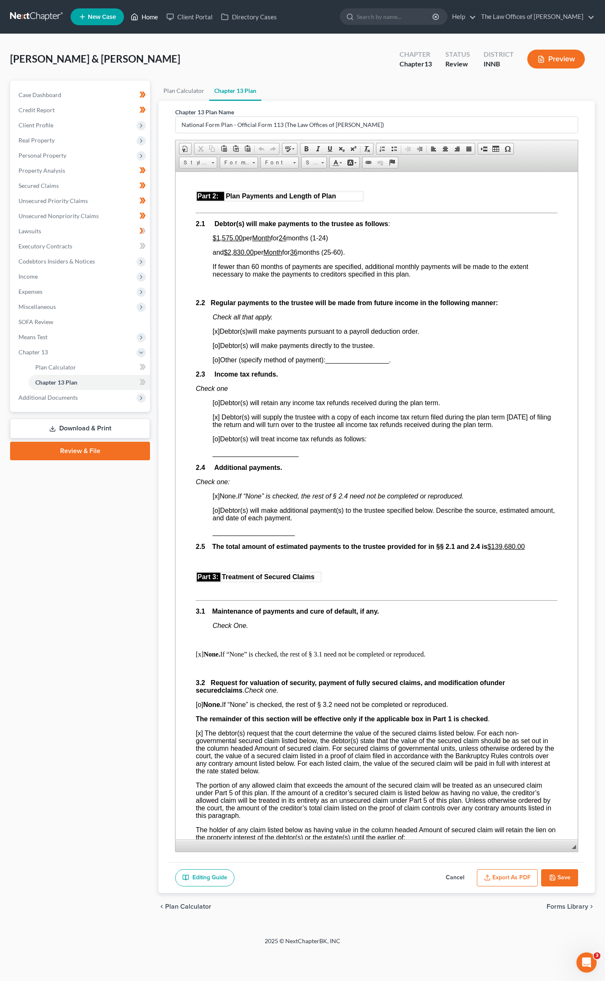
click at [143, 16] on link "Home" at bounding box center [145, 16] width 36 height 15
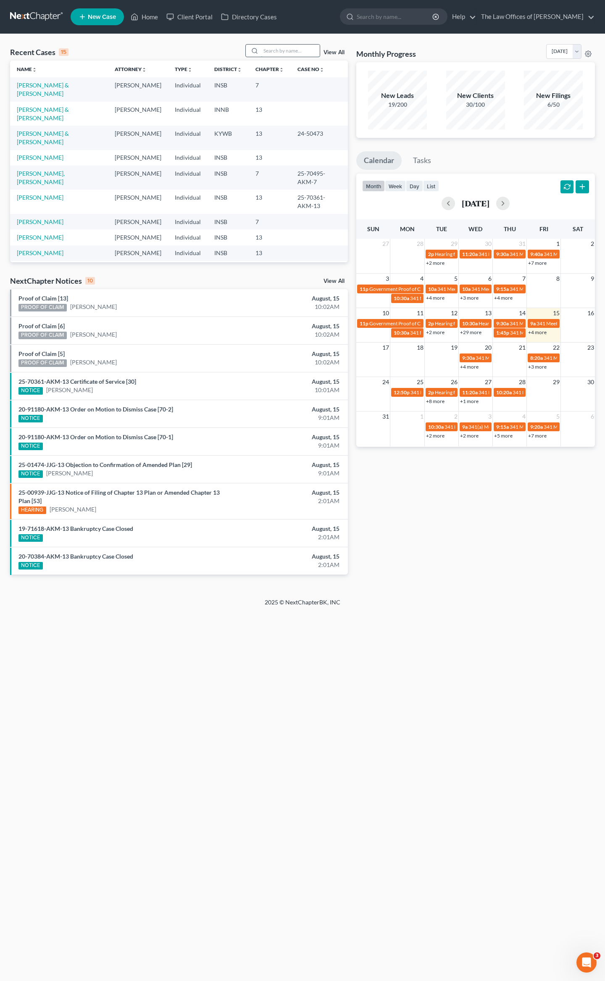
click at [277, 48] on input "search" at bounding box center [290, 51] width 59 height 12
click at [276, 48] on input "search" at bounding box center [290, 51] width 59 height 12
type input "taylor"
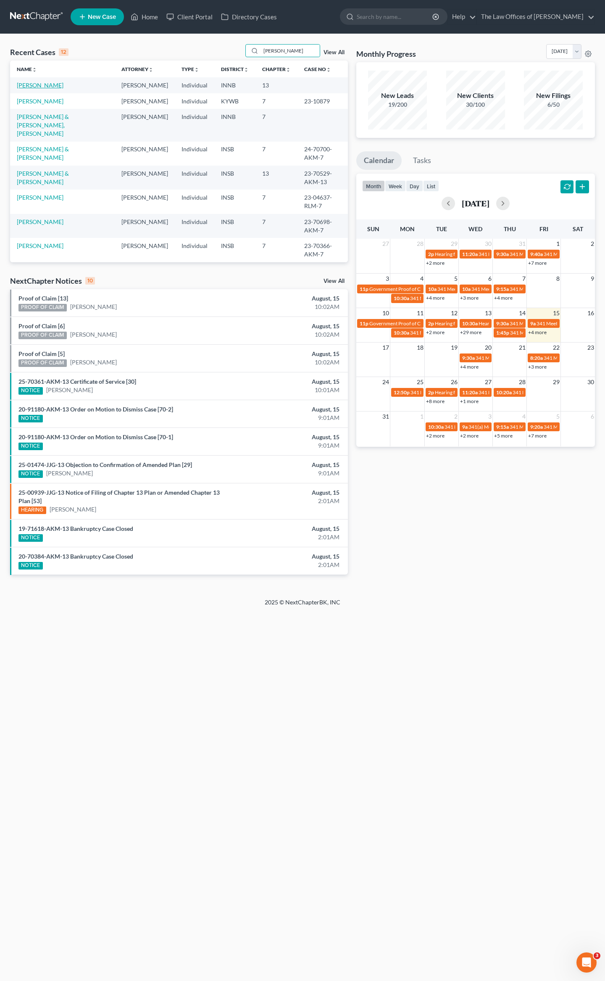
click at [29, 84] on link "Taylor, Ana" at bounding box center [40, 85] width 47 height 7
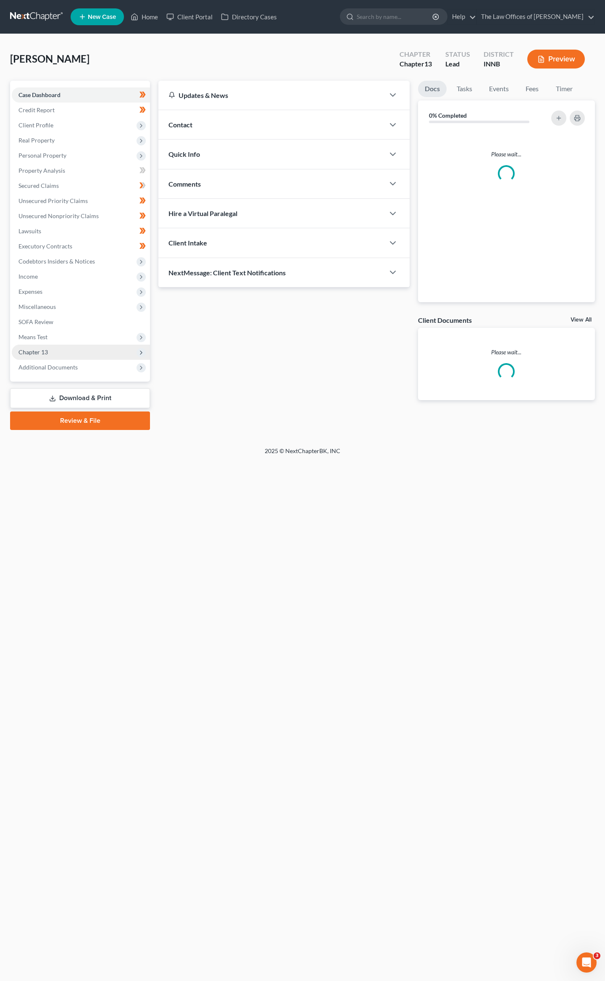
click at [36, 356] on span "Chapter 13" at bounding box center [81, 352] width 138 height 15
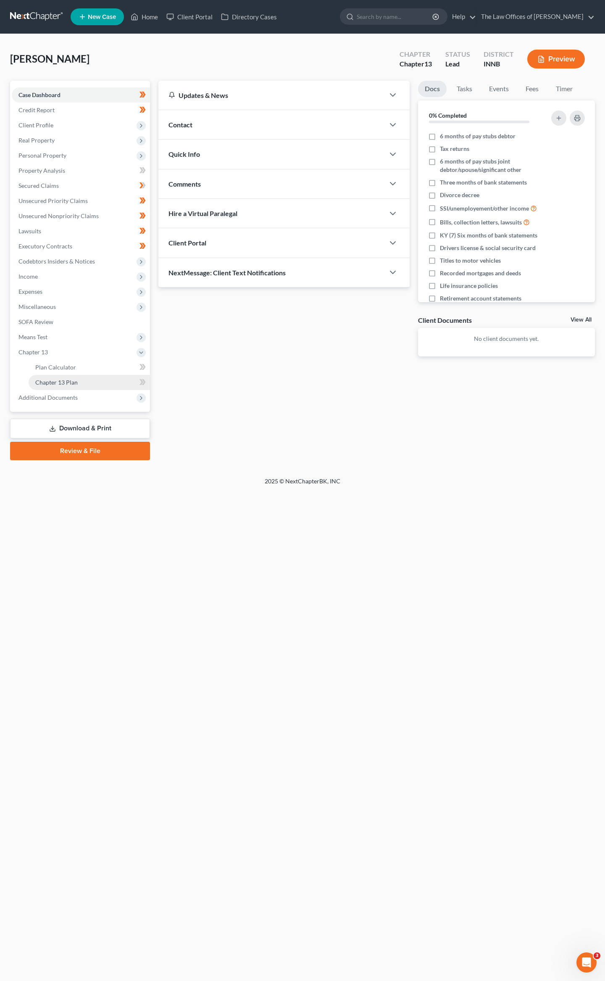
click at [49, 379] on span "Chapter 13 Plan" at bounding box center [56, 382] width 42 height 7
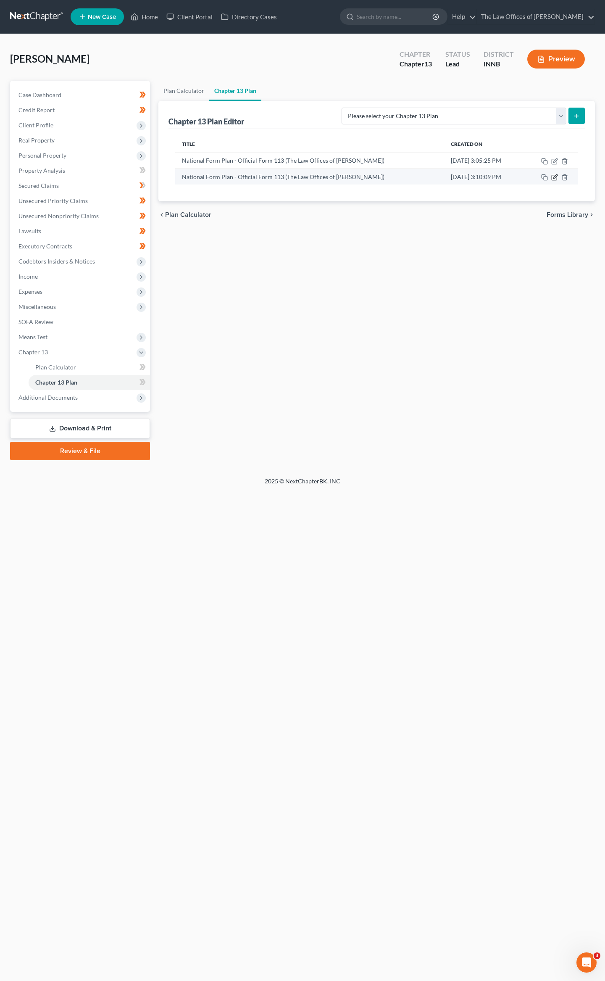
click at [552, 177] on icon "button" at bounding box center [554, 177] width 5 height 5
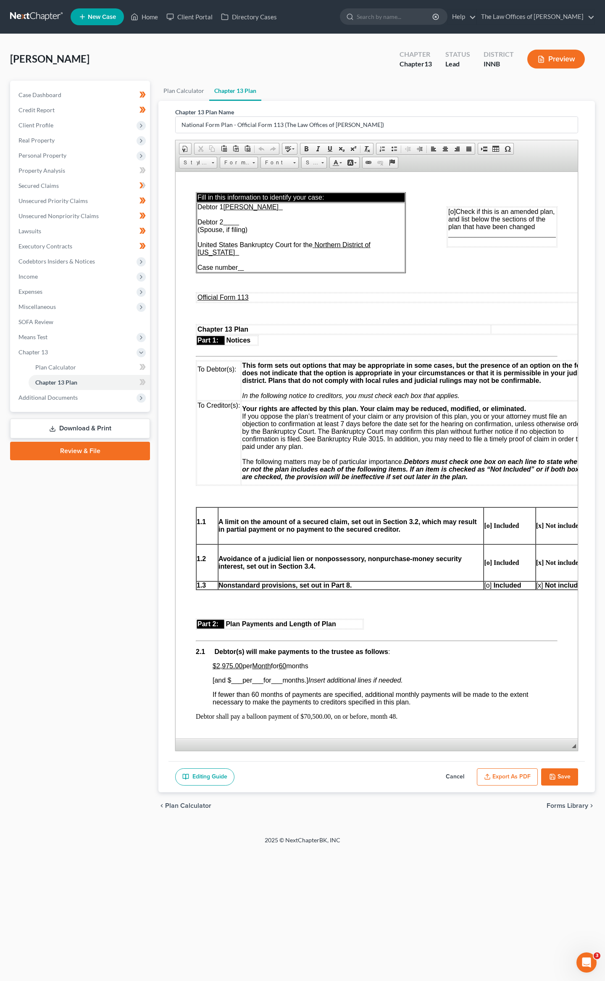
drag, startPoint x: 572, startPoint y: 367, endPoint x: 505, endPoint y: 897, distance: 533.9
click at [505, 897] on div "Home New Case Client Portal Directory Cases The Law Offices of Dax J. Miller da…" at bounding box center [302, 490] width 605 height 981
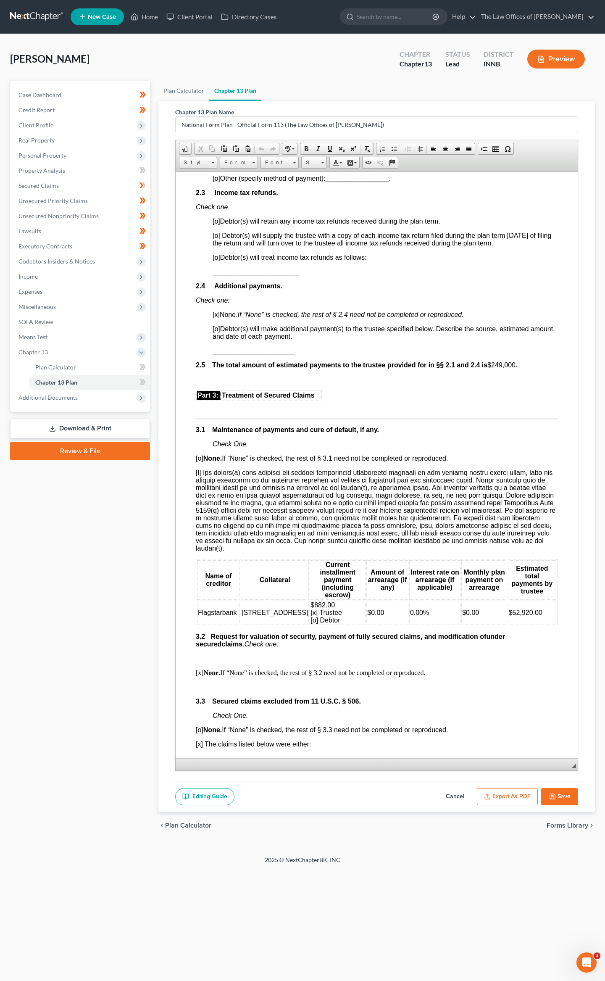
scroll to position [626, 0]
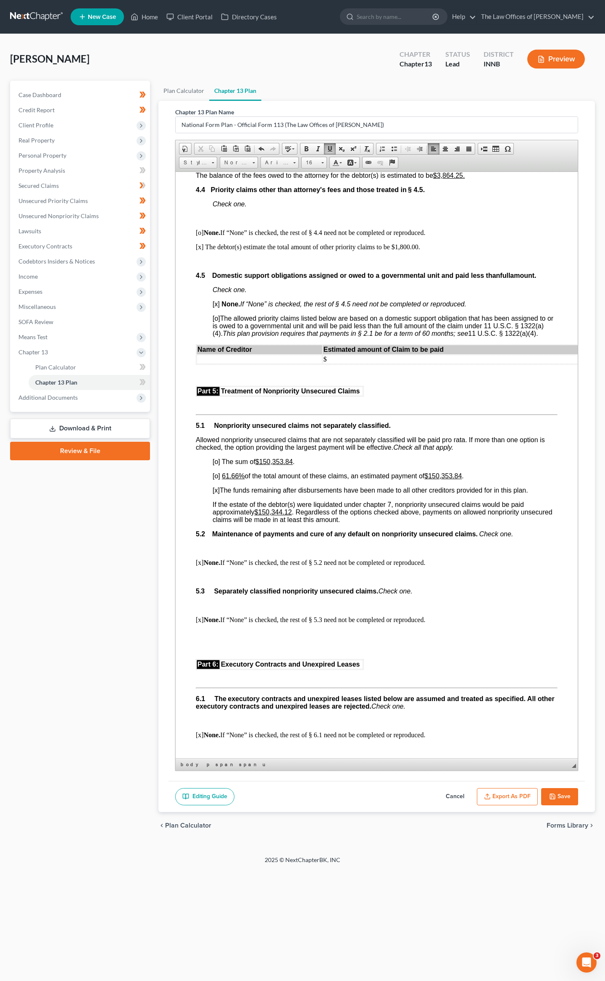
scroll to position [1700, 0]
click at [238, 149] on u "6.10%" at bounding box center [229, 145] width 19 height 7
click at [561, 796] on button "Save" at bounding box center [559, 797] width 37 height 18
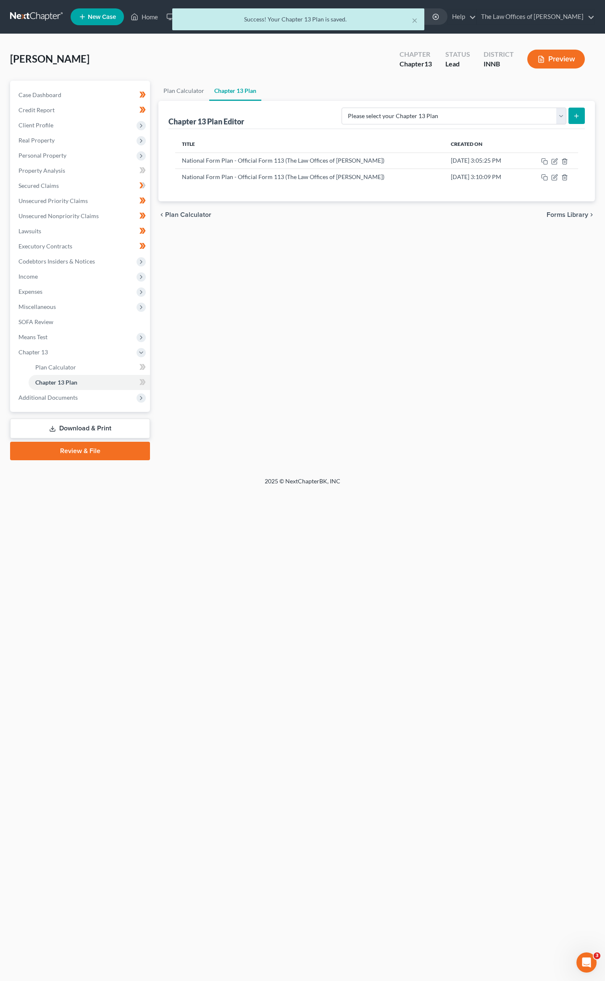
click at [143, 16] on div "× Success! Your Chapter 13 Plan is saved." at bounding box center [298, 21] width 605 height 26
click at [138, 22] on div "× Success! Your Chapter 13 Plan is saved." at bounding box center [298, 21] width 605 height 26
click at [142, 14] on div "× Success! Your Chapter 13 Plan is saved." at bounding box center [298, 21] width 605 height 26
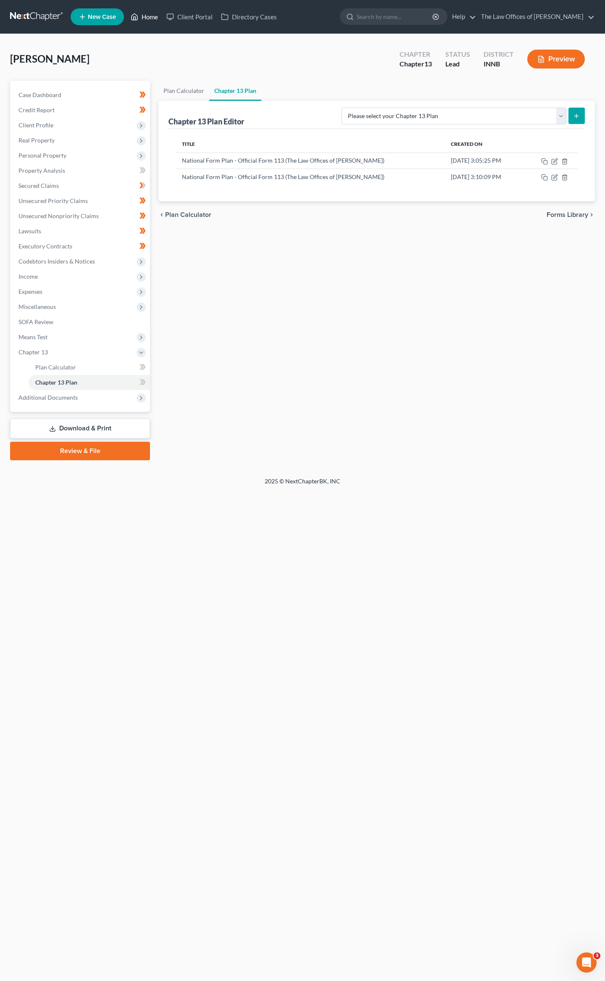
click at [142, 14] on link "Home" at bounding box center [145, 16] width 36 height 15
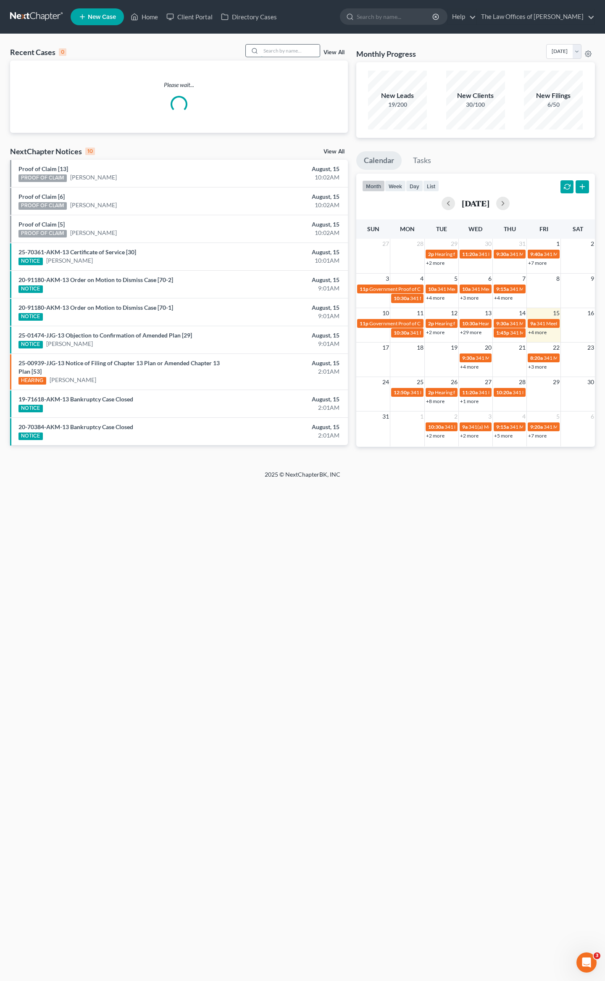
click at [287, 51] on input "search" at bounding box center [290, 51] width 59 height 12
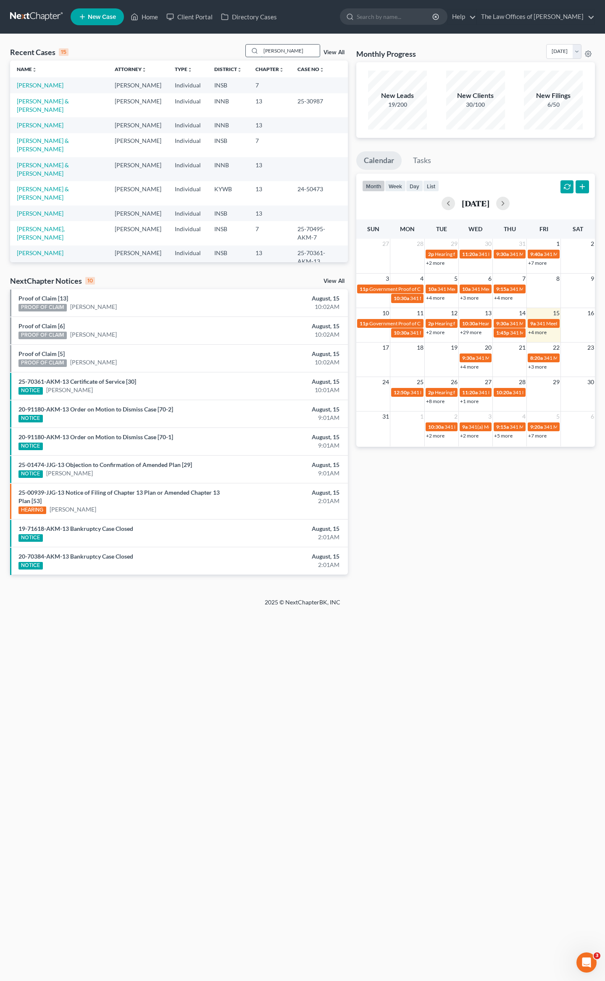
type input "thessen"
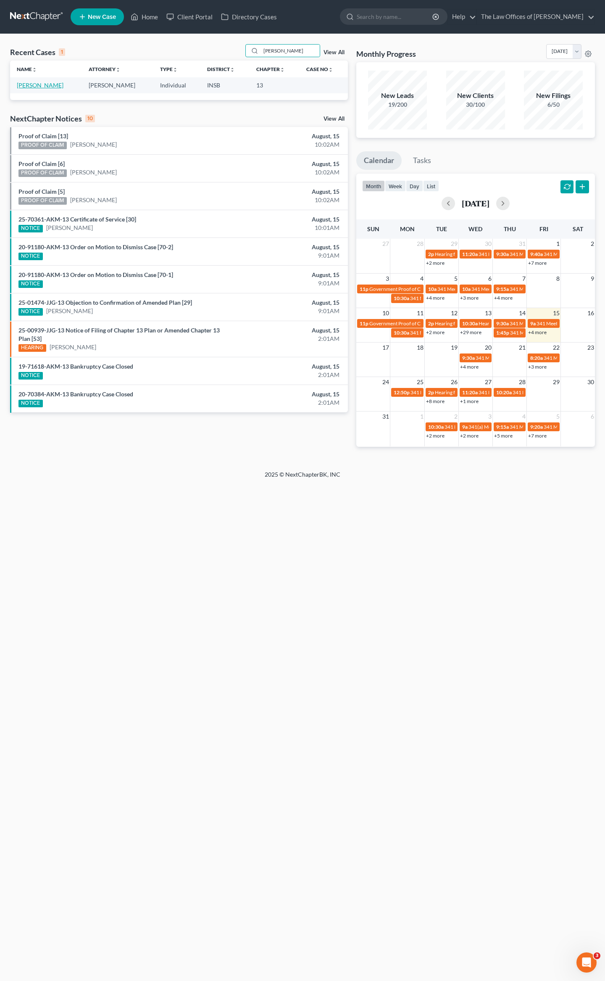
click at [42, 83] on link "Thessen, Pamela" at bounding box center [40, 85] width 47 height 7
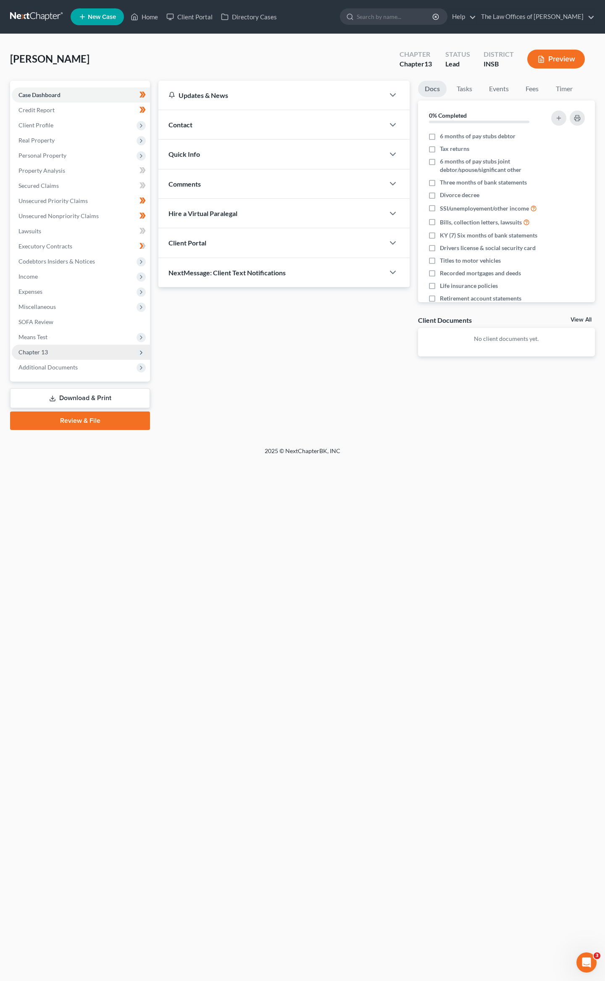
click at [36, 346] on span "Chapter 13" at bounding box center [81, 352] width 138 height 15
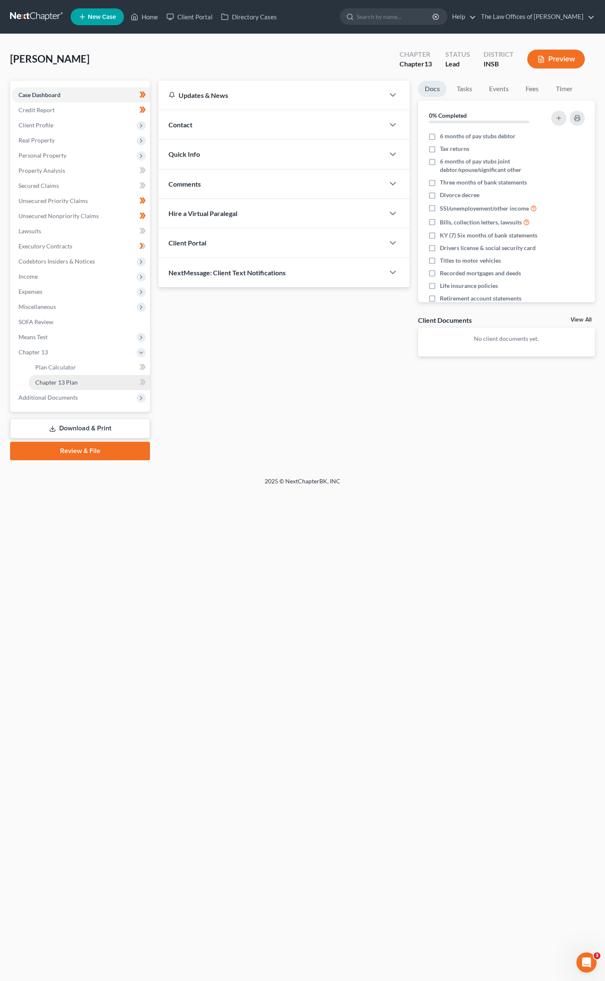
click at [58, 380] on span "Chapter 13 Plan" at bounding box center [56, 382] width 42 height 7
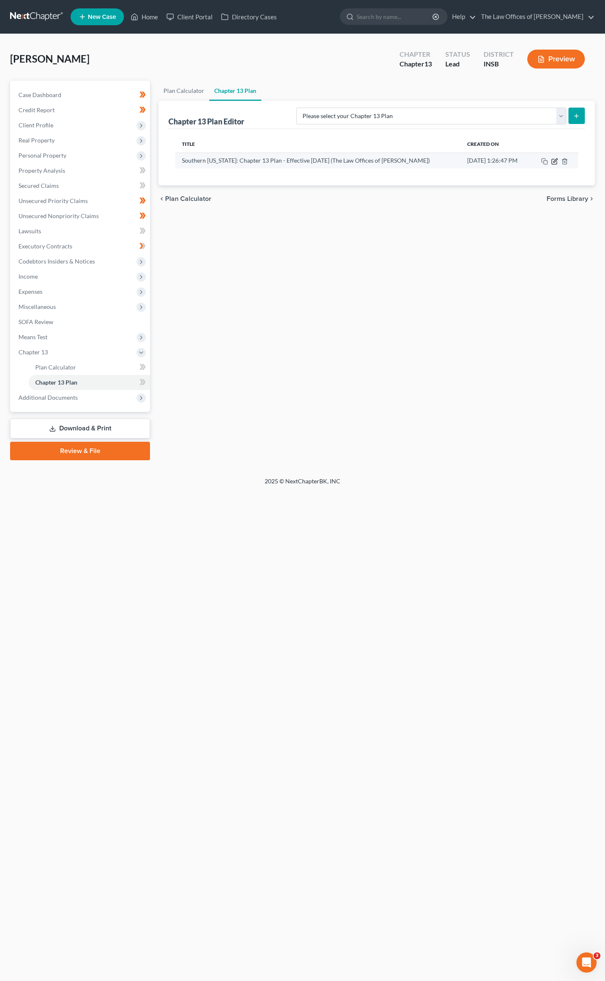
click at [554, 161] on icon "button" at bounding box center [556, 160] width 4 height 4
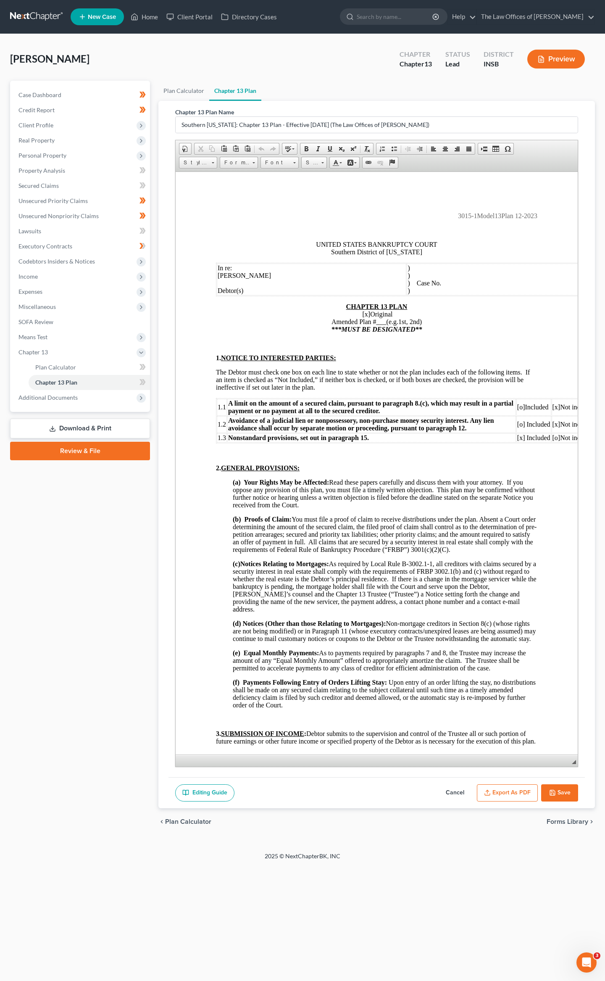
drag, startPoint x: 575, startPoint y: 369, endPoint x: 418, endPoint y: 886, distance: 540.4
click at [431, 895] on div "Home New Case Client Portal Directory Cases The Law Offices of Dax J. Miller da…" at bounding box center [302, 490] width 605 height 981
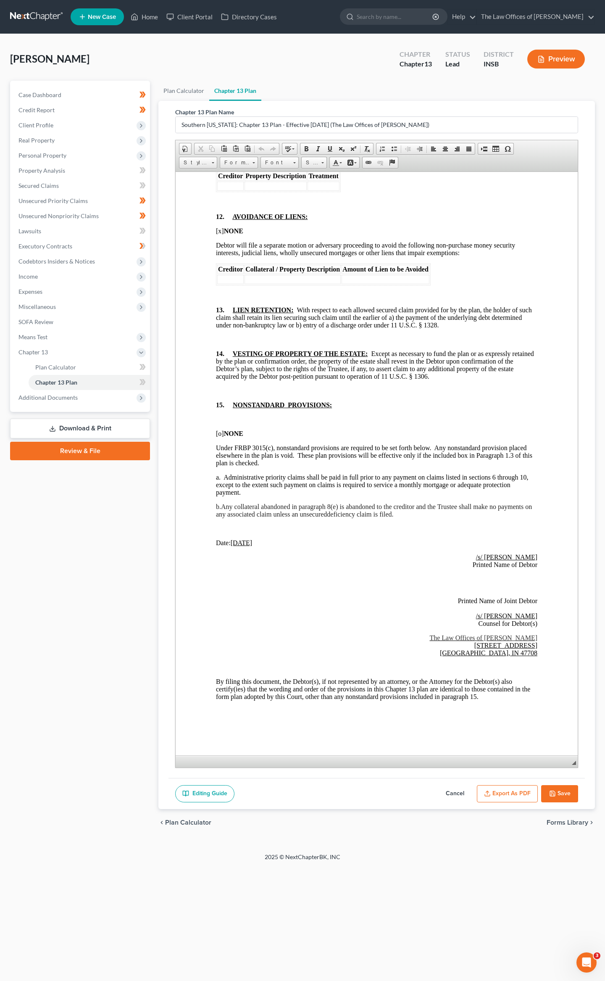
scroll to position [2308, 0]
click at [562, 799] on button "Save" at bounding box center [559, 794] width 37 height 18
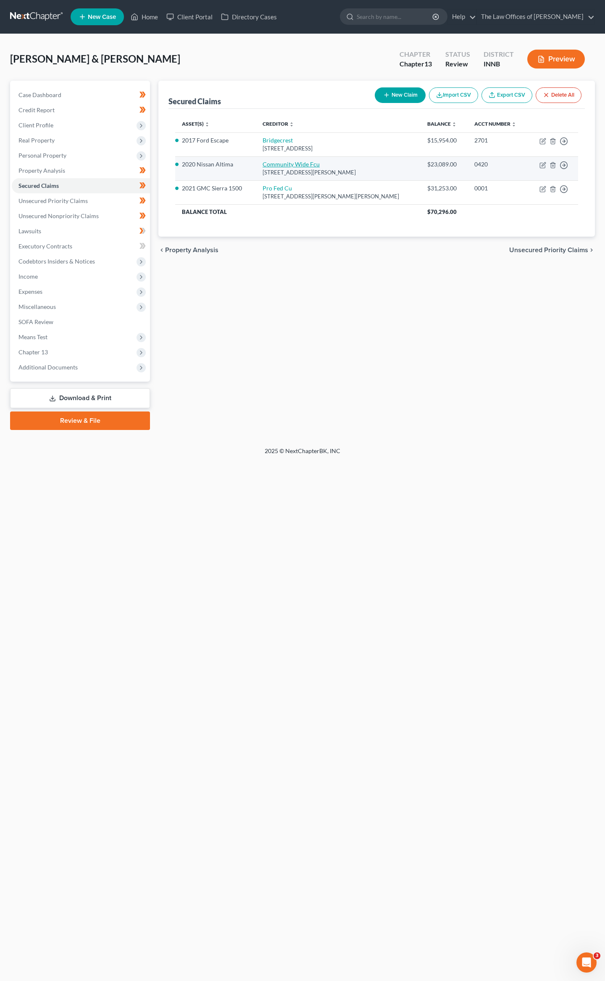
click at [283, 164] on link "Community Wide Fcu" at bounding box center [291, 164] width 57 height 7
select select "15"
select select "2"
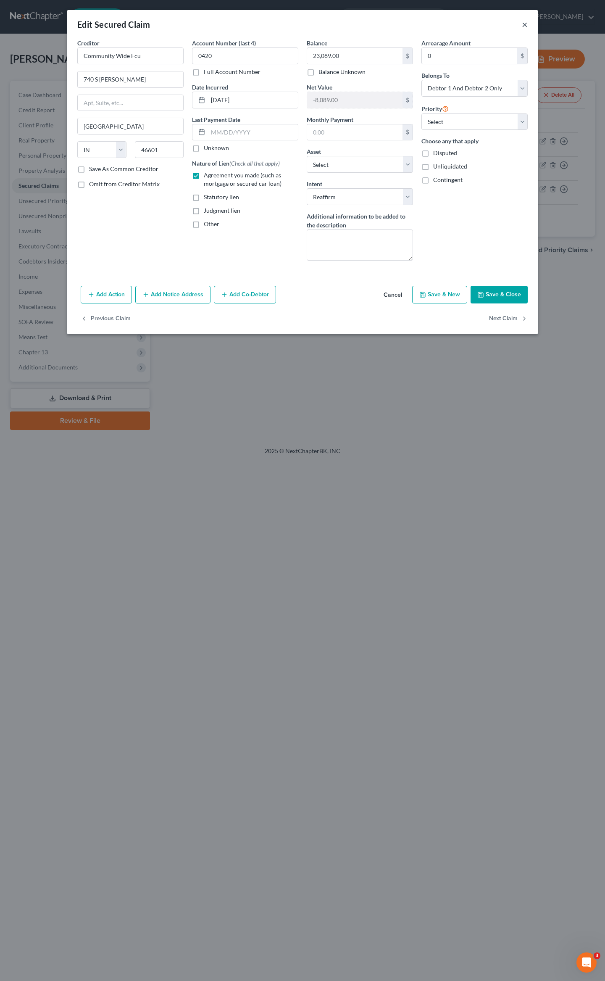
click at [523, 23] on button "×" at bounding box center [525, 24] width 6 height 10
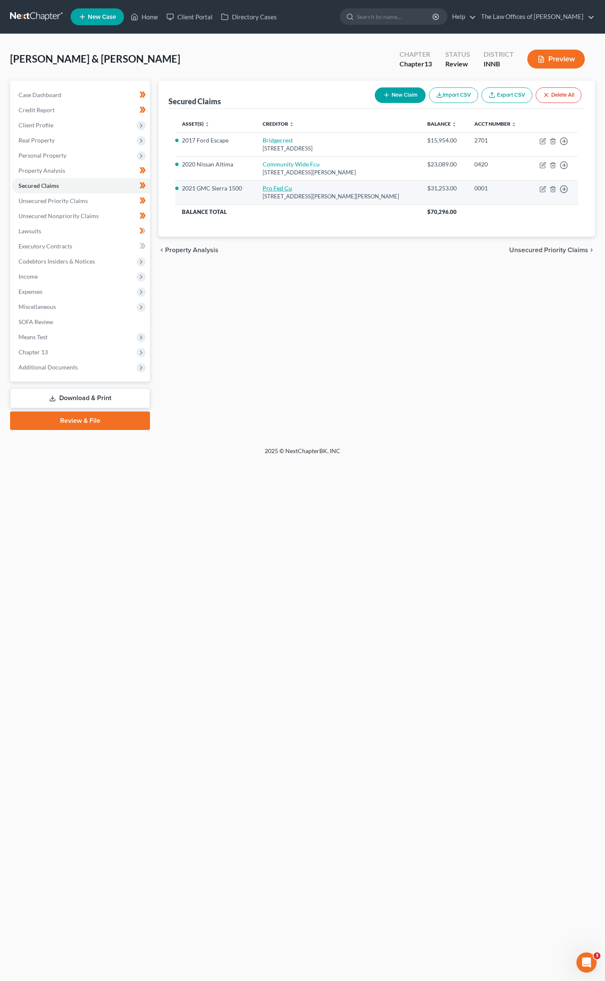
click at [288, 185] on link "Pro Fed Cu" at bounding box center [277, 188] width 29 height 7
select select "15"
select select "6"
select select "2"
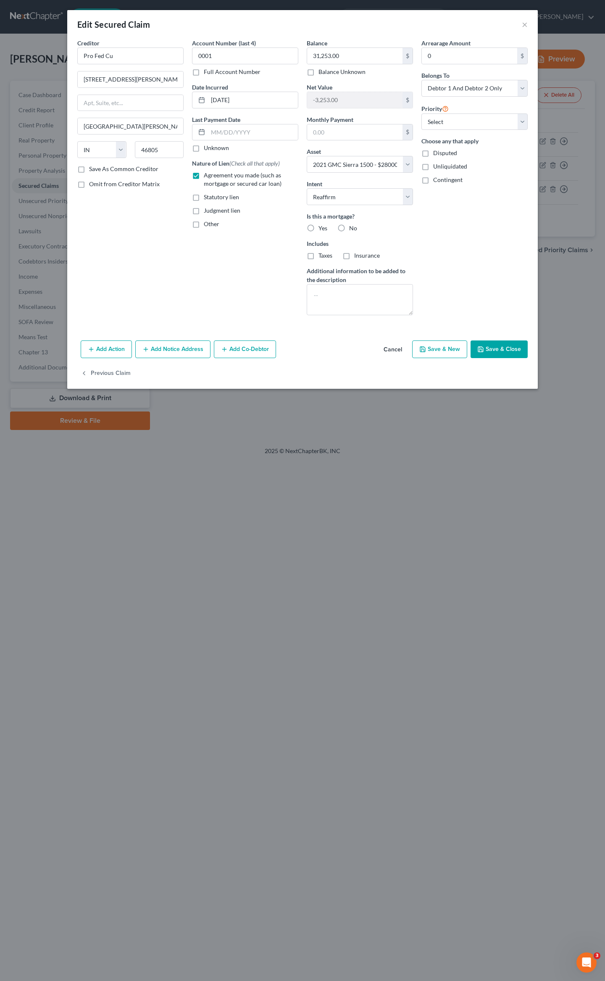
click at [521, 24] on div "Edit Secured Claim ×" at bounding box center [302, 24] width 471 height 29
click at [526, 25] on button "×" at bounding box center [525, 24] width 6 height 10
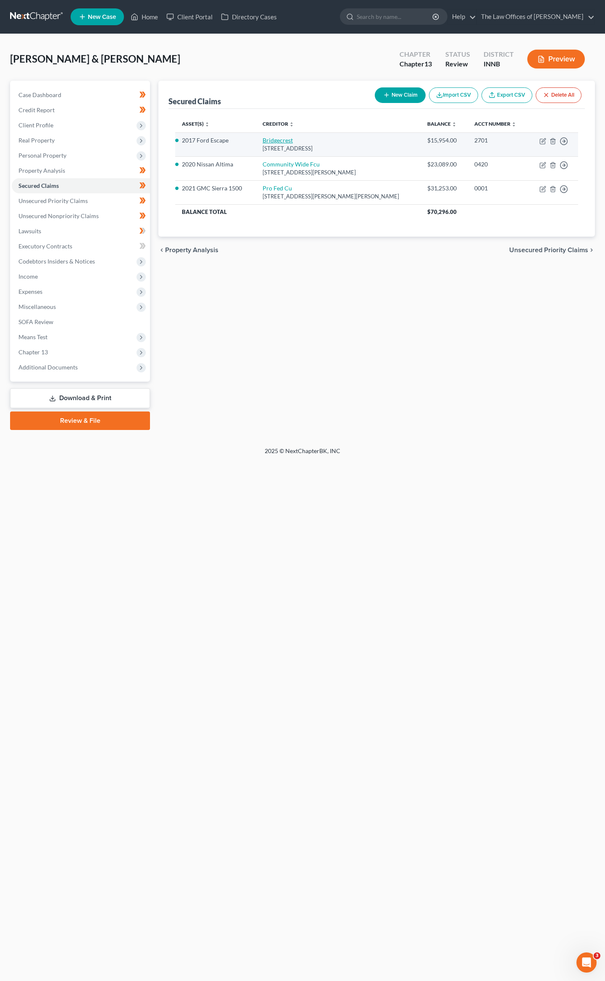
click at [292, 137] on link "Bridgecrest" at bounding box center [278, 140] width 30 height 7
select select "3"
select select "14"
select select "2"
select select "1"
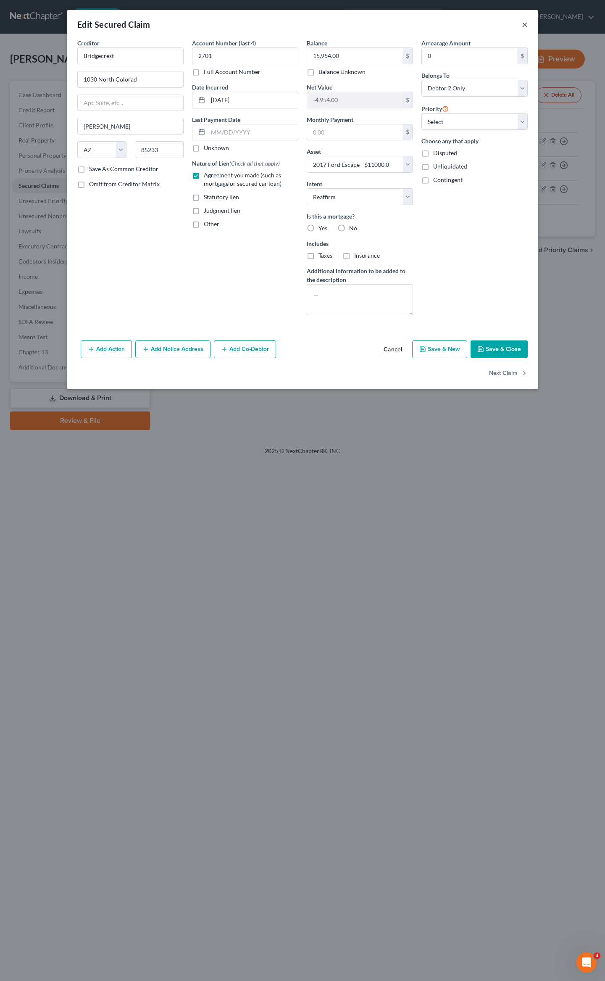
click at [525, 24] on button "×" at bounding box center [525, 24] width 6 height 10
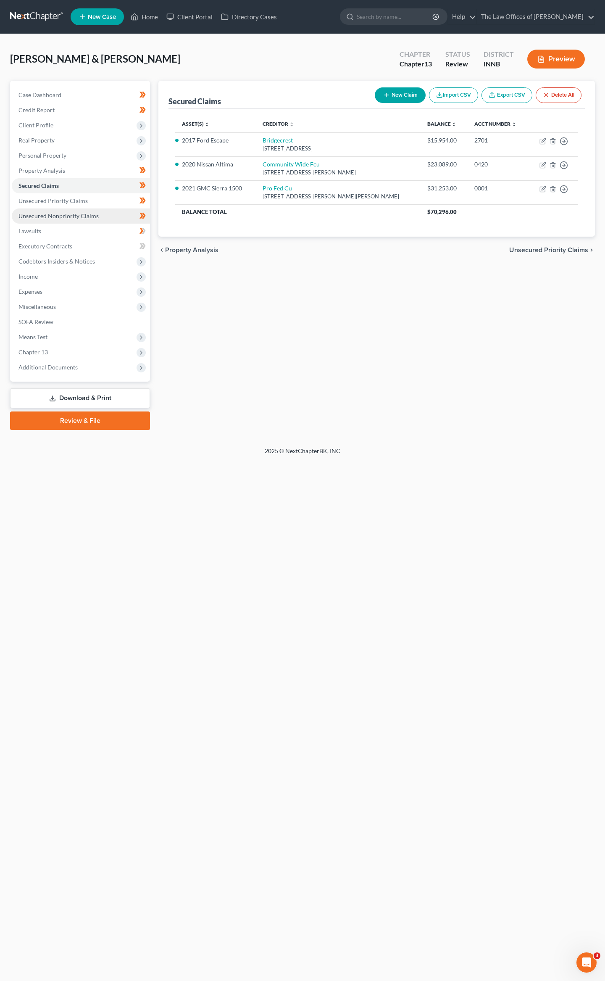
click at [55, 219] on link "Unsecured Nonpriority Claims" at bounding box center [81, 216] width 138 height 15
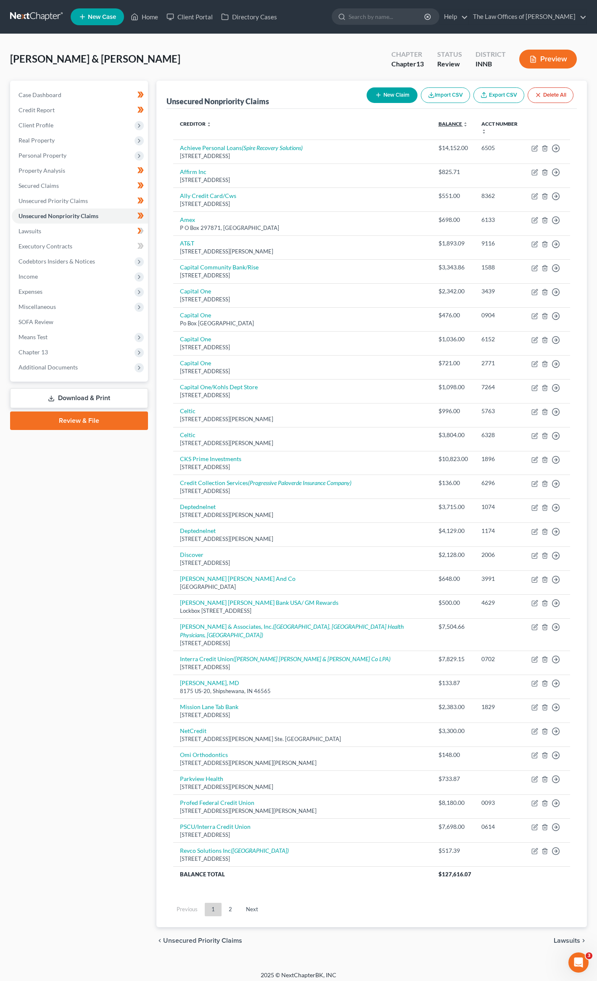
click at [448, 125] on link "Balance expand_more expand_less unfold_more" at bounding box center [452, 124] width 29 height 6
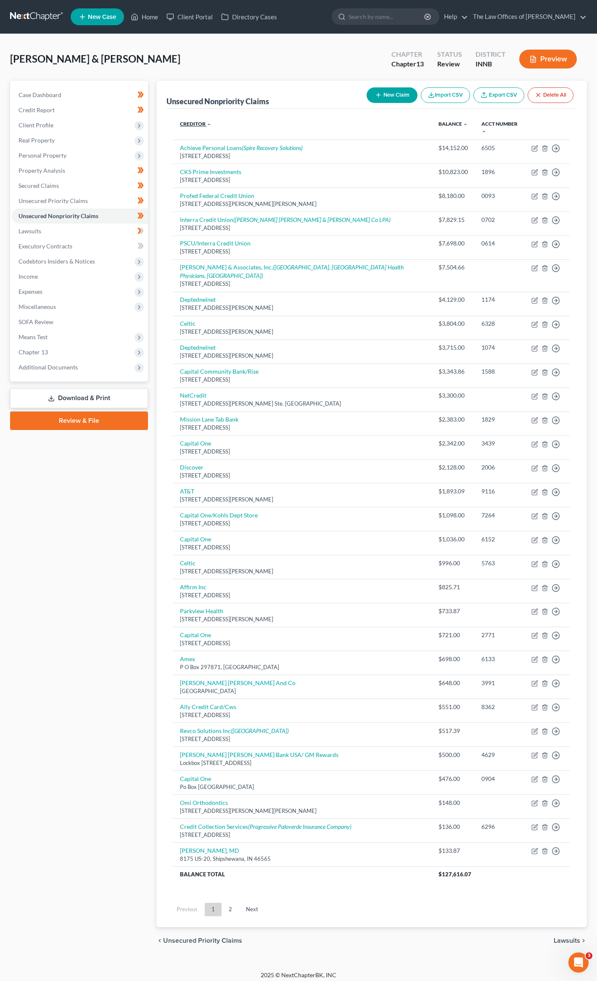
click at [188, 123] on link "Creditor expand_more expand_less unfold_more" at bounding box center [196, 124] width 32 height 6
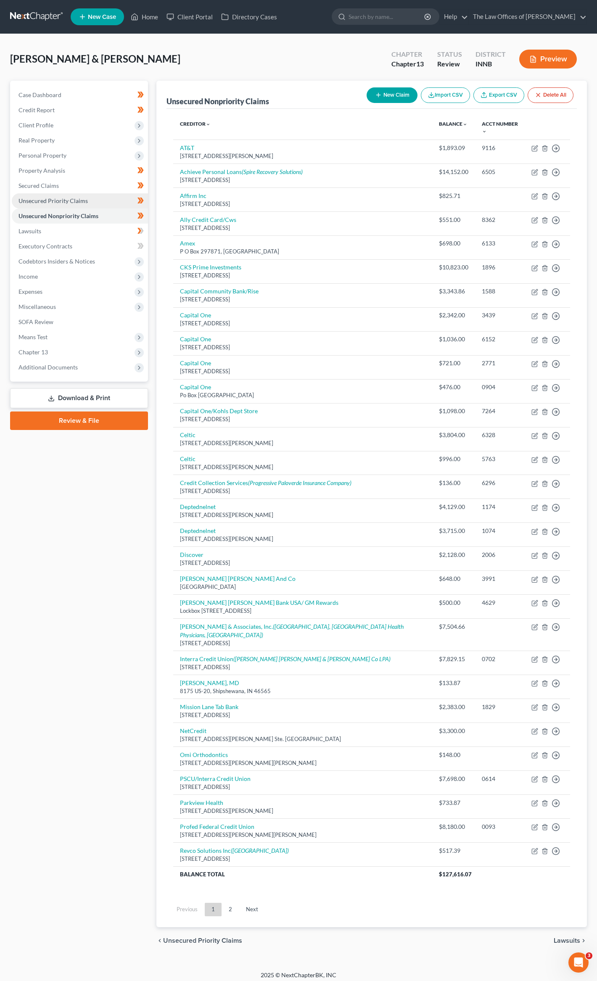
click at [63, 201] on span "Unsecured Priority Claims" at bounding box center [52, 200] width 69 height 7
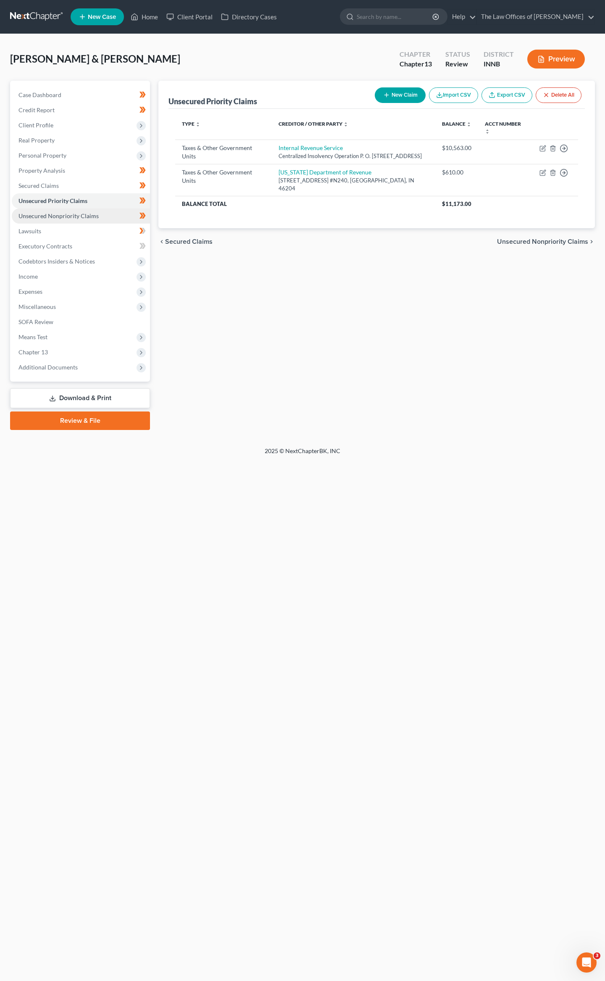
click at [56, 221] on link "Unsecured Nonpriority Claims" at bounding box center [81, 216] width 138 height 15
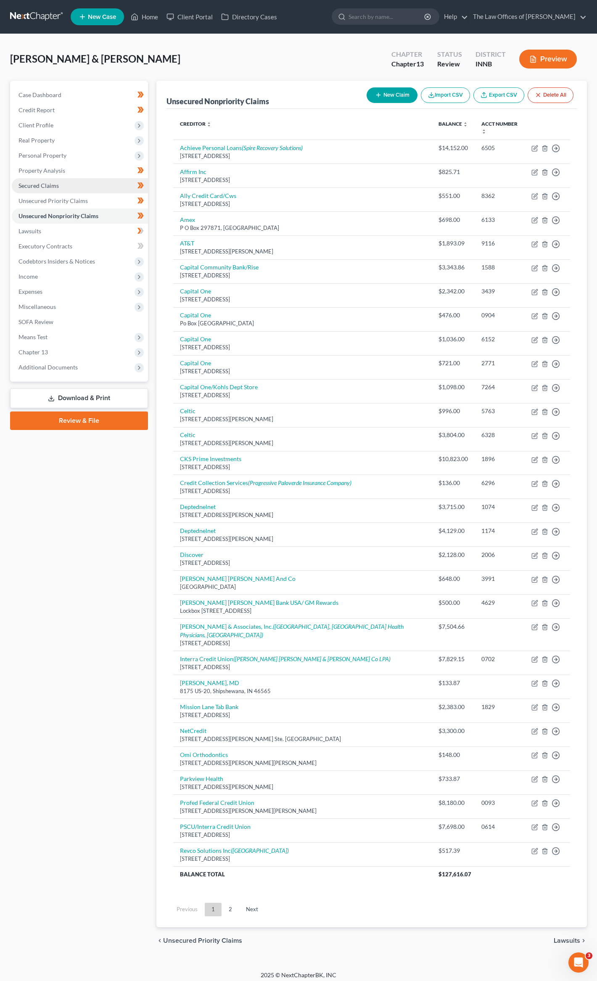
click at [48, 185] on span "Secured Claims" at bounding box center [38, 185] width 40 height 7
